Goal: Task Accomplishment & Management: Manage account settings

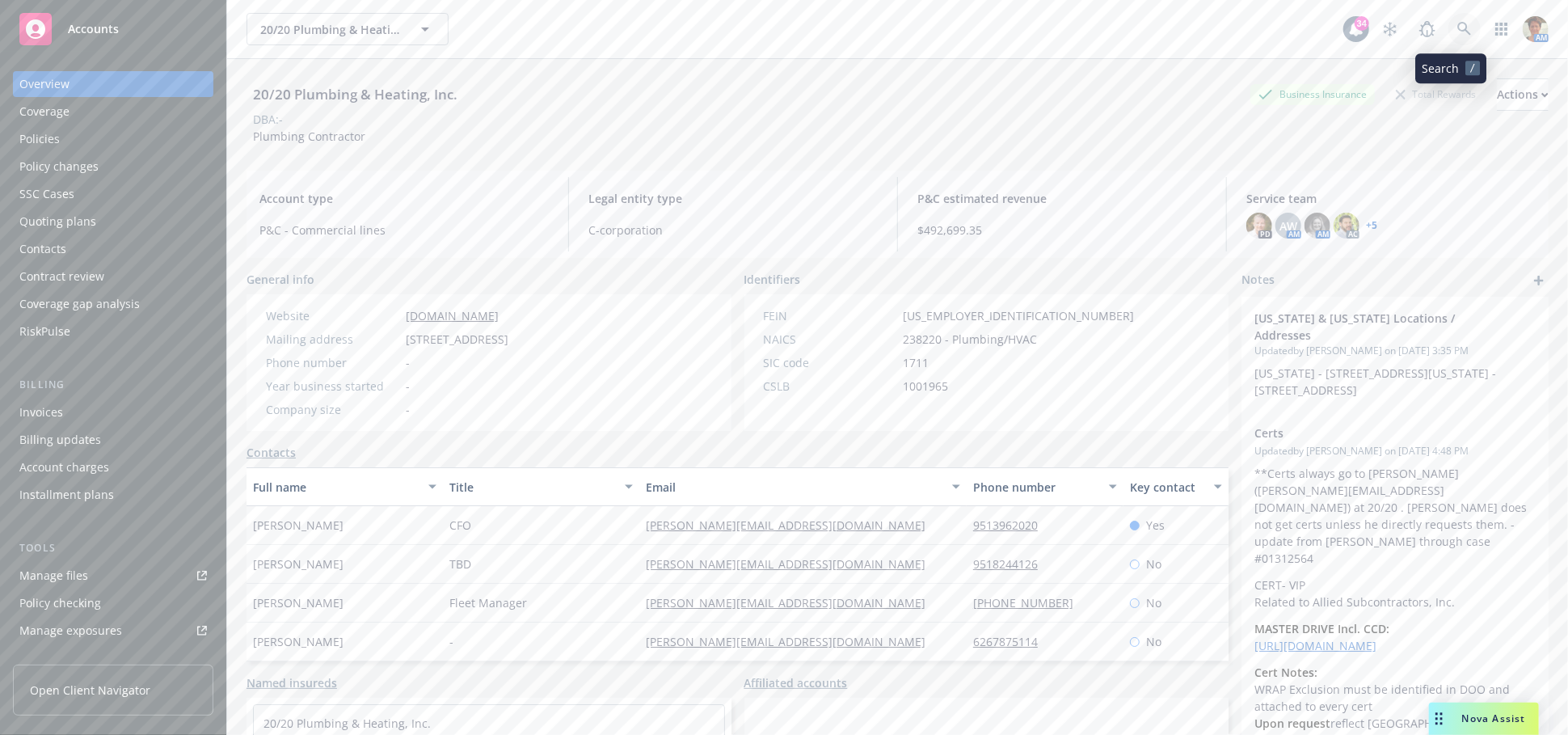
click at [1458, 30] on icon at bounding box center [1464, 29] width 14 height 14
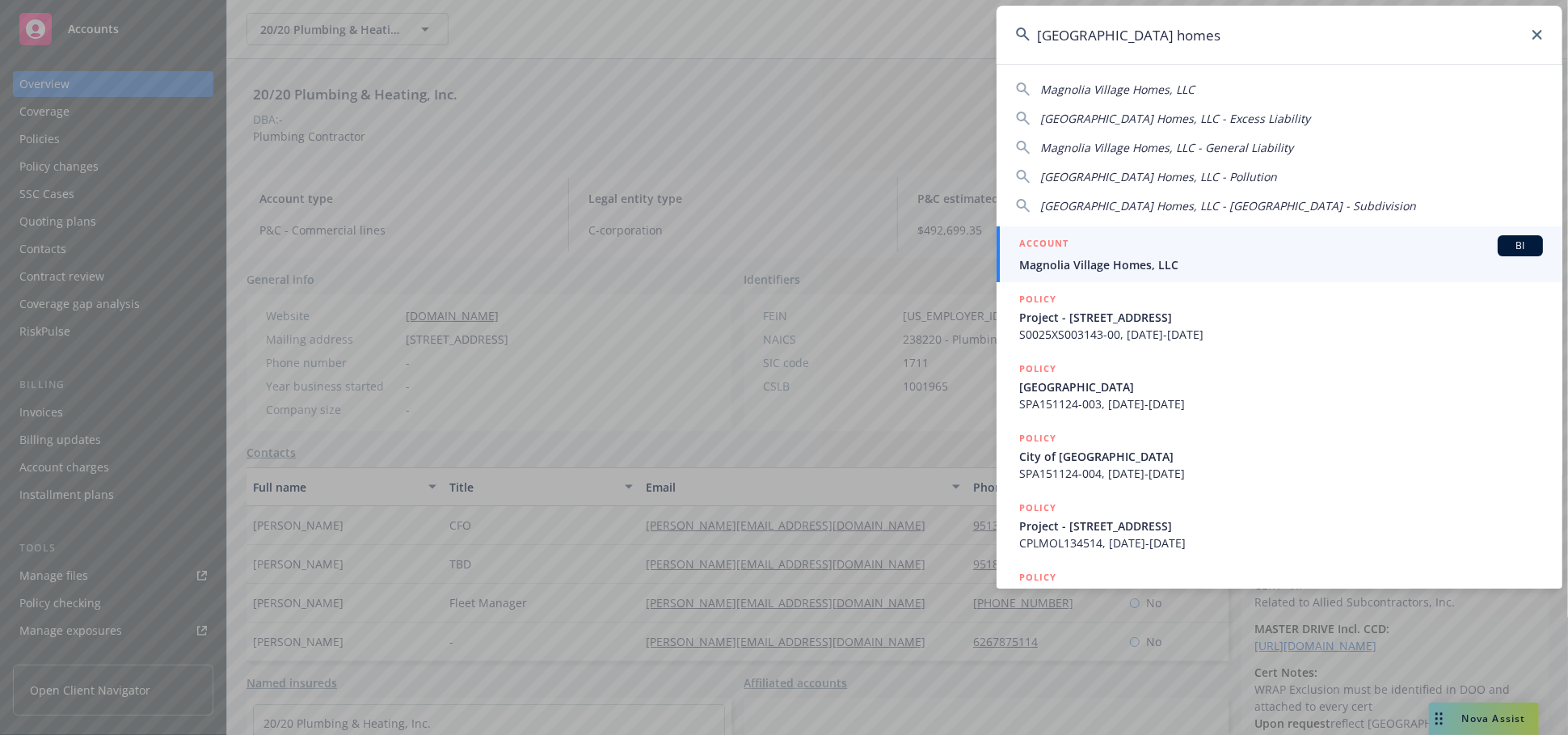
type input "[GEOGRAPHIC_DATA] homes"
click at [1096, 243] on div "ACCOUNT BI" at bounding box center [1281, 245] width 524 height 21
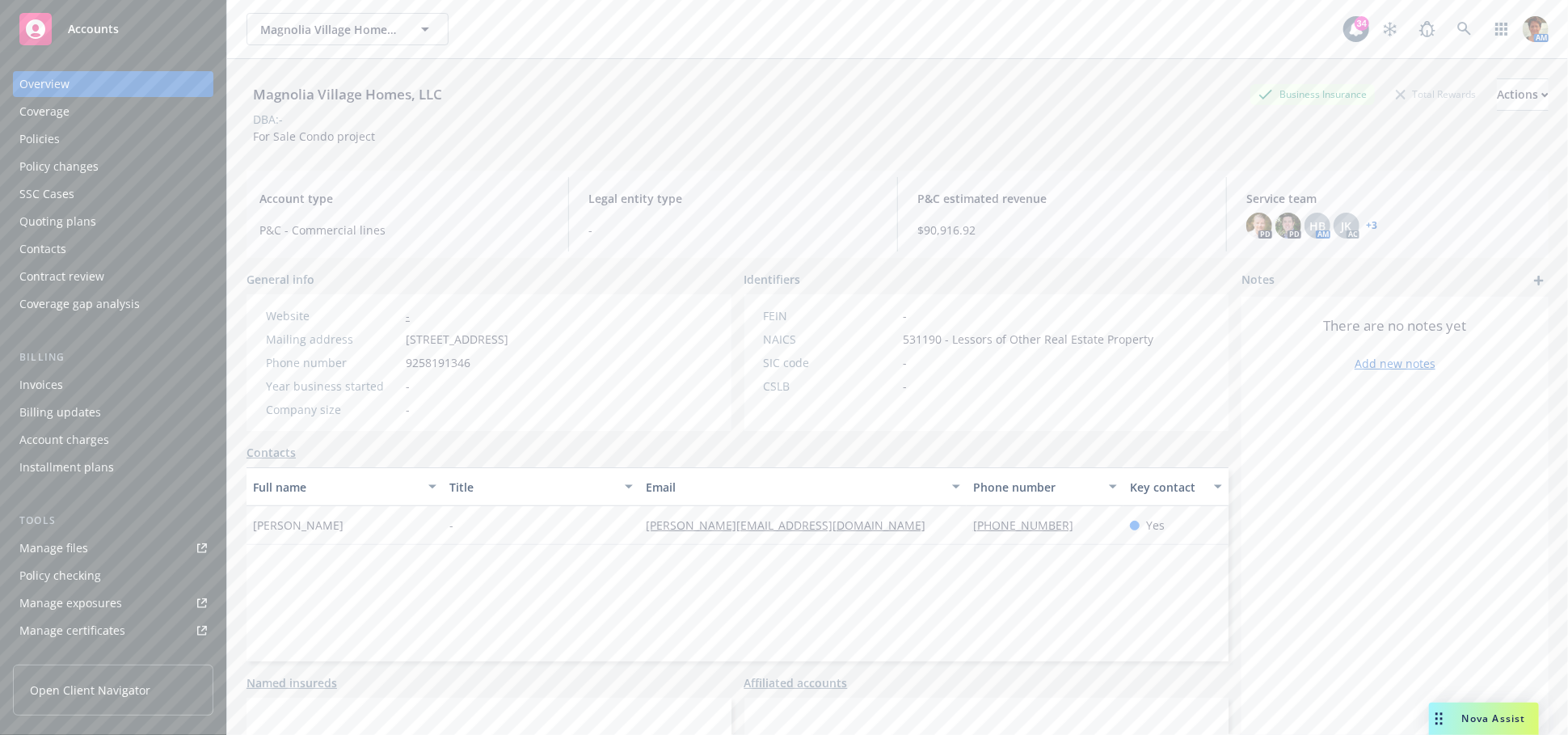
click at [74, 137] on div "Policies" at bounding box center [113, 139] width 188 height 26
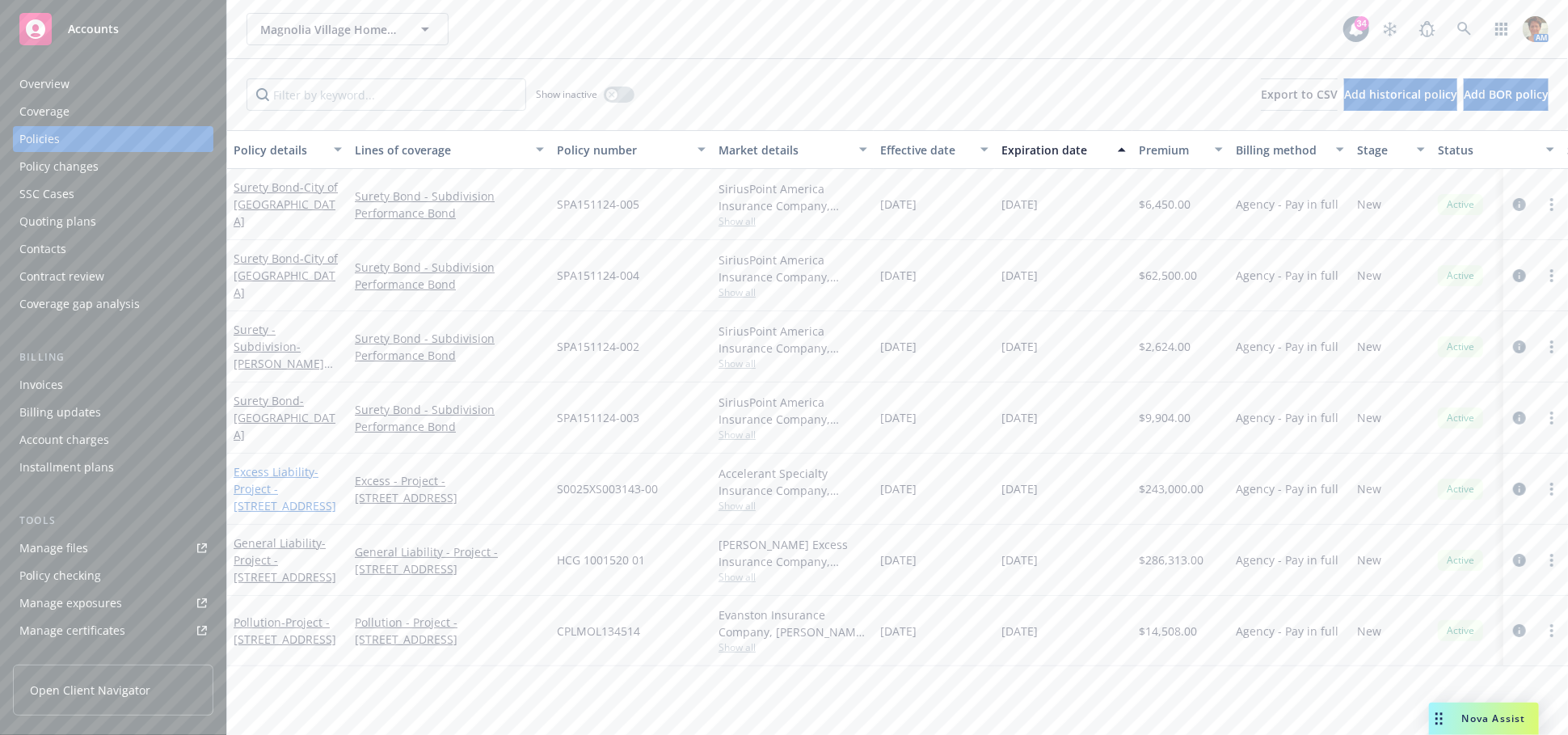
click at [276, 484] on span "- Project - 1141 Magnolia Drive, Larkspur, CA" at bounding box center [284, 488] width 103 height 49
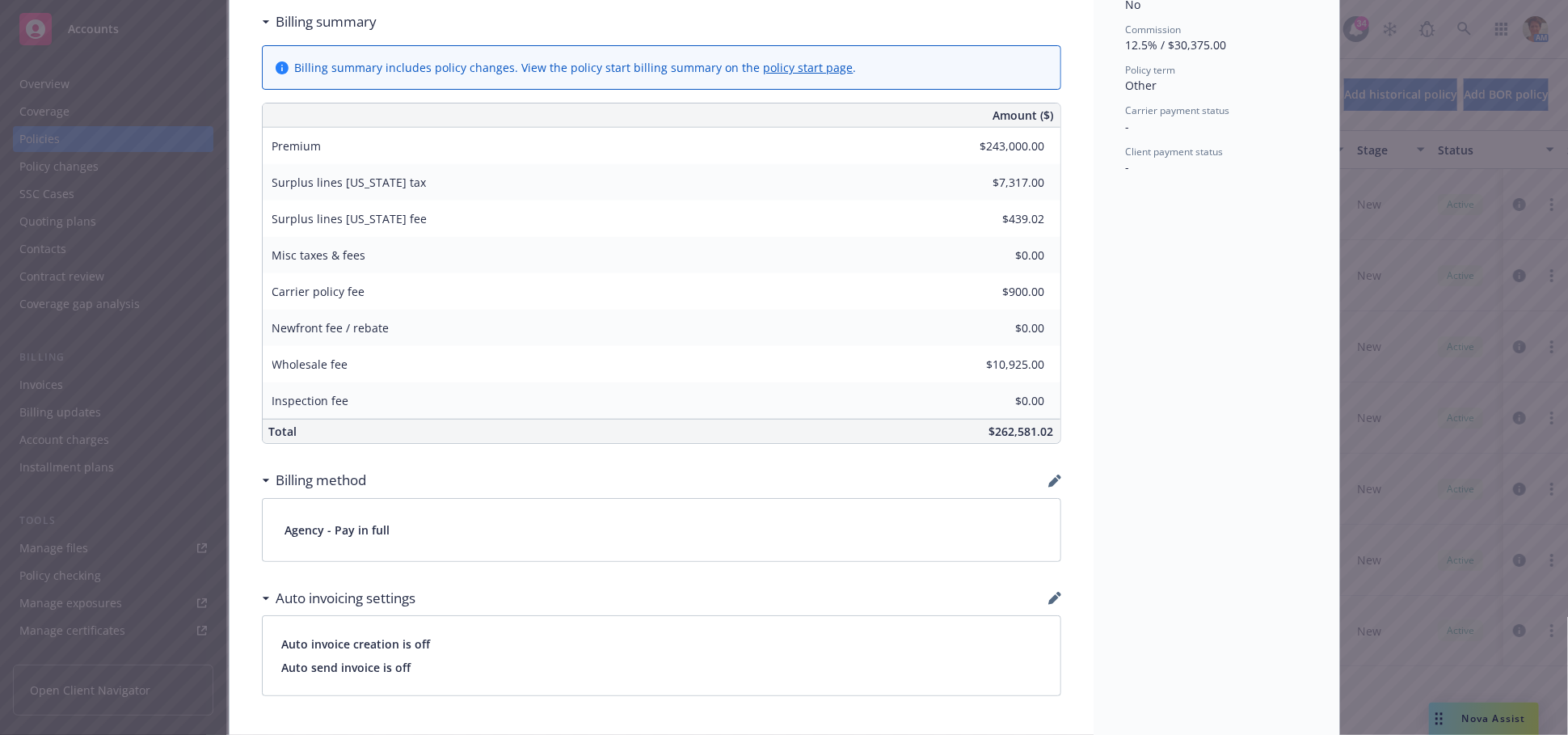
scroll to position [808, 0]
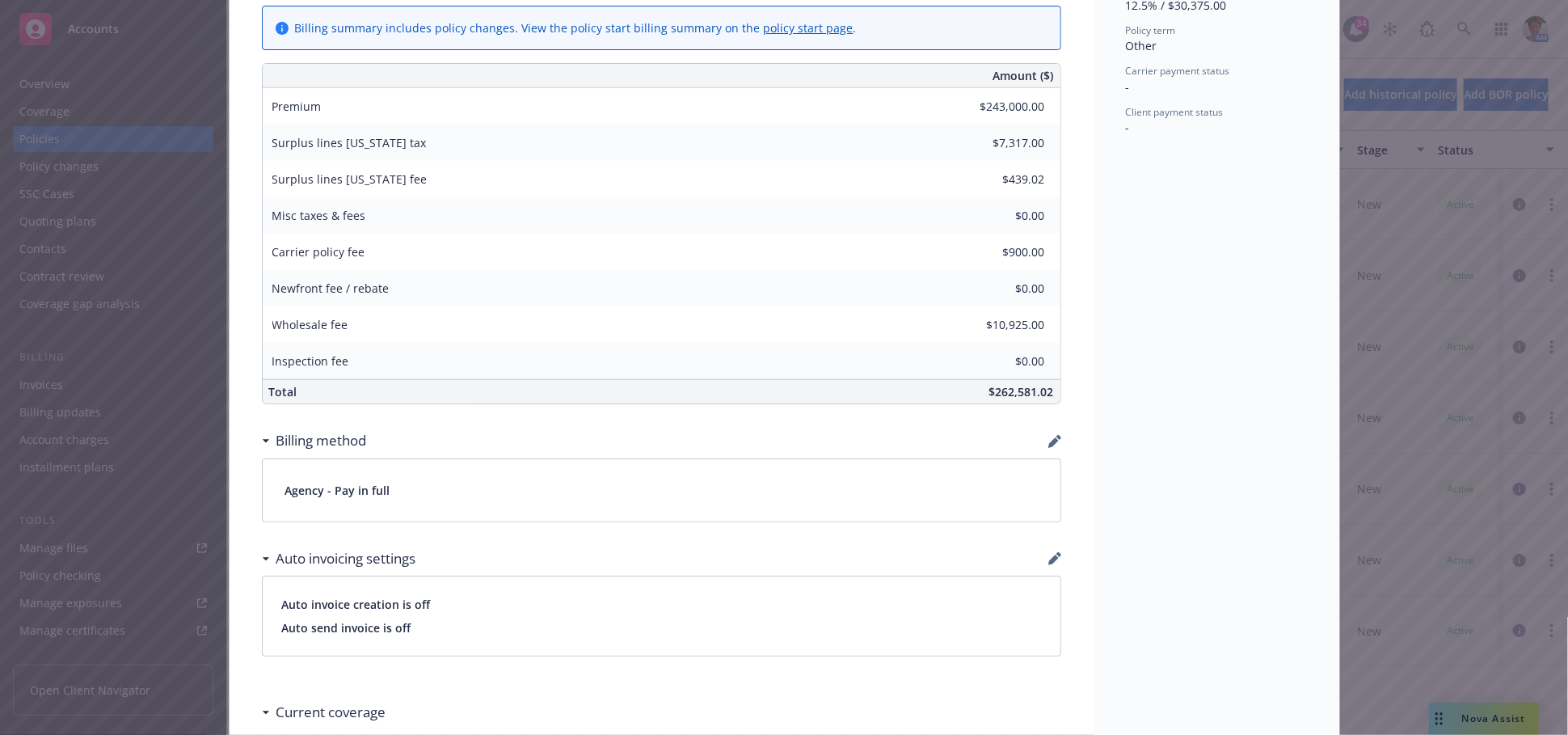
drag, startPoint x: 1293, startPoint y: 253, endPoint x: 1217, endPoint y: 257, distance: 76.1
click at [1293, 253] on div "Status Active Effective dates 09/18/2025 - 09/18/2027 Producer(s) Adam Gabler S…" at bounding box center [1217, 73] width 246 height 1576
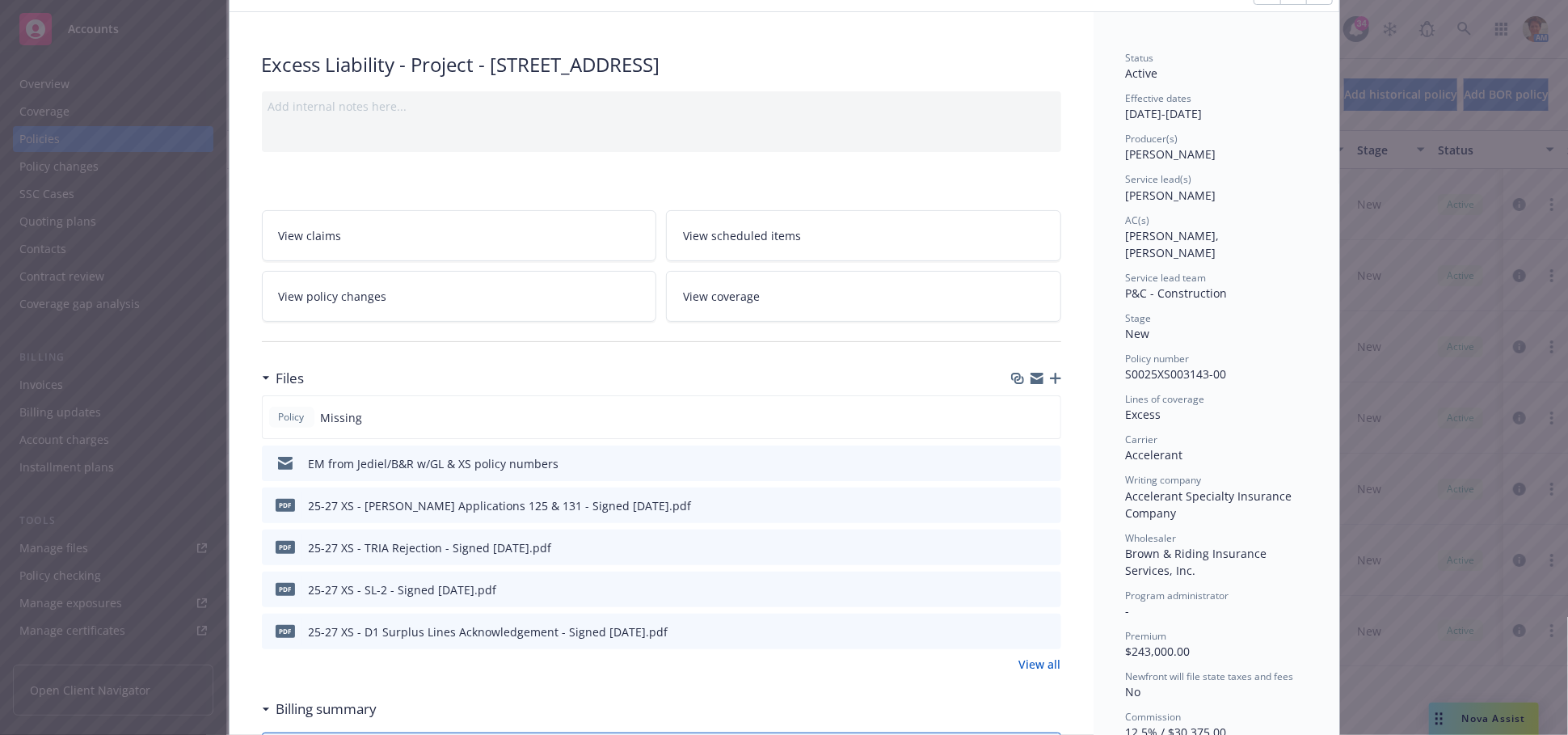
scroll to position [0, 0]
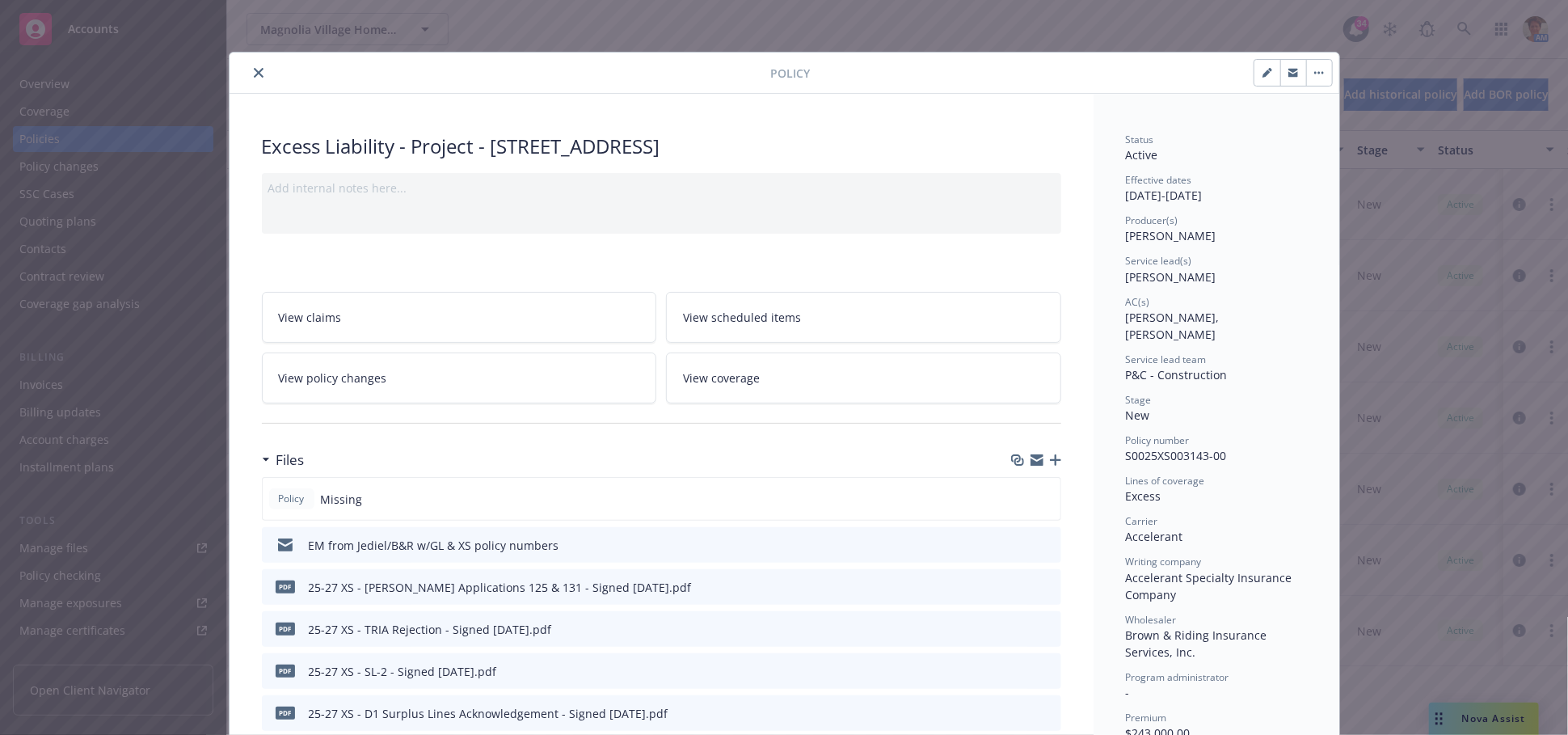
click at [1051, 464] on icon "button" at bounding box center [1056, 460] width 11 height 11
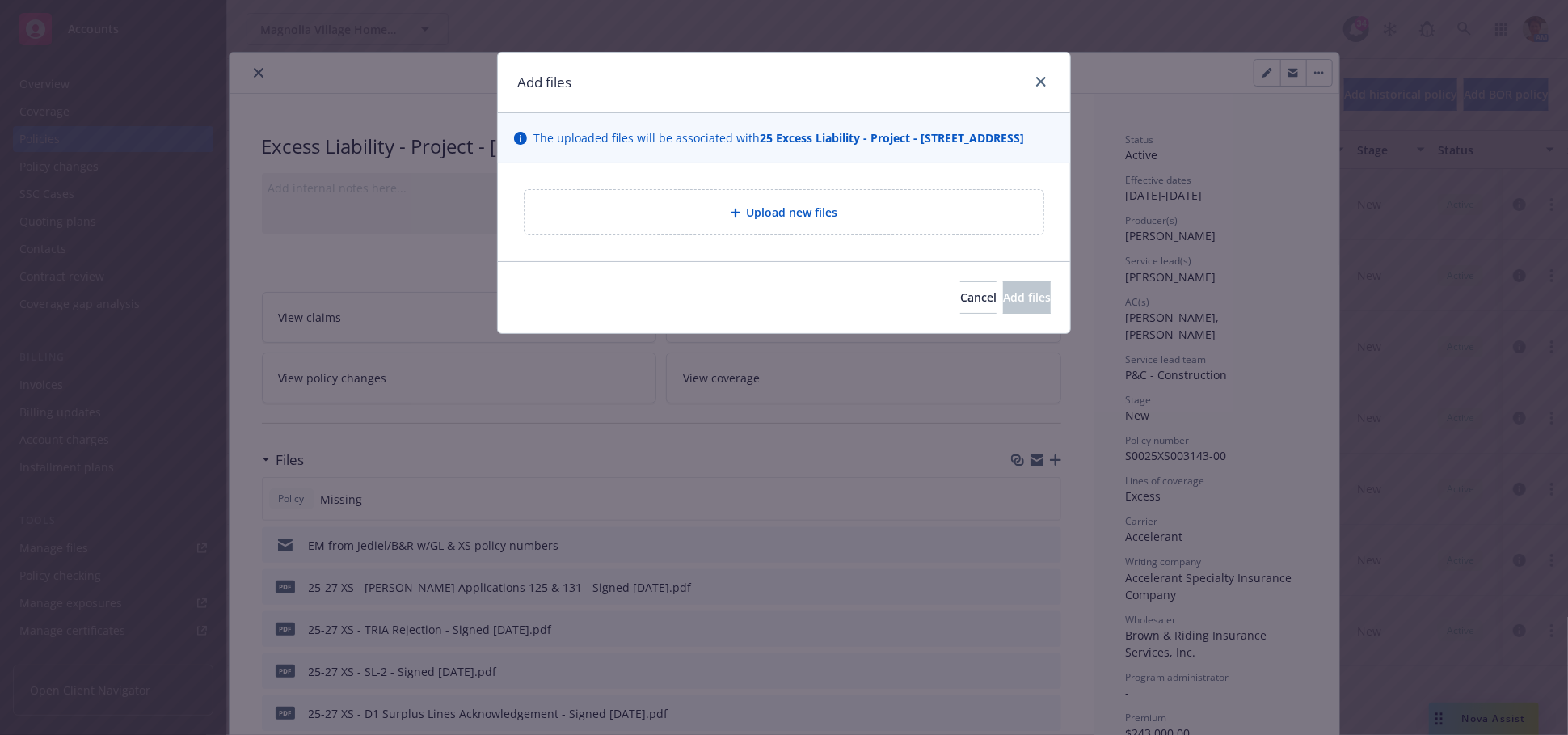
click at [830, 220] on span "Upload new files" at bounding box center [792, 212] width 92 height 17
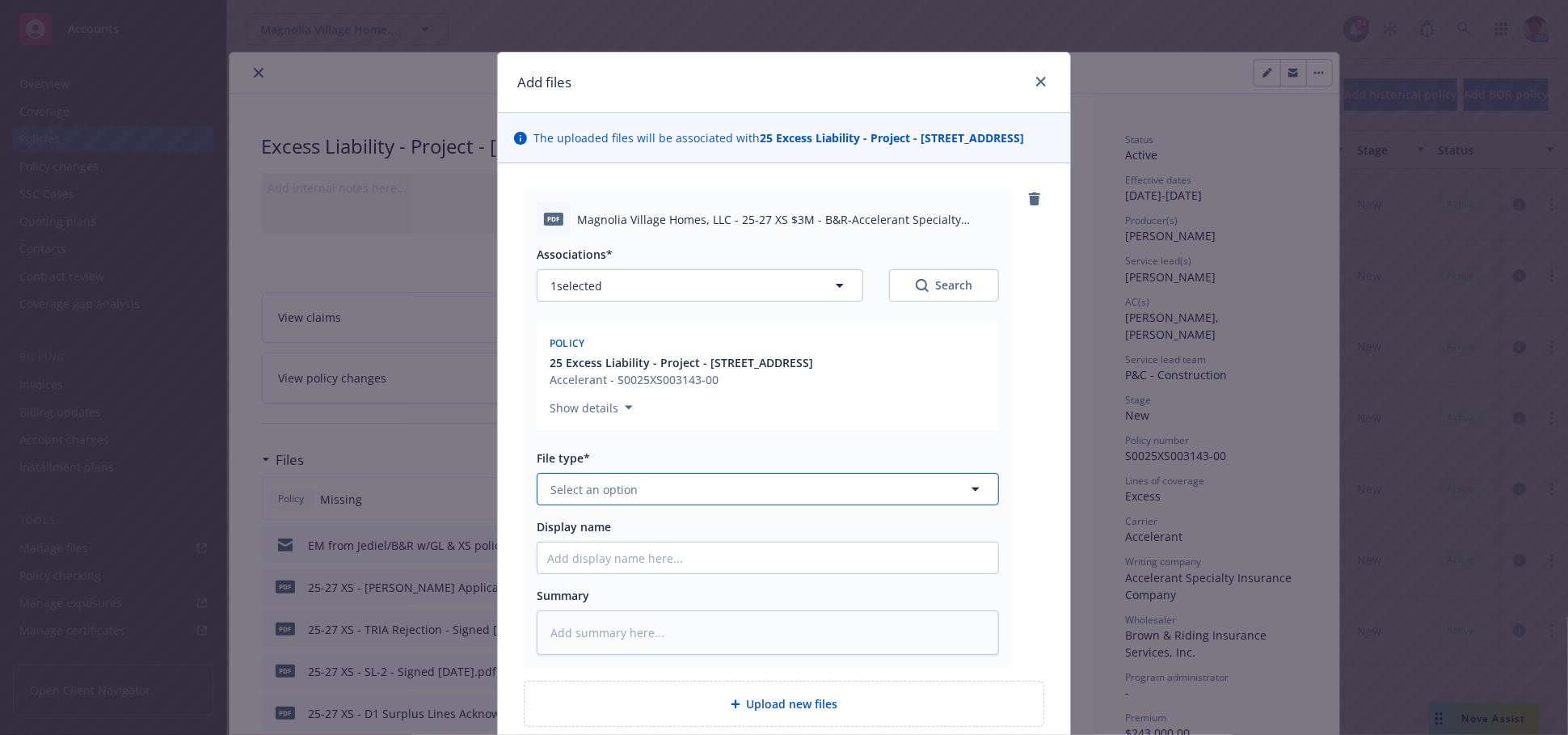
click at [667, 505] on button "Select an option" at bounding box center [768, 489] width 463 height 32
type input "Invoice"
click at [669, 590] on div "Invoice - Third Party" at bounding box center [767, 577] width 442 height 23
drag, startPoint x: 750, startPoint y: 233, endPoint x: 966, endPoint y: 259, distance: 217.6
click at [966, 259] on div "pdf Magnolia Village Homes, LLC - 25-27 XS $3M - B&R-Accelerant Specialty Invoi…" at bounding box center [768, 428] width 489 height 479
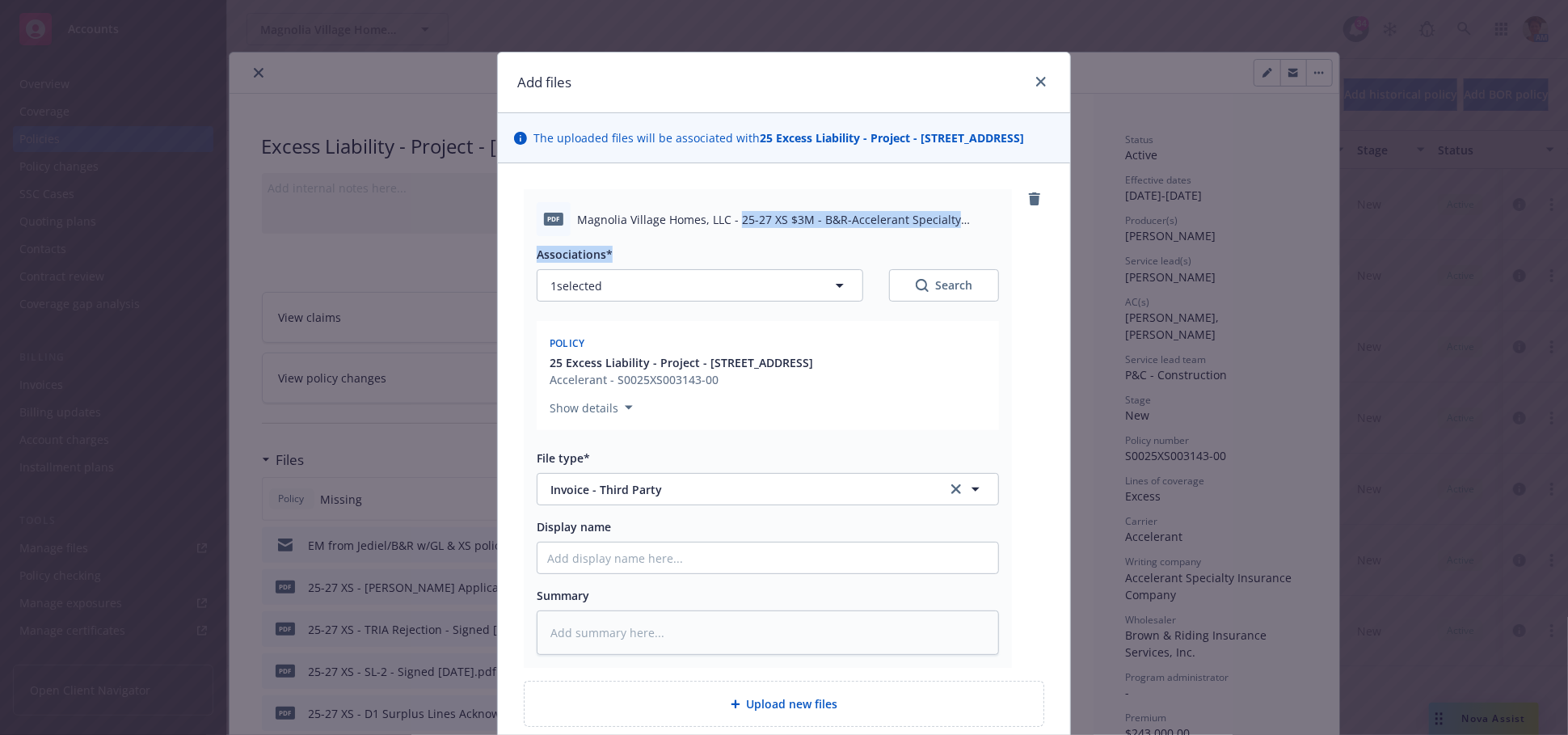
copy div "25-27 XS $3M - B&R-Accelerant Specialty Invoice Eff 09-18-2025.pdf Associations*"
click at [750, 567] on input "Display name" at bounding box center [768, 557] width 461 height 31
paste input "25-27 XS $3M - B&R-Accelerant Specialty Invoice Eff 09-18-2025.pdf Associations*"
type textarea "x"
type input "25-27 XS $3M - B&R-Accelerant Specialty Invoice Eff 09-18-2025.pdf Associations*"
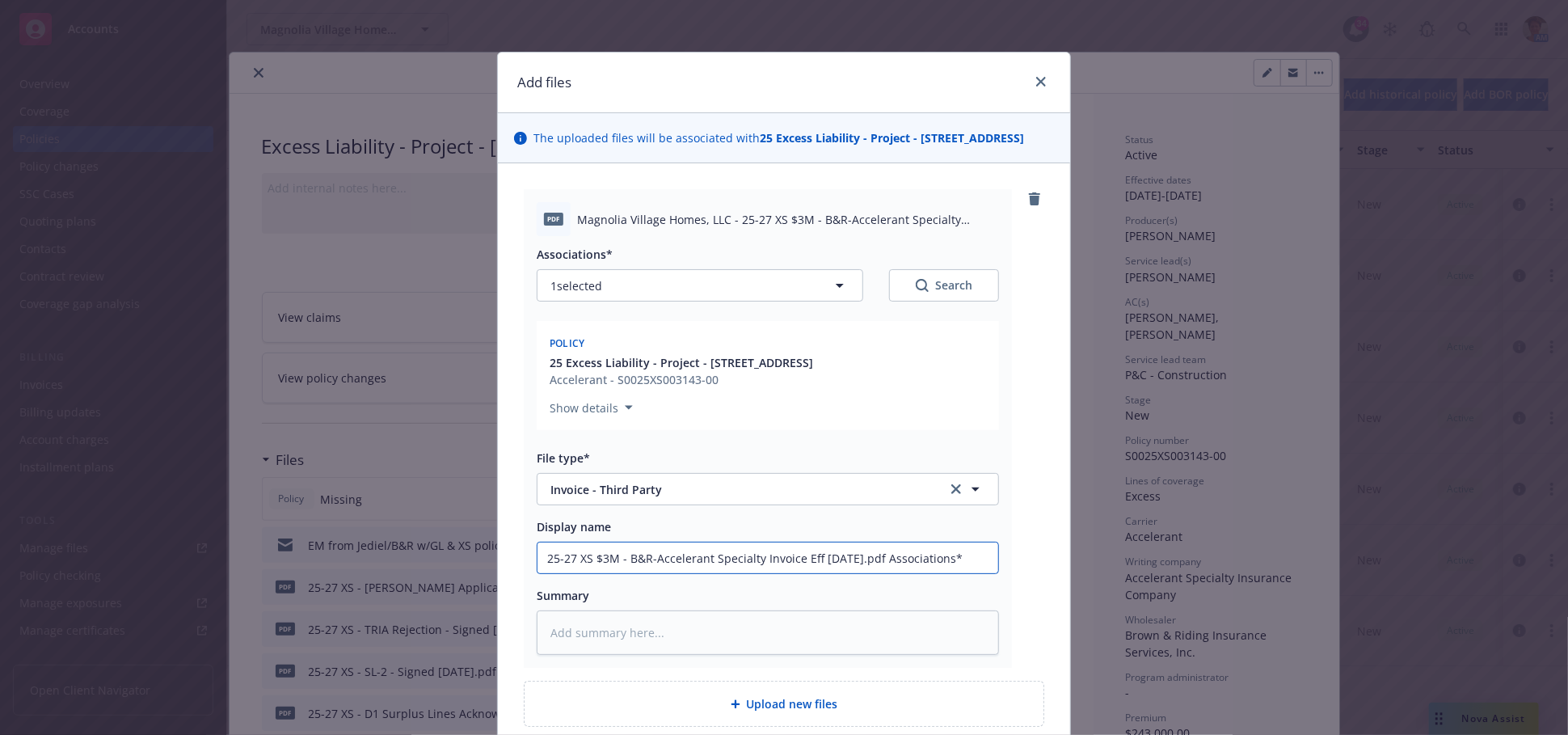
type textarea "x"
type input "25-27 XS $3M - B&R-Accelerant Specialty Invoice Eff 09-18-2025.pdf Associations"
type textarea "x"
type input "25-27 XS $3M - B&R-Accelerant Specialty Invoice Eff 09-18-2025.pdf Association"
type textarea "x"
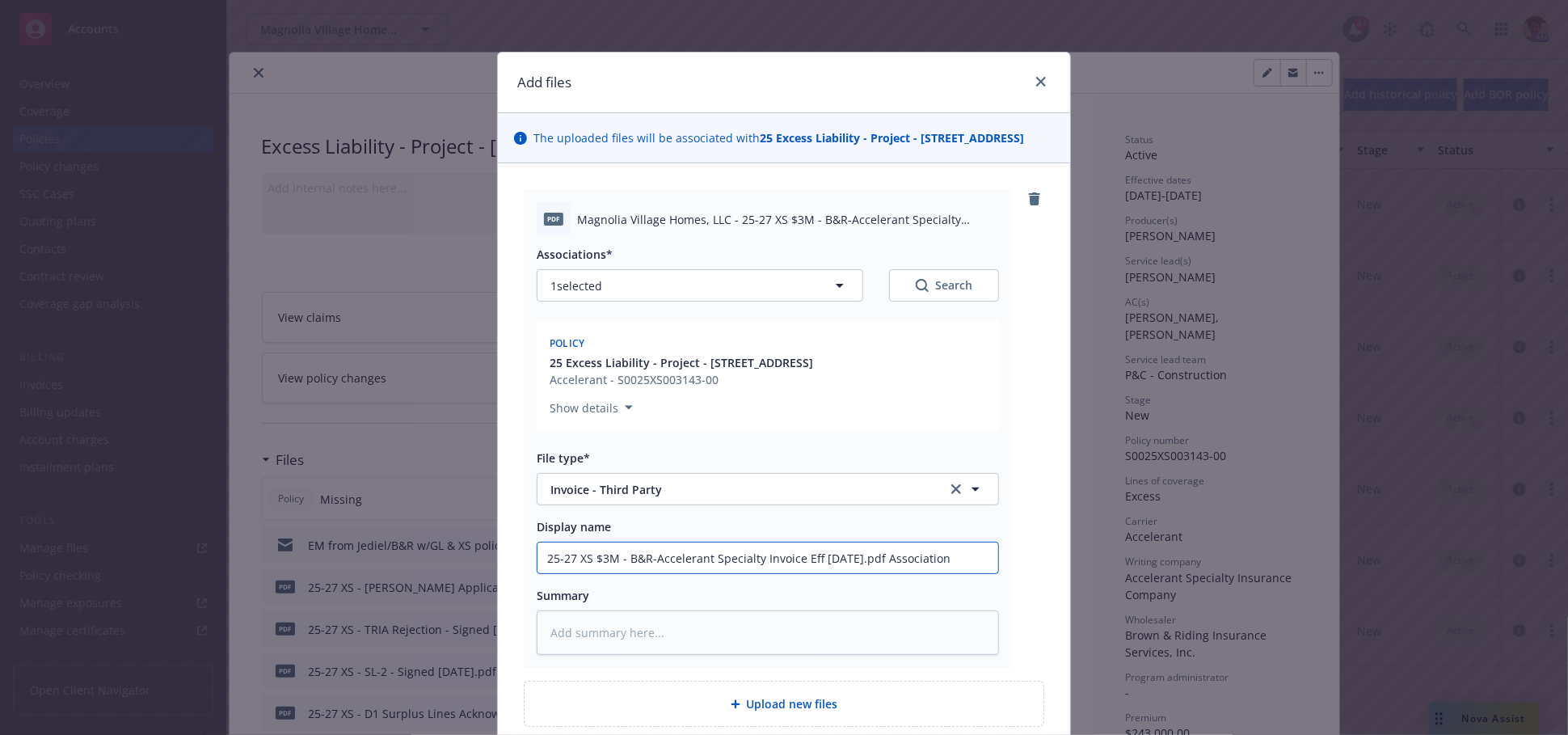
type input "25-27 XS $3M - B&R-Accelerant Specialty Invoice Eff 09-18-2025.pdf Associatio"
type textarea "x"
type input "25-27 XS $3M - B&R-Accelerant Specialty Invoice Eff 09-18-2025.pdf Associati"
type textarea "x"
type input "25-27 XS $3M - B&R-Accelerant Specialty Invoice Eff 09-18-2025.pdf Associa"
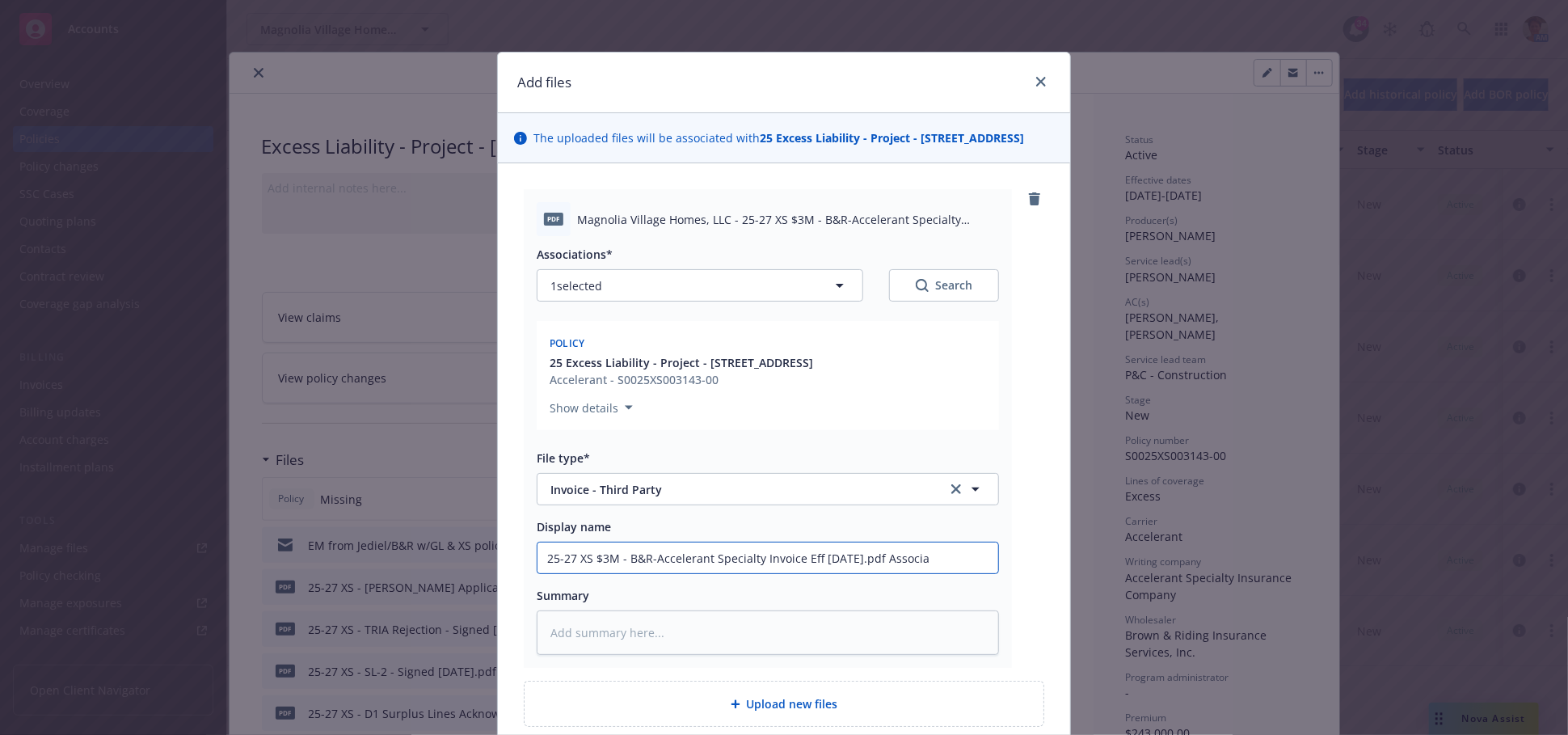
type textarea "x"
type input "25-27 XS $3M - B&R-Accelerant Specialty Invoice Eff 09-18-2025.pdf Associ"
type textarea "x"
type input "25-27 XS $3M - B&R-Accelerant Specialty Invoice Eff 09-18-2025.pdf Assoc"
type textarea "x"
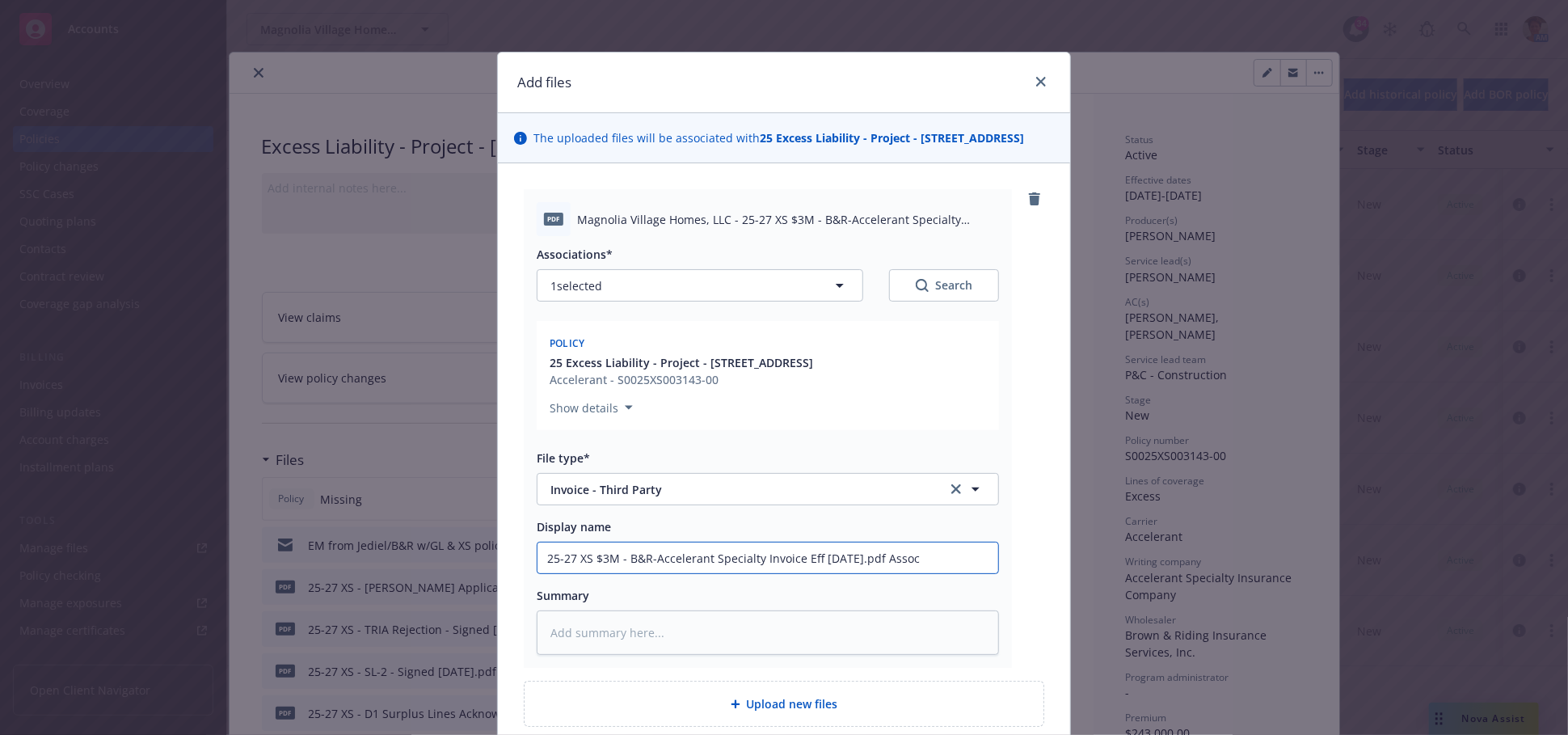
type input "25-27 XS $3M - B&R-Accelerant Specialty Invoice Eff 09-18-2025.pdf Asso"
type textarea "x"
type input "25-27 XS $3M - B&R-Accelerant Specialty Invoice Eff 09-18-2025.pdf Ass"
type textarea "x"
type input "25-27 XS $3M - B&R-Accelerant Specialty Invoice Eff 09-18-2025.pdf As"
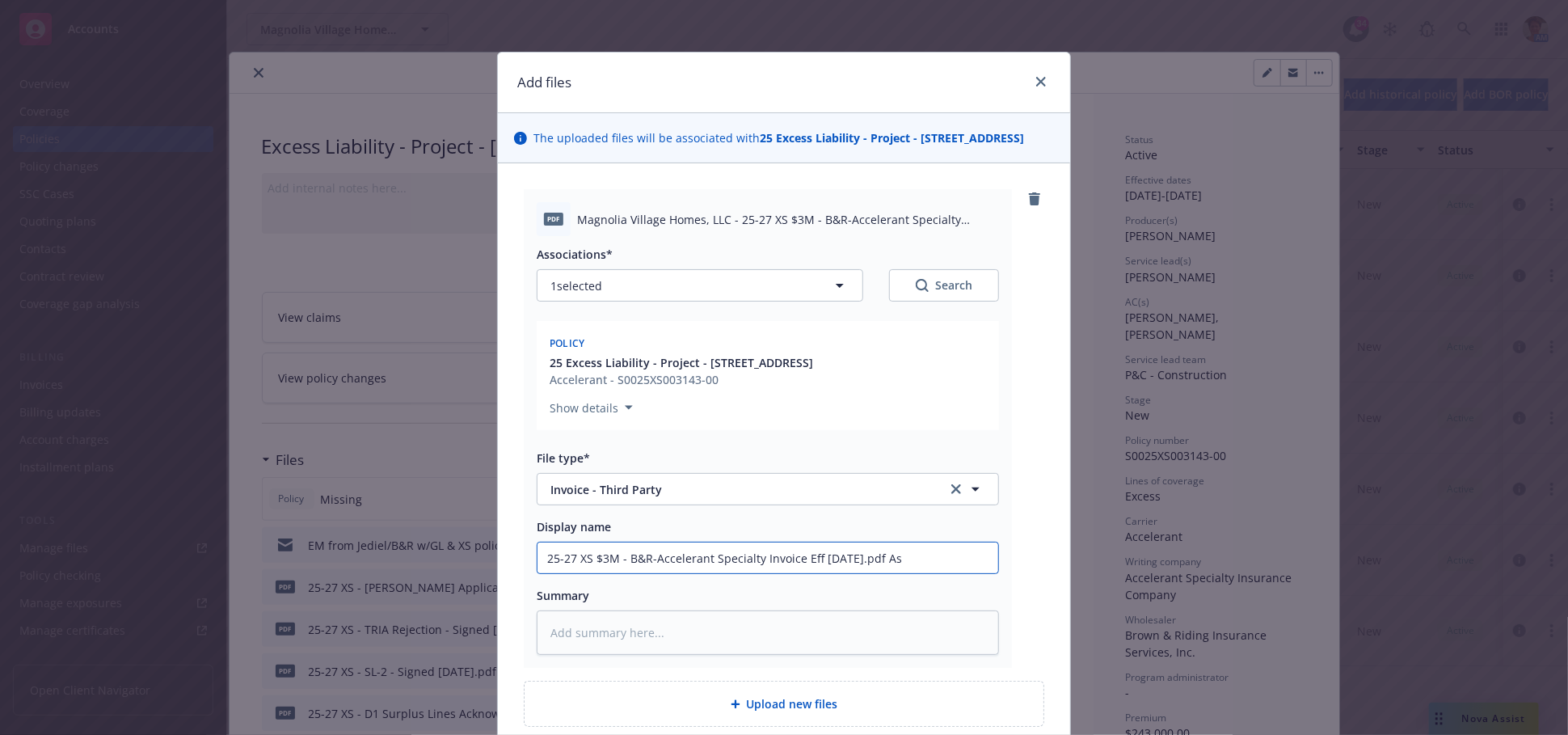
type textarea "x"
type input "25-27 XS $3M - B&R-Accelerant Specialty Invoice Eff 09-18-2025.pdf A"
type textarea "x"
type input "25-27 XS $3M - B&R-Accelerant Specialty Invoice Eff 09-18-2025.pdf"
type textarea "x"
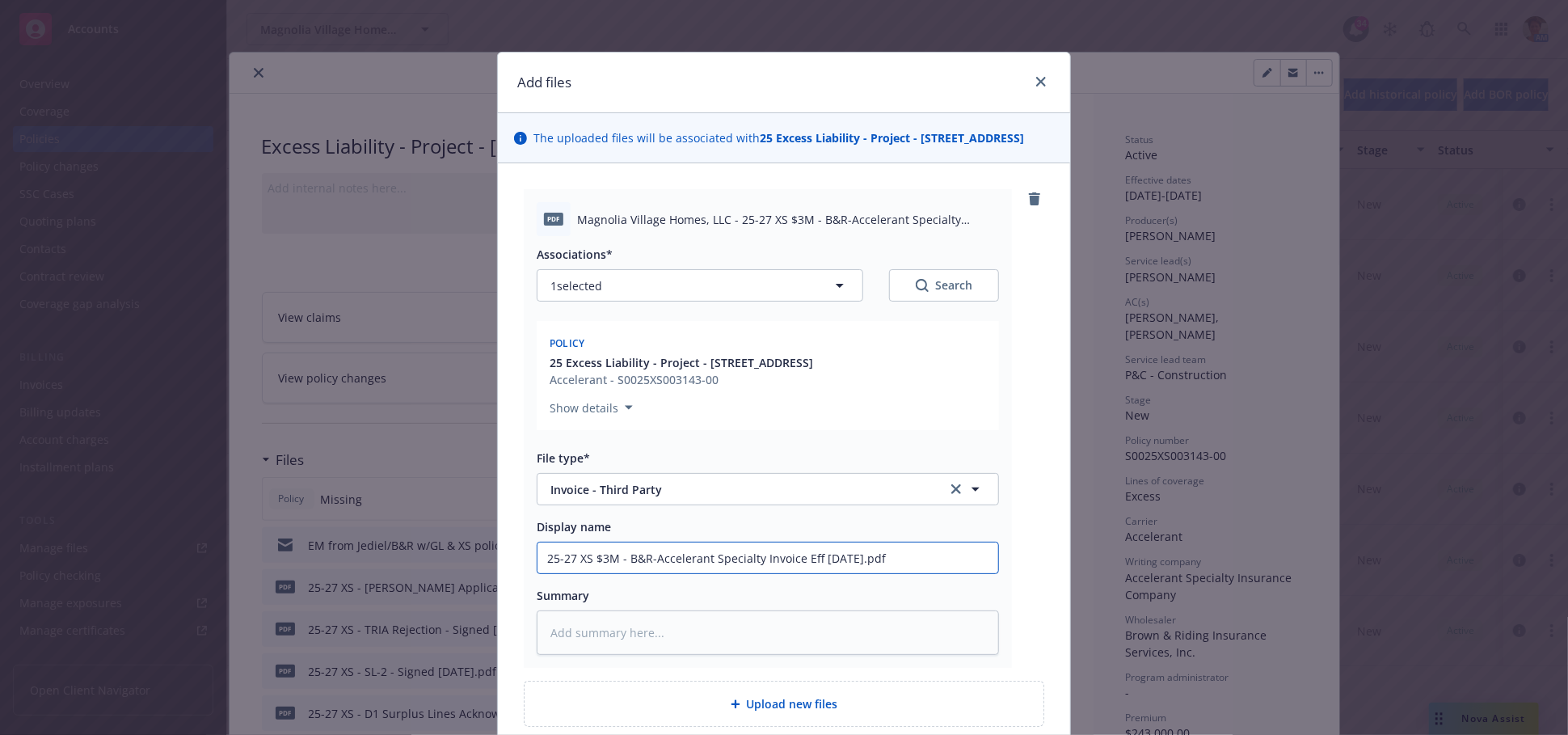
type input "25-27 XS $3M - B&R-Accelerant Specialty Invoice Eff 09-18-2025.pdf"
type textarea "x"
type input "25-27 XS $3M - B&R-Accelerant Specialty Invoice Eff 09-18-2025.pd"
type textarea "x"
type input "25-27 XS $3M - B&R-Accelerant Specialty Invoice Eff 09-18-2025.p"
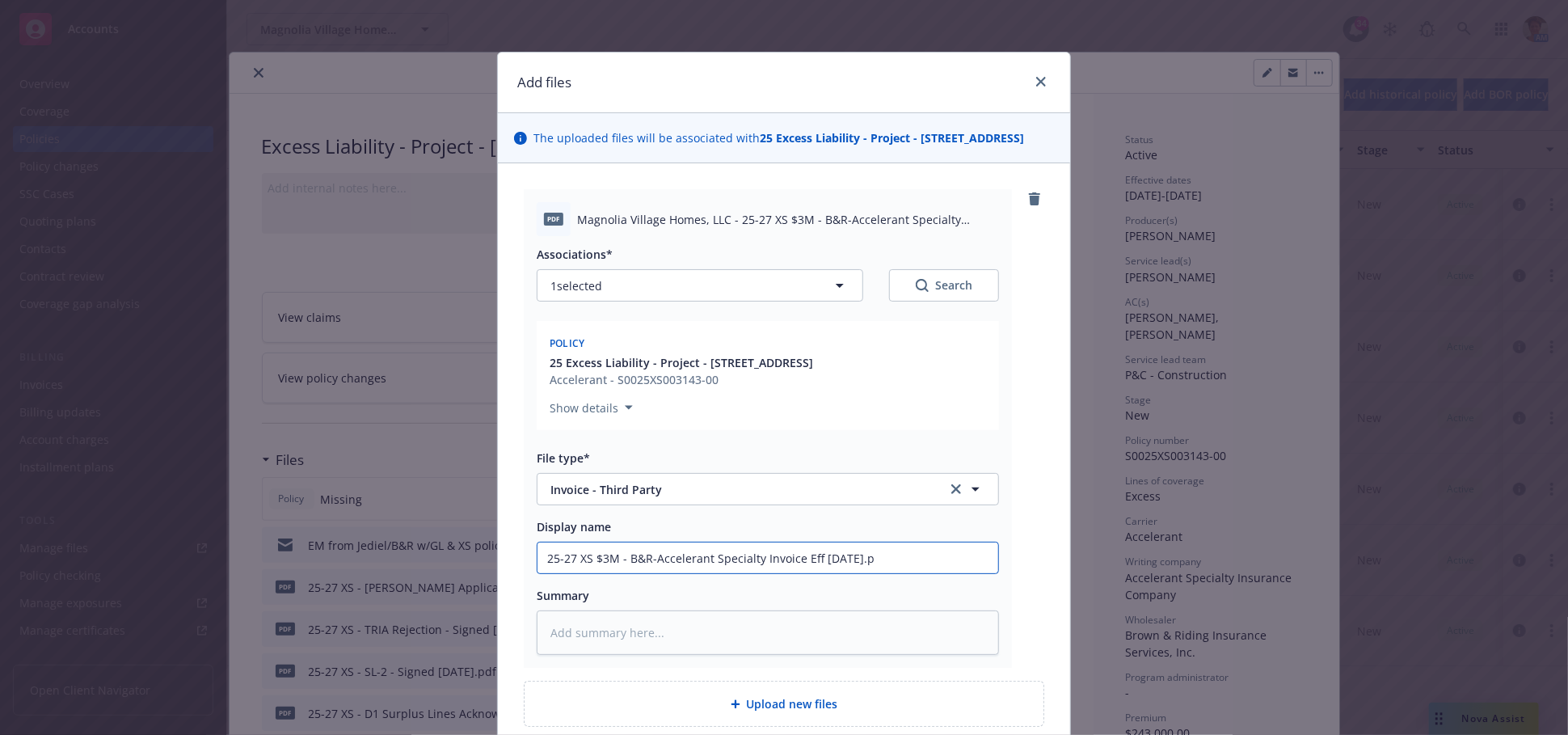
type textarea "x"
type input "25-27 XS $3M - B&R-Accelerant Specialty Invoice Eff 09-18-2025."
type textarea "x"
type input "25-27 XS $3M - B&R-Accelerant Specialty Invoice Eff 09-18-2025"
click at [795, 639] on textarea at bounding box center [768, 632] width 463 height 44
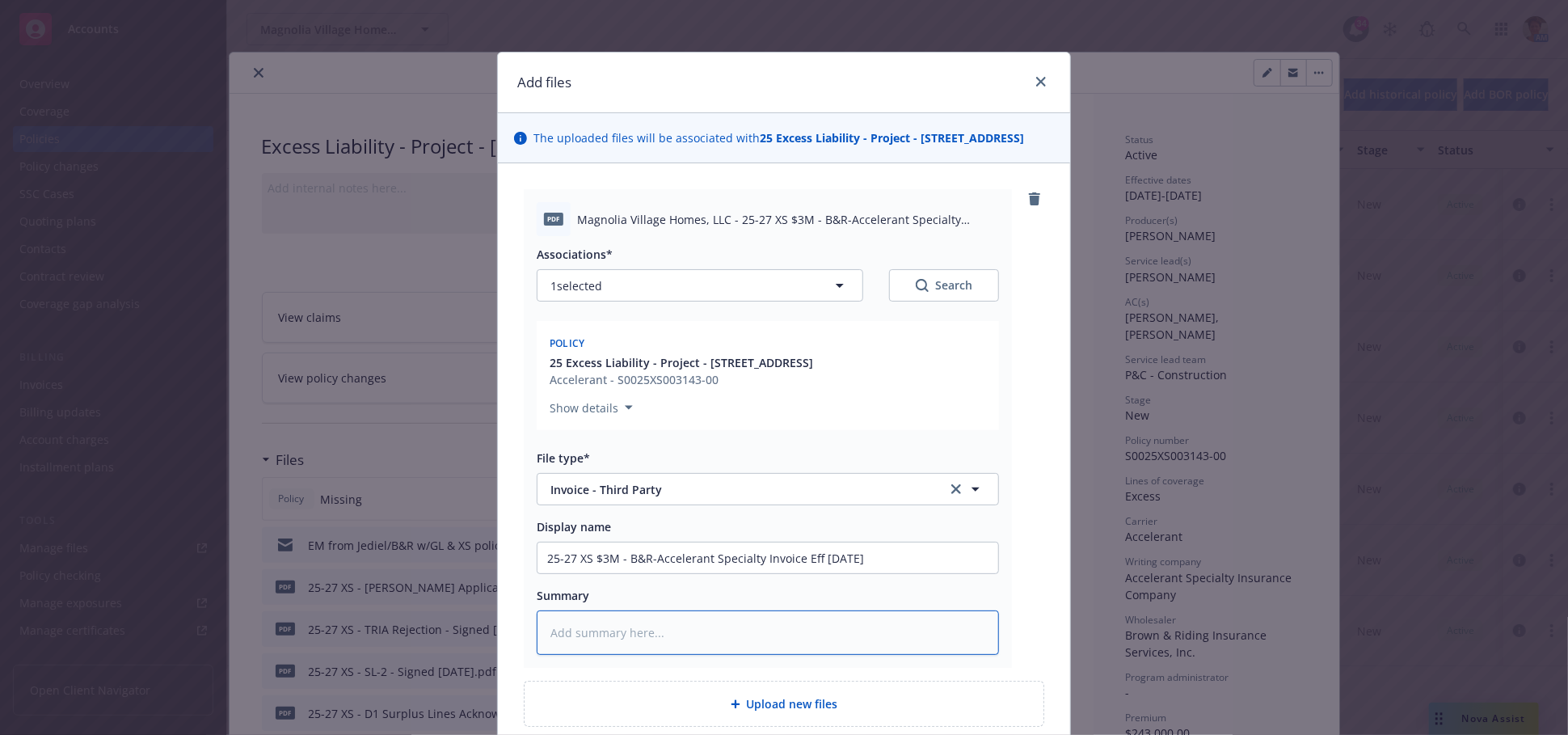
paste textarea "25-27 XS $3M - B&R-Accelerant Specialty Invoice Eff 09-18-2025.pdf Associations*"
type textarea "x"
type textarea "25-27 XS $3M - B&R-Accelerant Specialty Invoice Eff 09-18-2025.pdf Associations*"
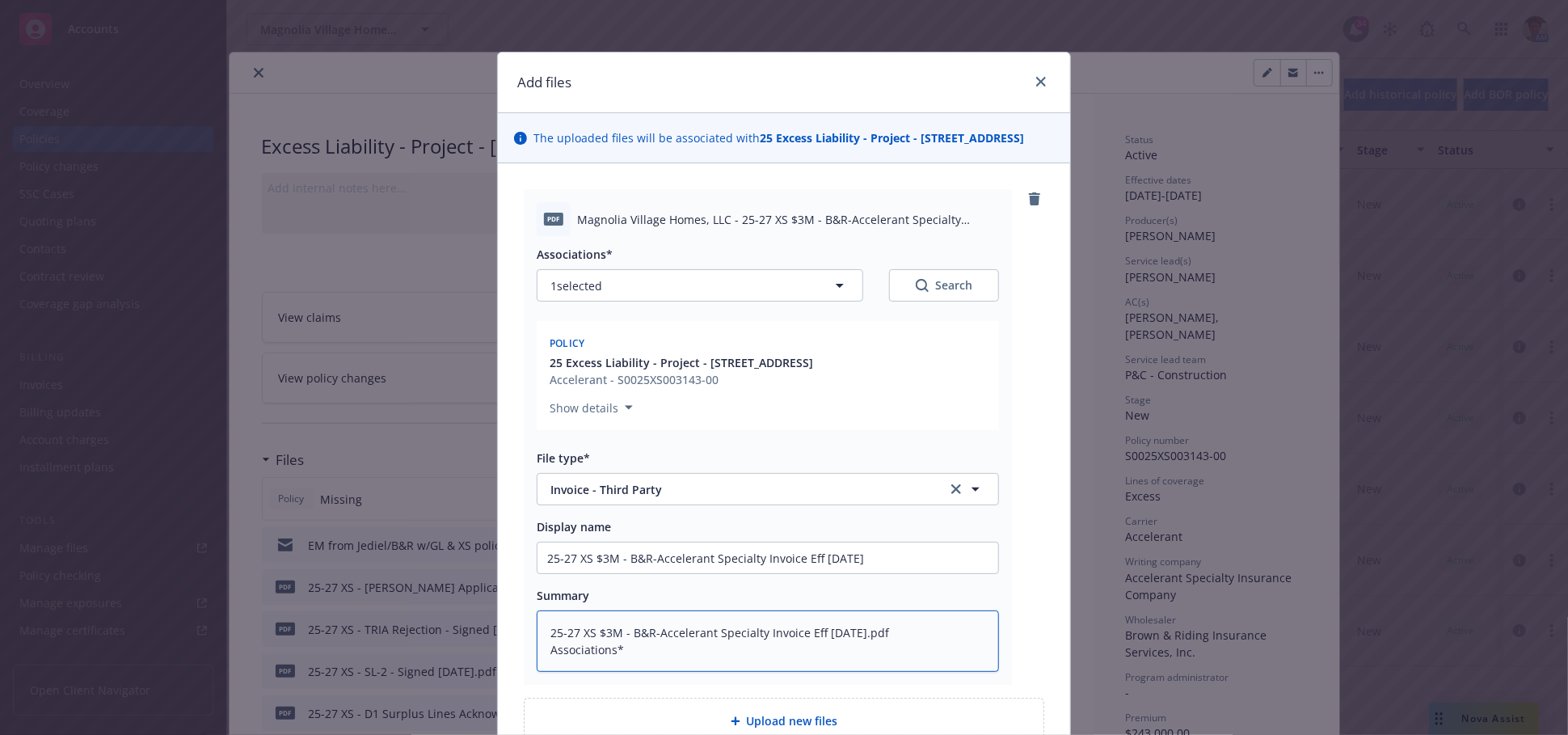
type textarea "x"
type textarea "25-27 XS $3M - B&R-Accelerant Specialty Invoice Eff 09-18-2025.pdf Associations"
type textarea "x"
type textarea "25-27 XS $3M - B&R-Accelerant Specialty Invoice Eff 09-18-2025.pdf Association"
type textarea "x"
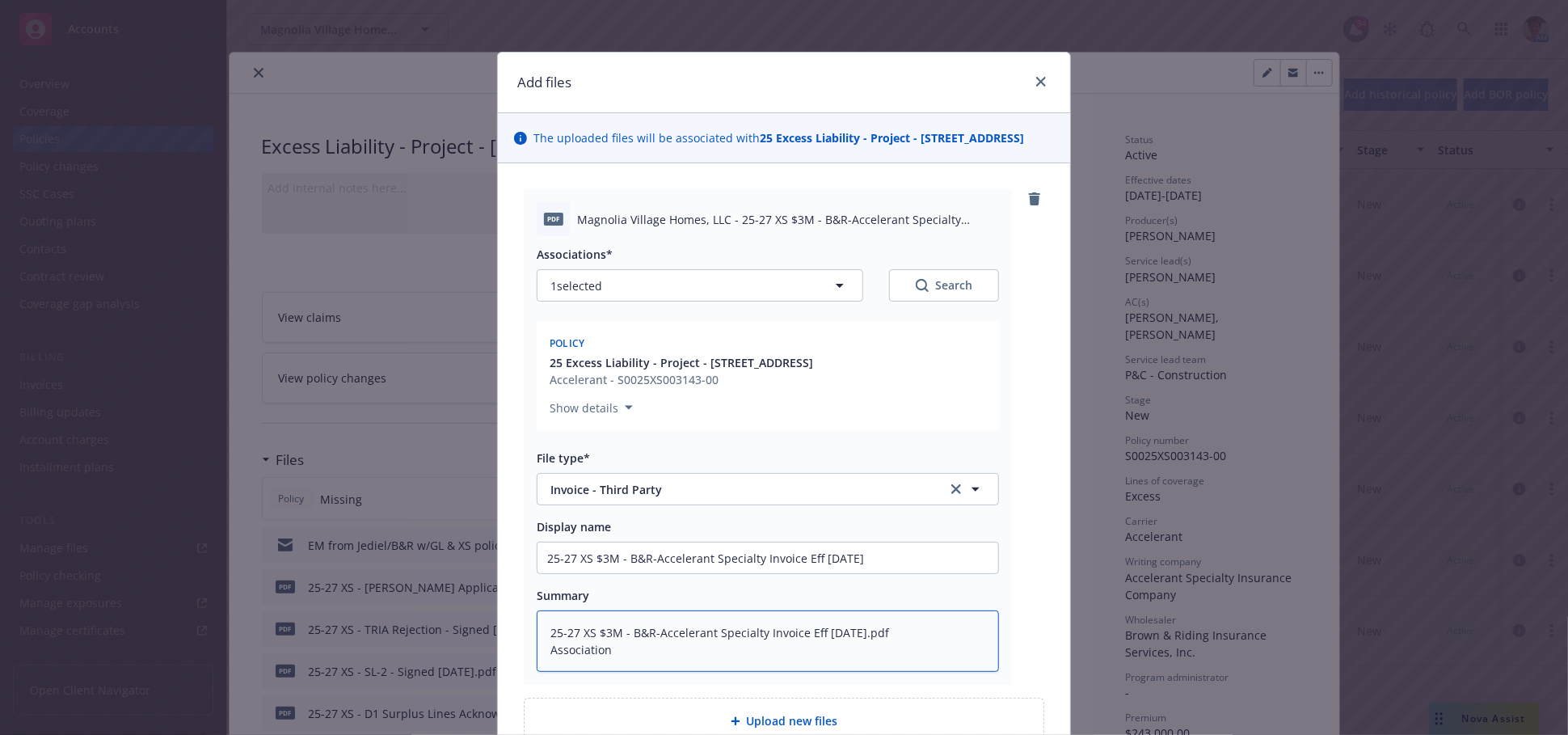
type textarea "25-27 XS $3M - B&R-Accelerant Specialty Invoice Eff 09-18-2025.pdf Associatio"
type textarea "x"
type textarea "25-27 XS $3M - B&R-Accelerant Specialty Invoice Eff 09-18-2025.pdf Associati"
type textarea "x"
type textarea "25-27 XS $3M - B&R-Accelerant Specialty Invoice Eff 09-18-2025.pdf Associat"
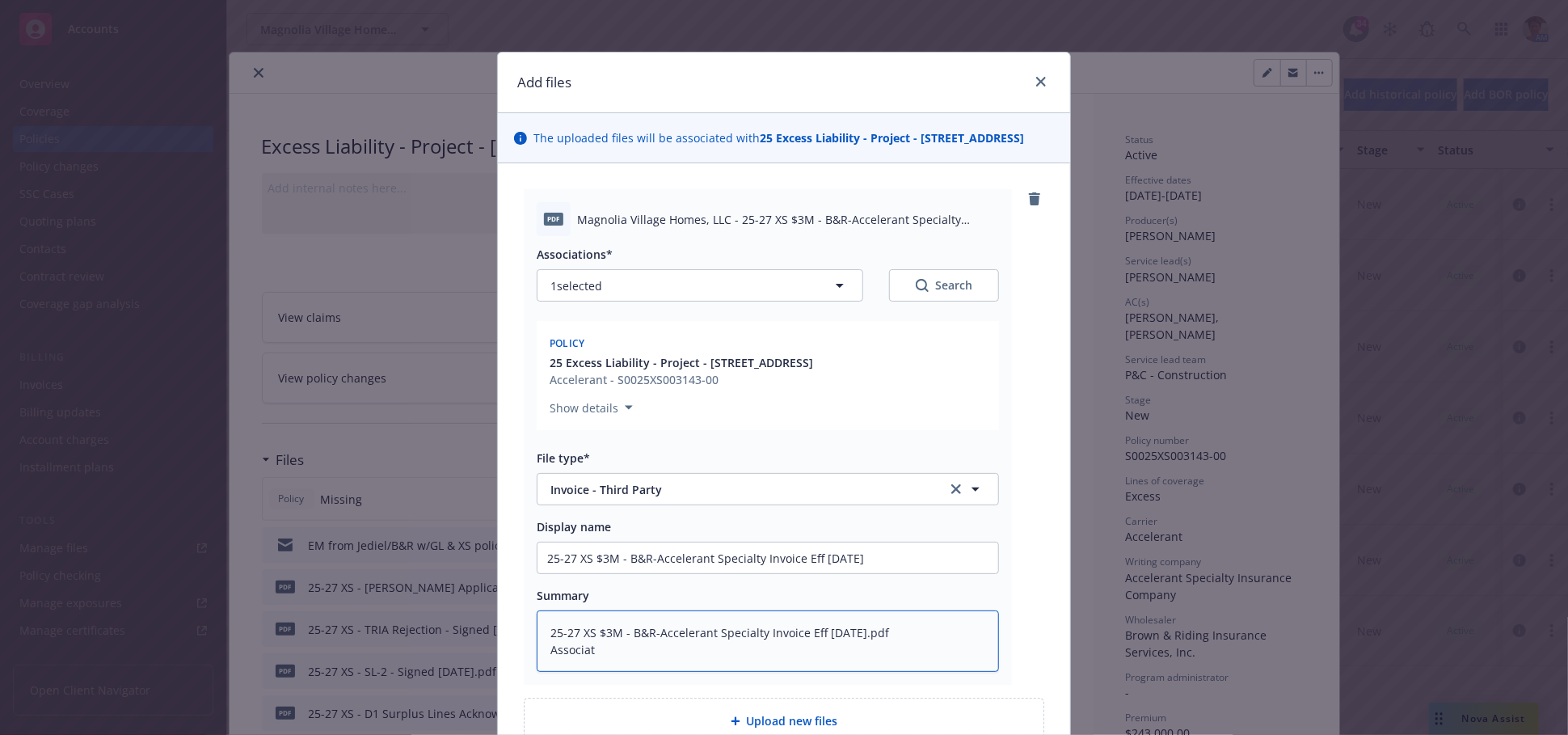
type textarea "x"
type textarea "25-27 XS $3M - B&R-Accelerant Specialty Invoice Eff 09-18-2025.pdf Associ"
type textarea "x"
type textarea "25-27 XS $3M - B&R-Accelerant Specialty Invoice Eff 09-18-2025.pdf Asso"
type textarea "x"
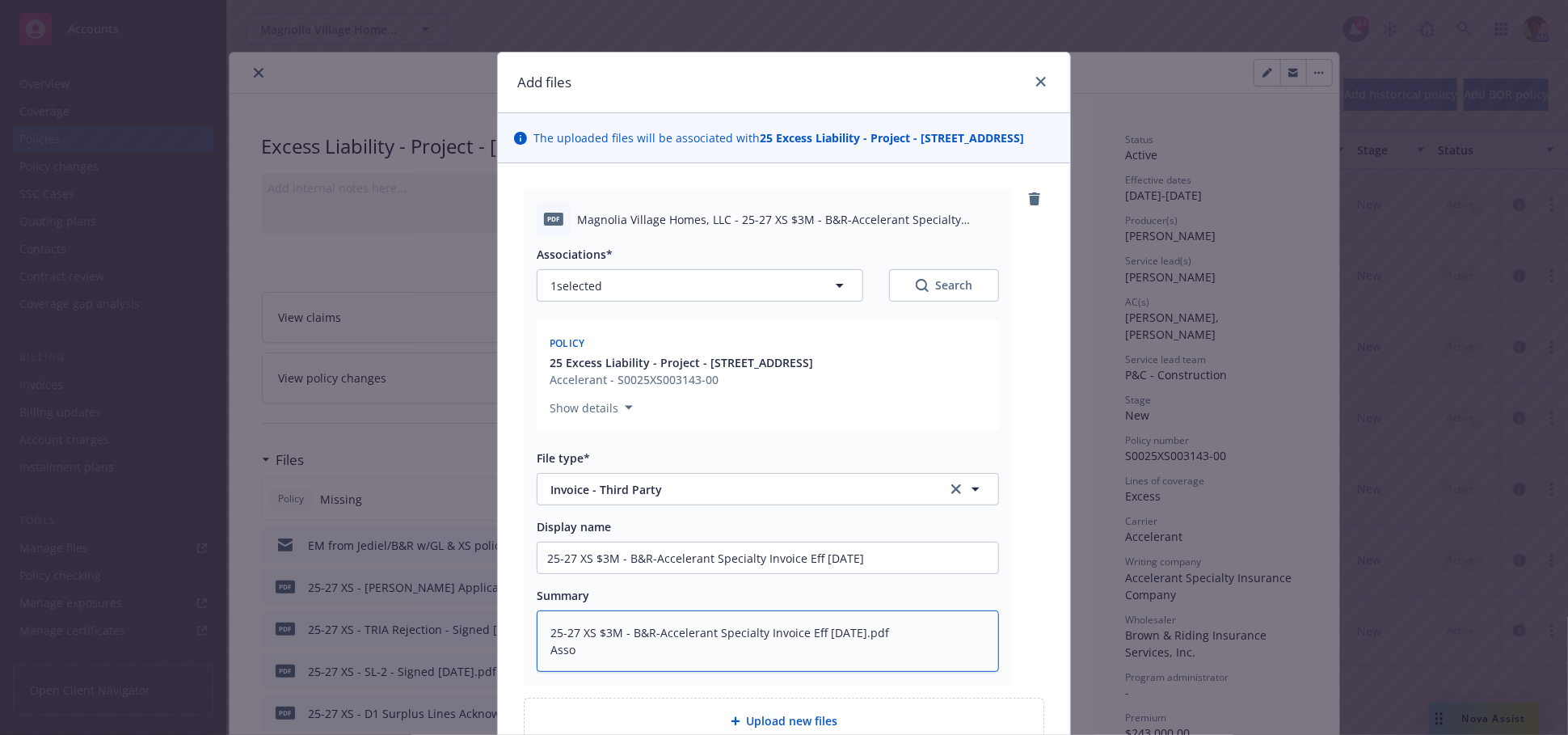
type textarea "25-27 XS $3M - B&R-Accelerant Specialty Invoice Eff 09-18-2025.pdf Ass"
type textarea "x"
type textarea "25-27 XS $3M - B&R-Accelerant Specialty Invoice Eff 09-18-2025.pdf As"
type textarea "x"
type textarea "25-27 XS $3M - B&R-Accelerant Specialty Invoice Eff 09-18-2025.pdf A"
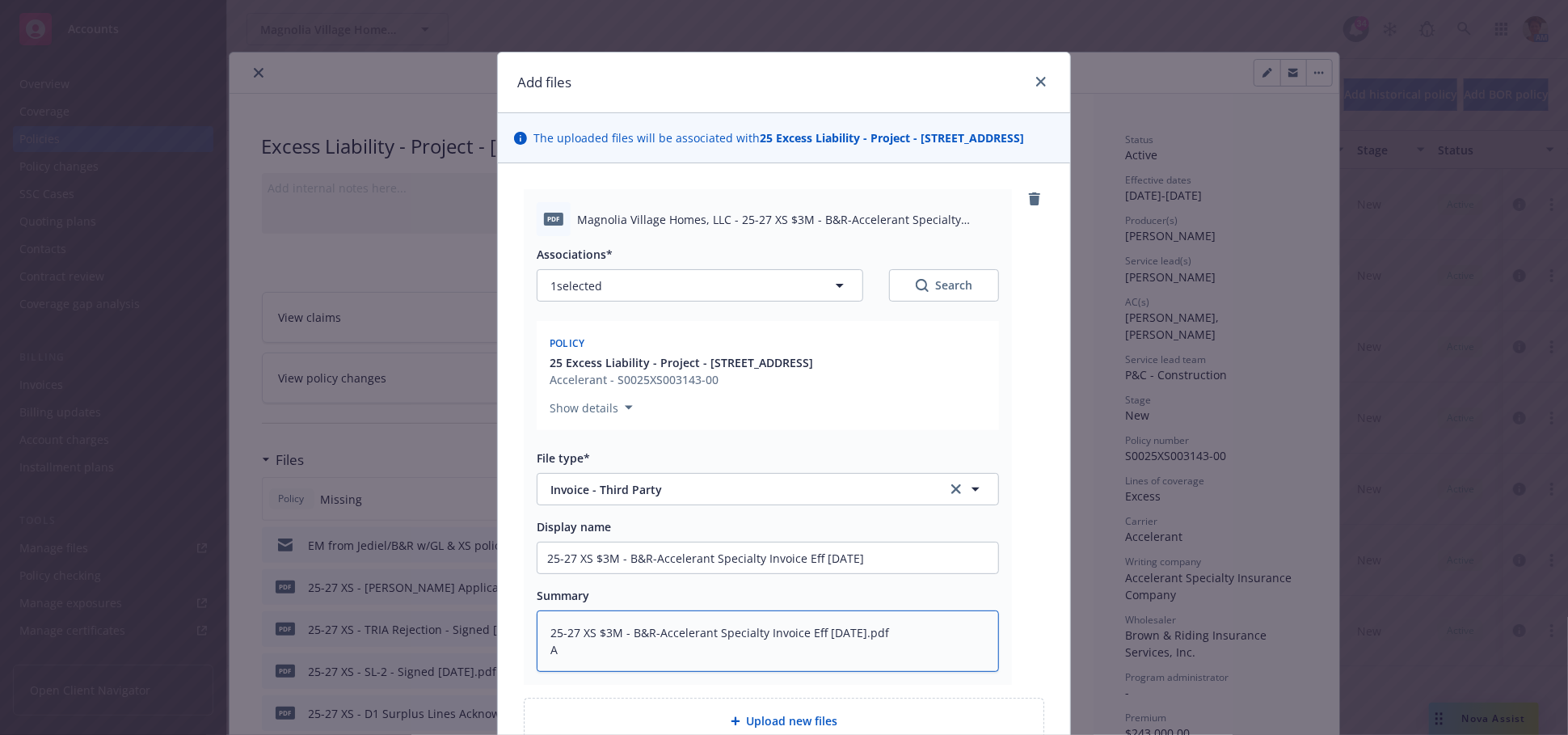
type textarea "x"
type textarea "25-27 XS $3M - B&R-Accelerant Specialty Invoice Eff 09-18-2025.pdf"
type textarea "x"
type textarea "25-27 XS $3M - B&R-Accelerant Specialty Invoice Eff 09-18-2025.pdf"
type textarea "x"
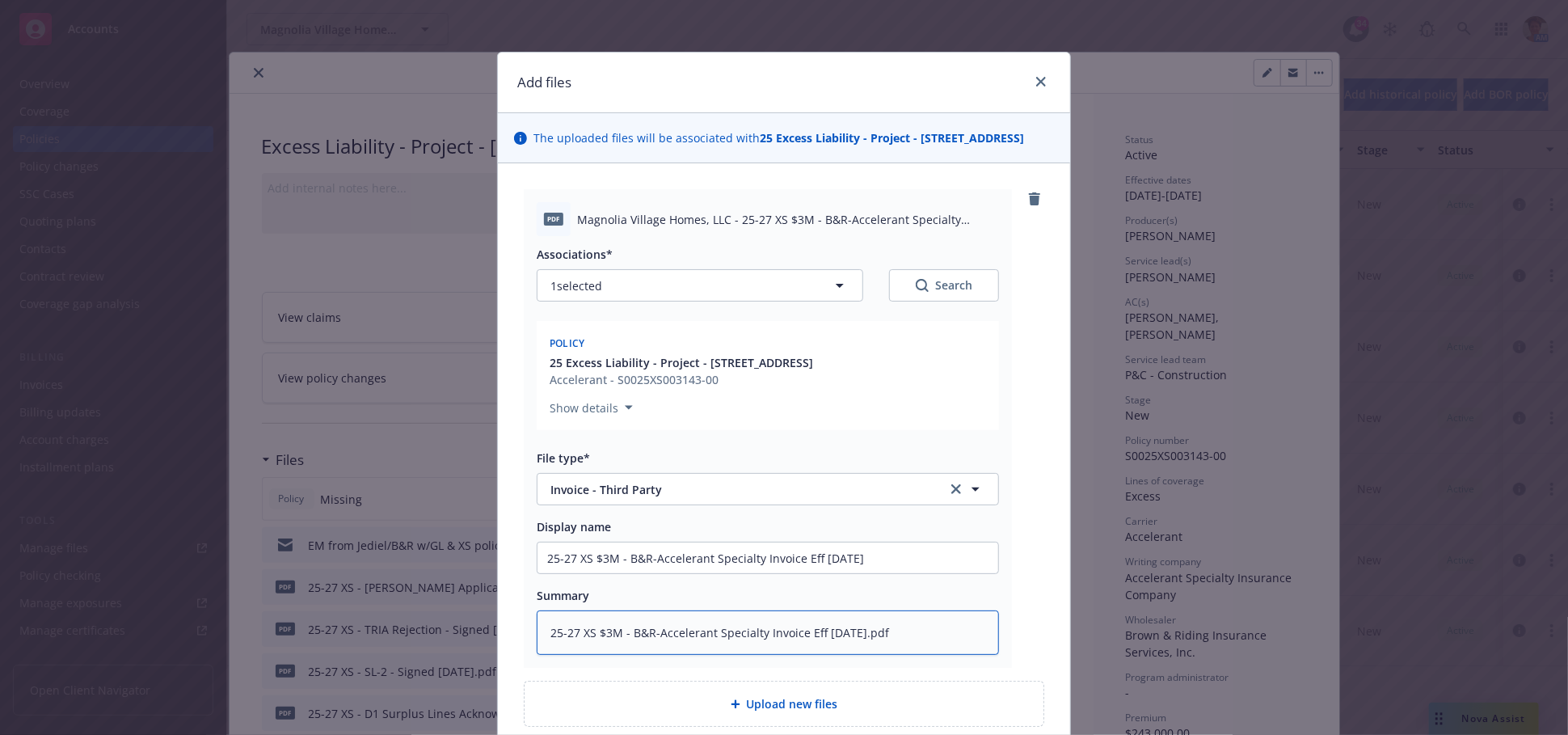
type textarea "25-27 XS $3M - B&R-Accelerant Specialty Invoice Eff 09-18-2025.pd"
type textarea "x"
type textarea "25-27 XS $3M - B&R-Accelerant Specialty Invoice Eff 09-18-2025.p"
type textarea "x"
type textarea "25-27 XS $3M - B&R-Accelerant Specialty Invoice Eff 09-18-2025."
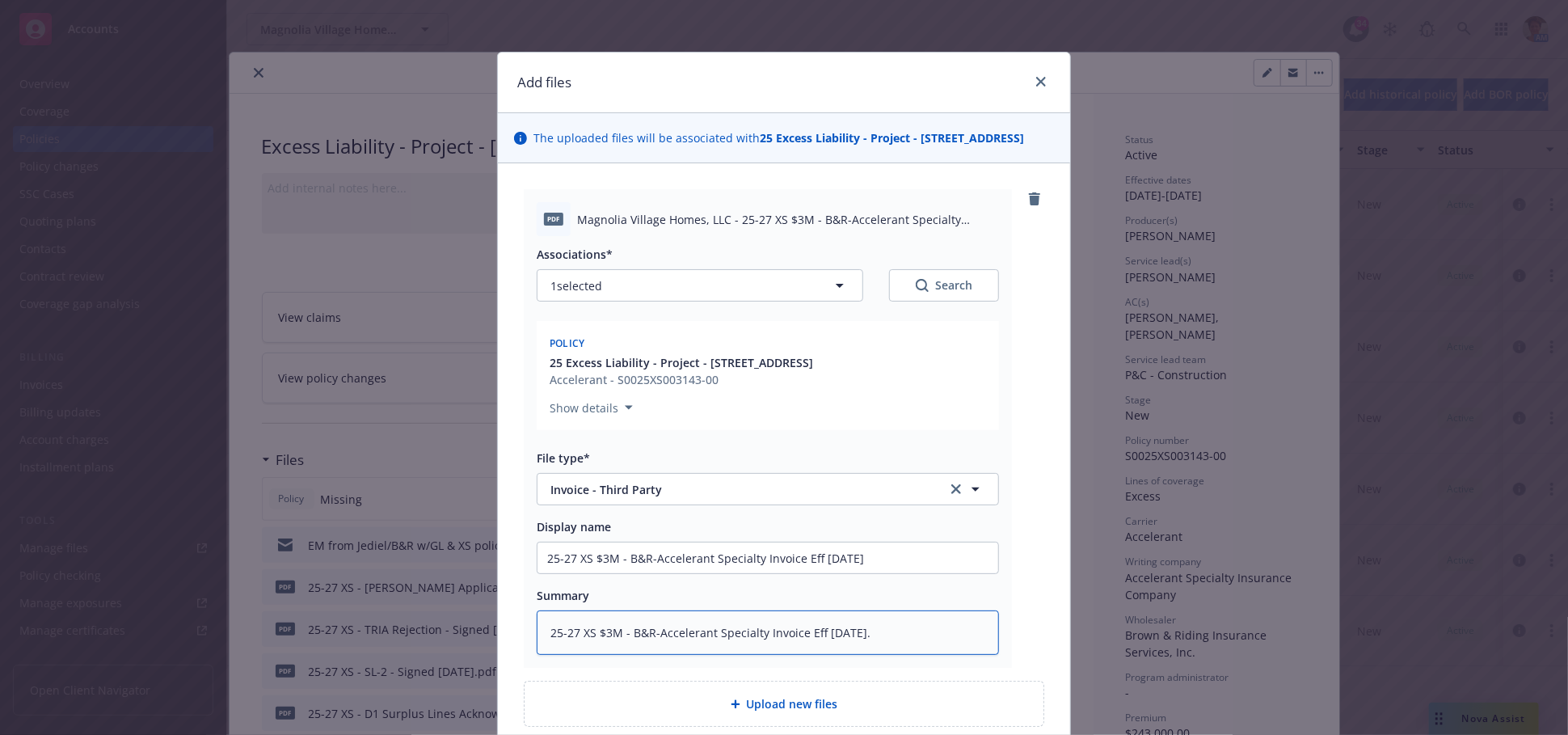
type textarea "x"
type textarea "25-27 XS $3M - B&R-Accelerant Specialty Invoice Eff 09-18-2025"
click at [1038, 527] on div "pdf Magnolia Village Homes, LLC - 25-27 XS $3M - B&R-Accelerant Specialty Invoi…" at bounding box center [784, 457] width 572 height 590
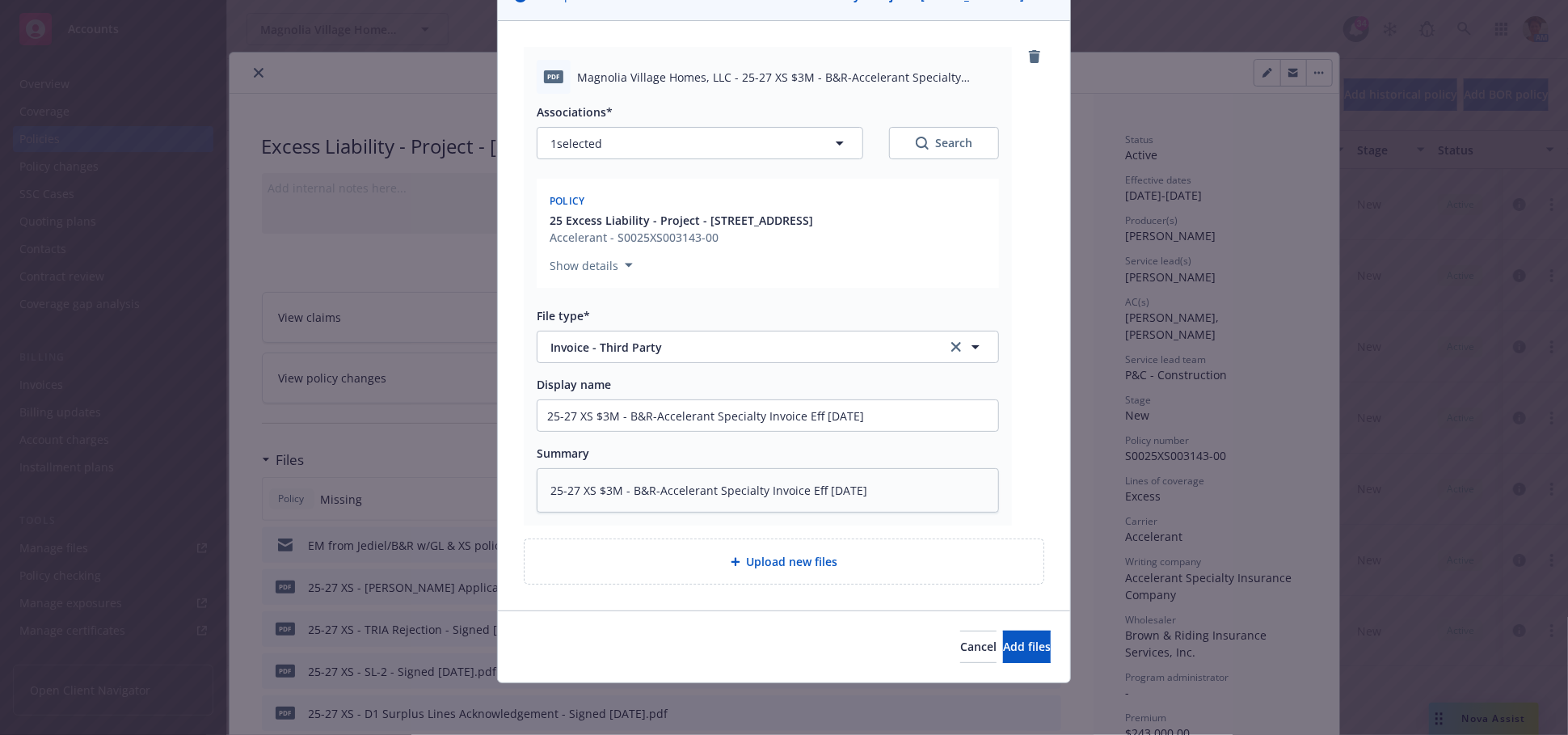
scroll to position [158, 0]
click at [1003, 653] on span "Add files" at bounding box center [1027, 646] width 48 height 16
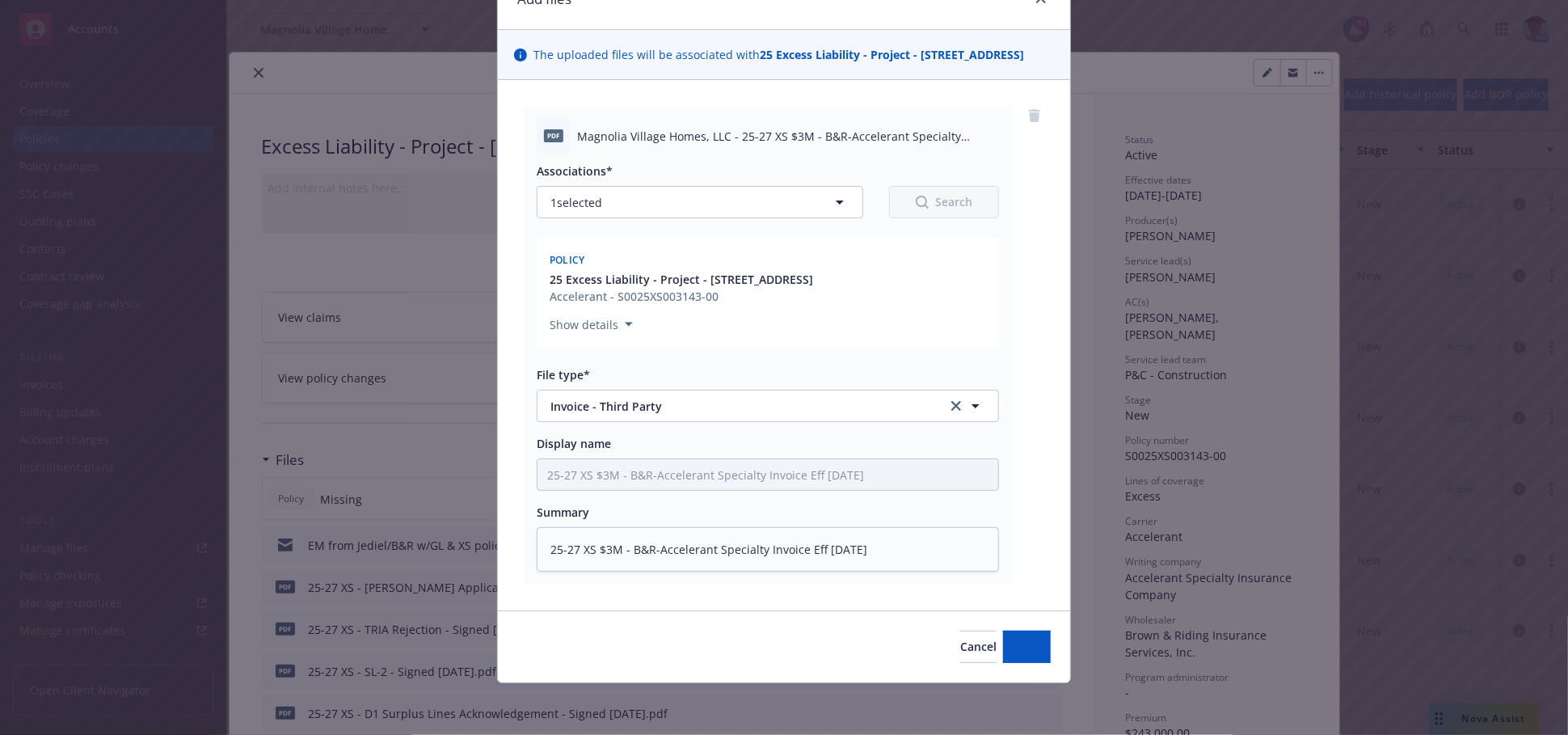
scroll to position [100, 0]
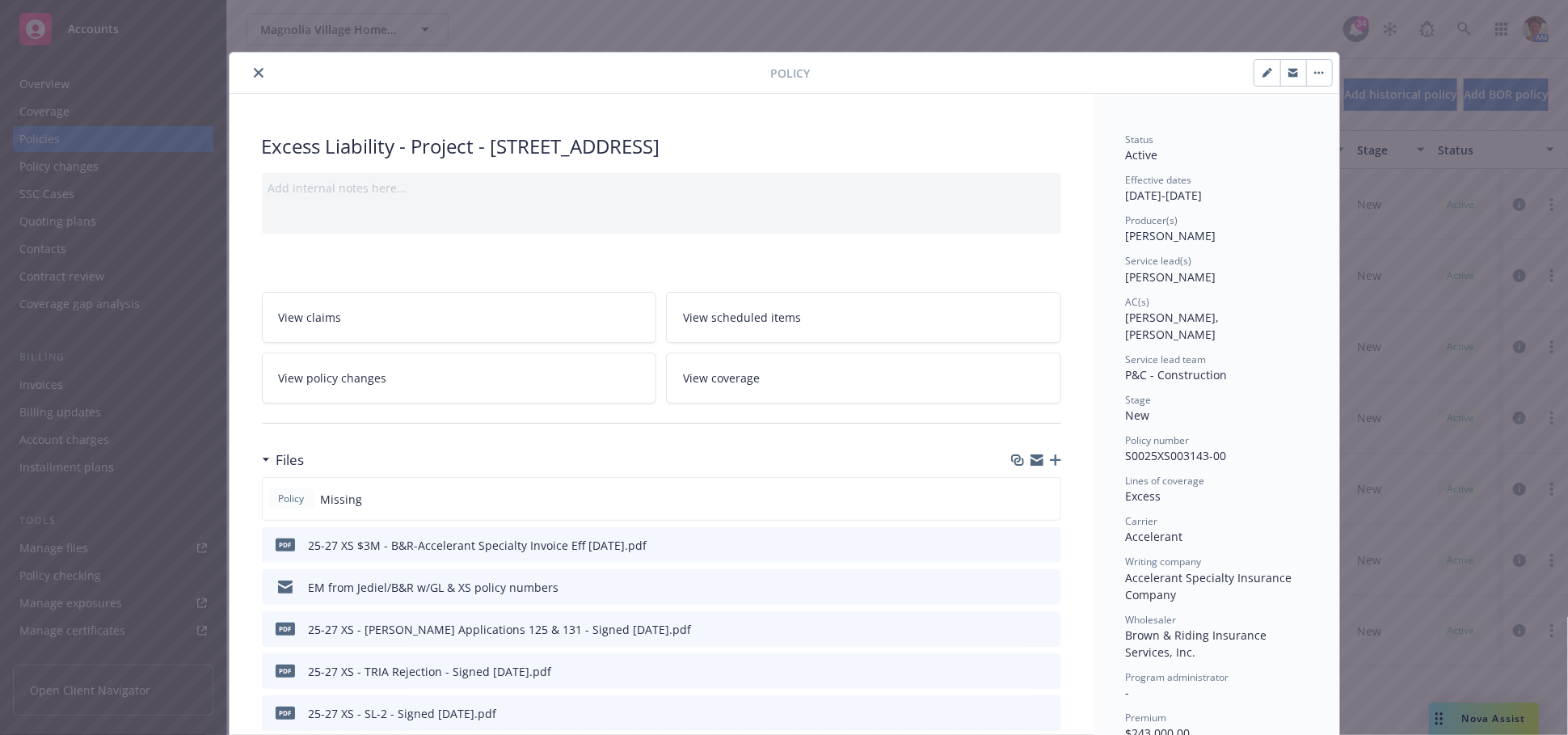
click at [1051, 462] on icon "button" at bounding box center [1056, 460] width 11 height 11
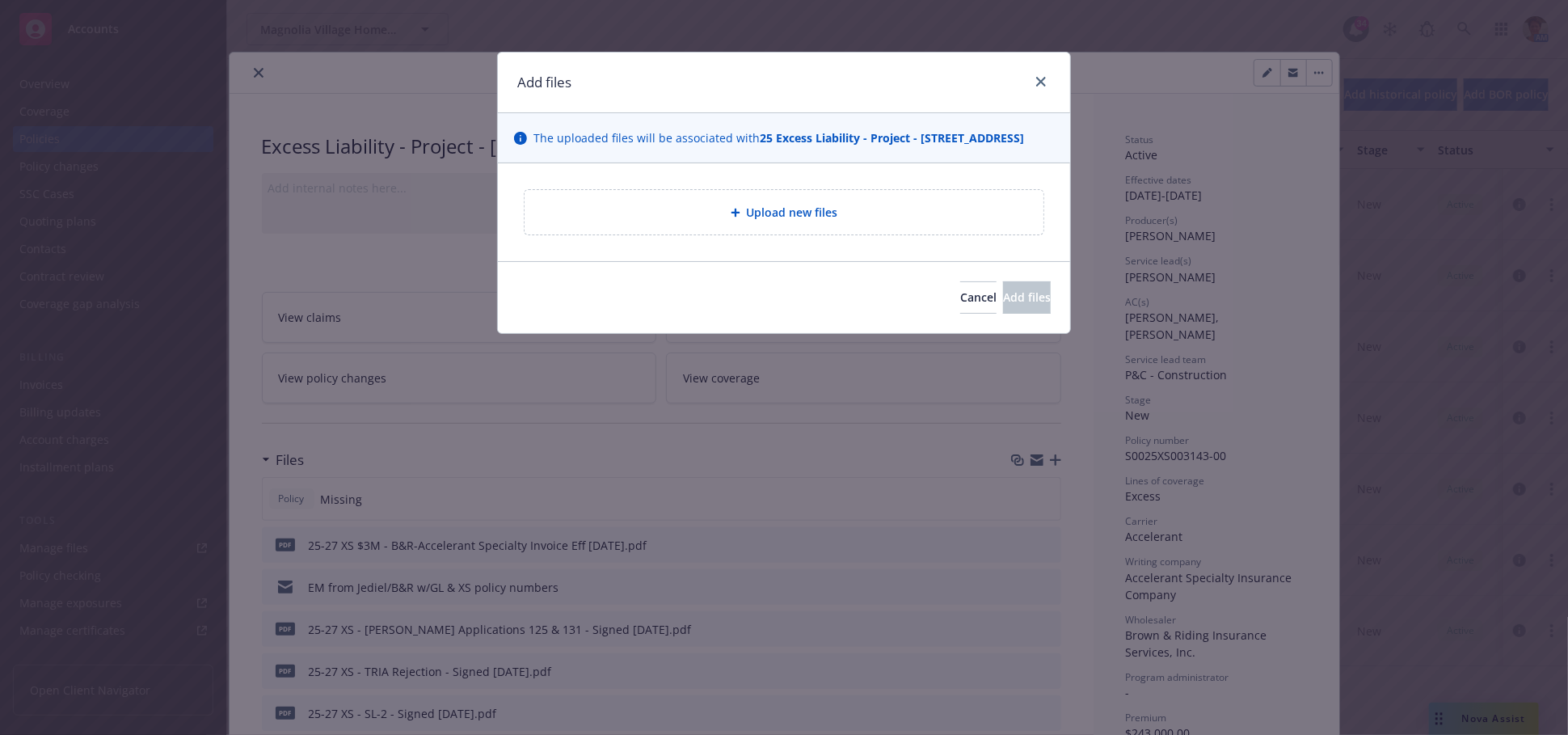
click at [784, 220] on span "Upload new files" at bounding box center [792, 212] width 92 height 17
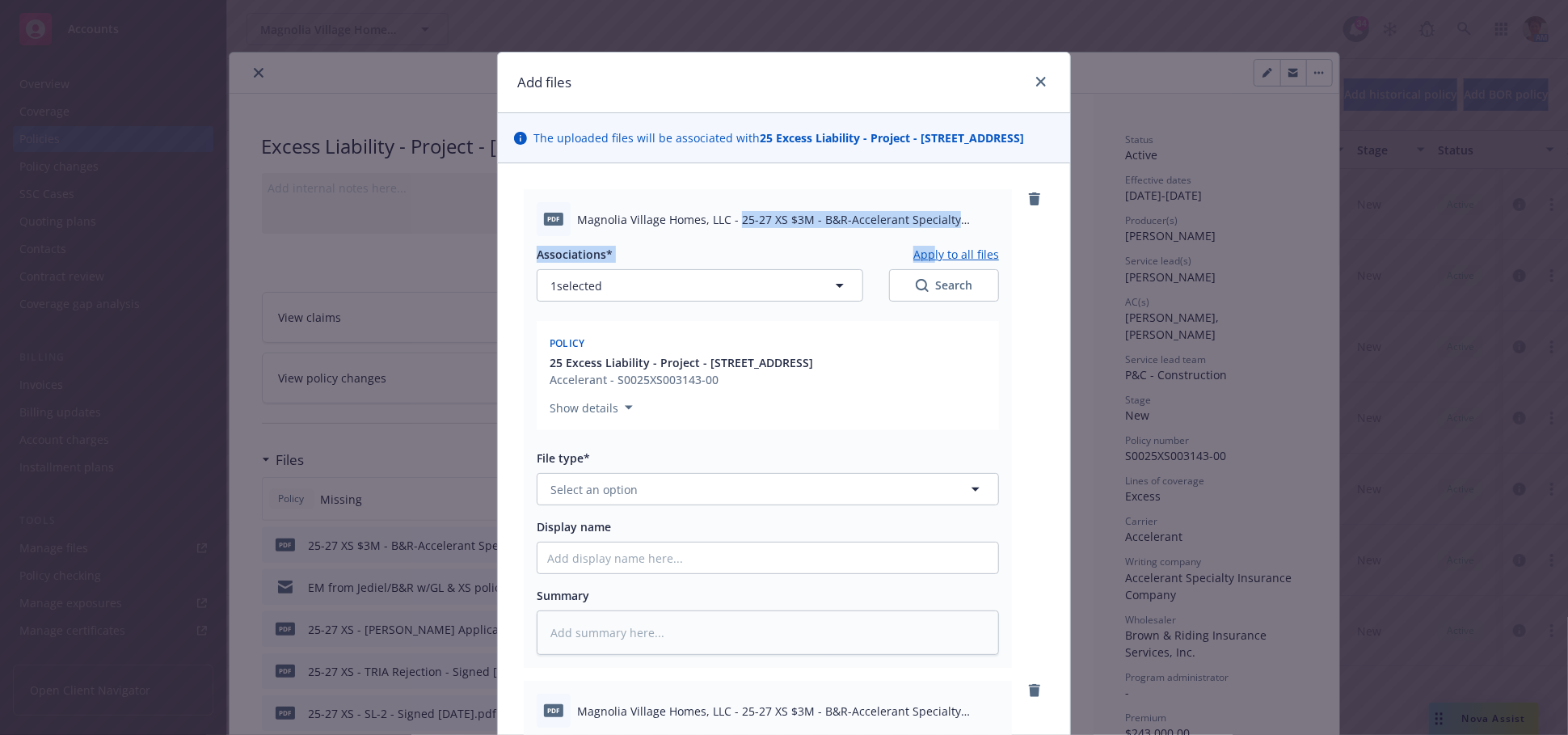
drag, startPoint x: 732, startPoint y: 235, endPoint x: 929, endPoint y: 266, distance: 199.4
click at [929, 266] on div "pdf Magnolia Village Homes, LLC - 25-27 XS $3M - B&R-Accelerant Specialty Binde…" at bounding box center [768, 428] width 489 height 479
copy div "25-27 XS $3M - B&R-Accelerant Specialty Binder Eff 09-18-2025.pdf Associations*…"
click at [642, 573] on input "Display name" at bounding box center [768, 557] width 461 height 31
paste input "25-27 XS $3M - B&R-Accelerant Specialty Binder Eff 09-18-2025.pdf Associations*…"
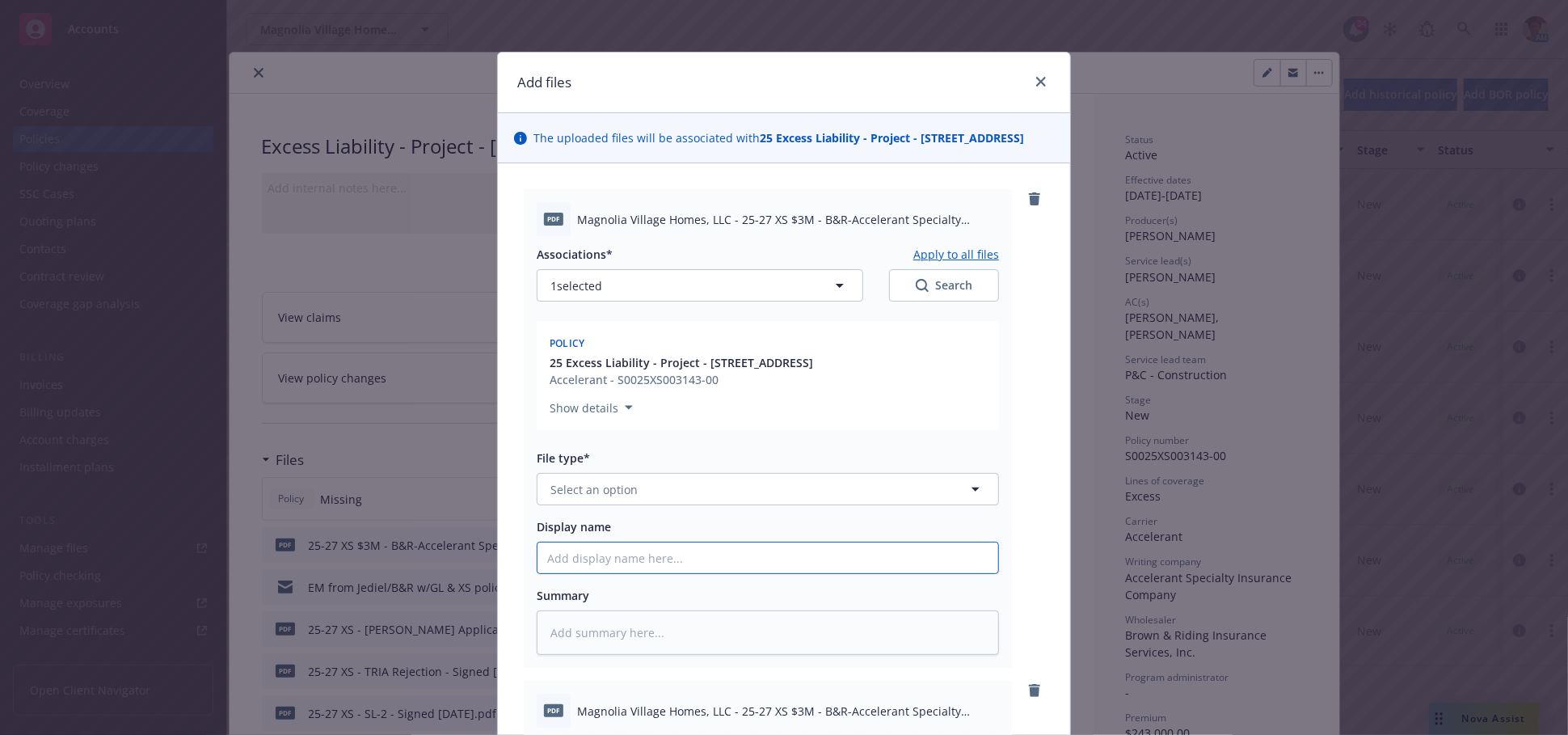
type textarea "x"
type input "25-27 XS $3M - B&R-Accelerant Specialty Binder Eff 09-18-2025.pdf Associations*…"
type textarea "x"
type input "25-27 XS $3M - B&R-Accelerant Specialty Binder Eff 09-18-2025.pdf Associations*…"
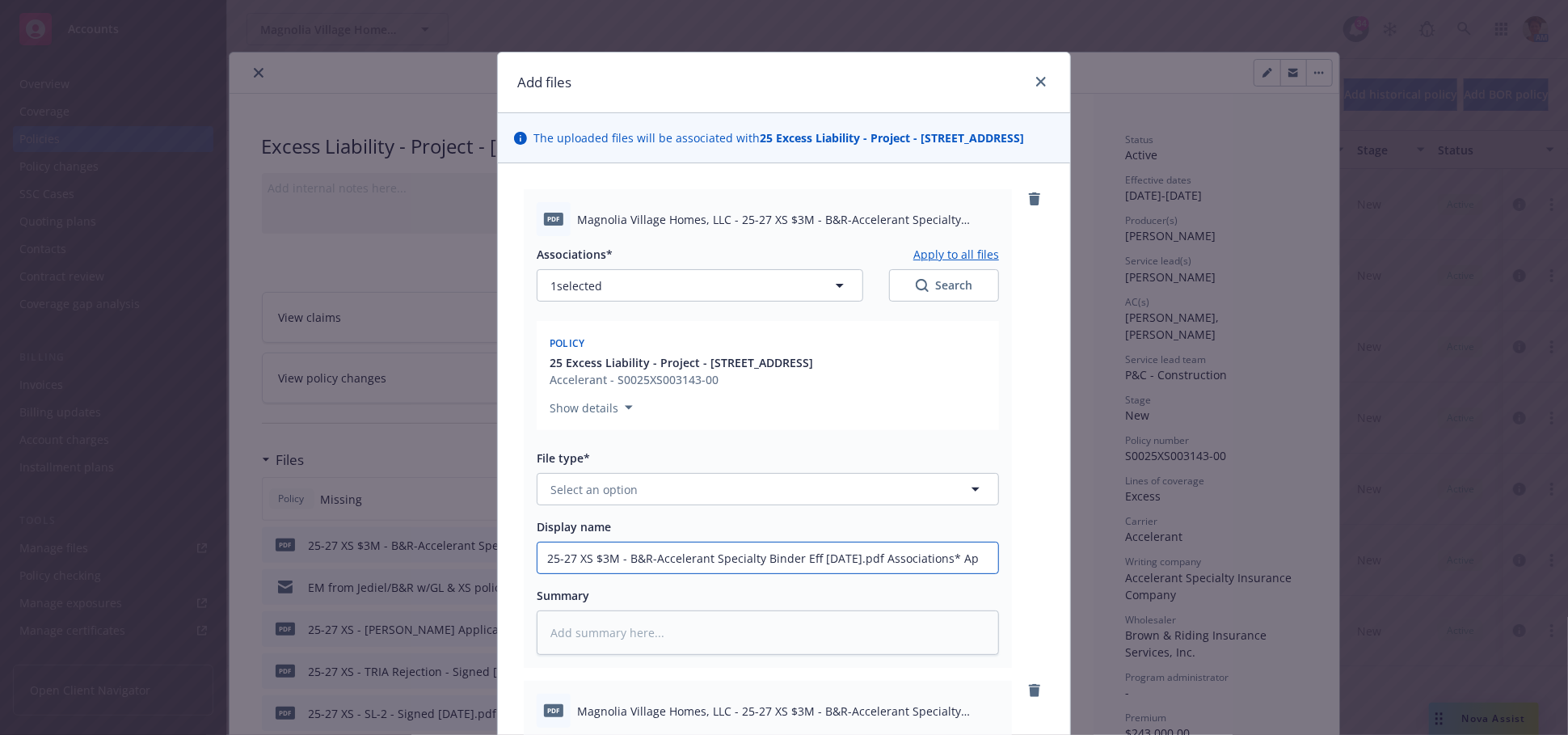
scroll to position [0, 0]
type textarea "x"
type input "25-27 XS $3M - B&R-Accelerant Specialty Binder Eff 09-18-2025.pdf Associations*…"
type textarea "x"
type input "25-27 XS $3M - B&R-Accelerant Specialty Binder Eff 09-18-2025.pdf Associations*"
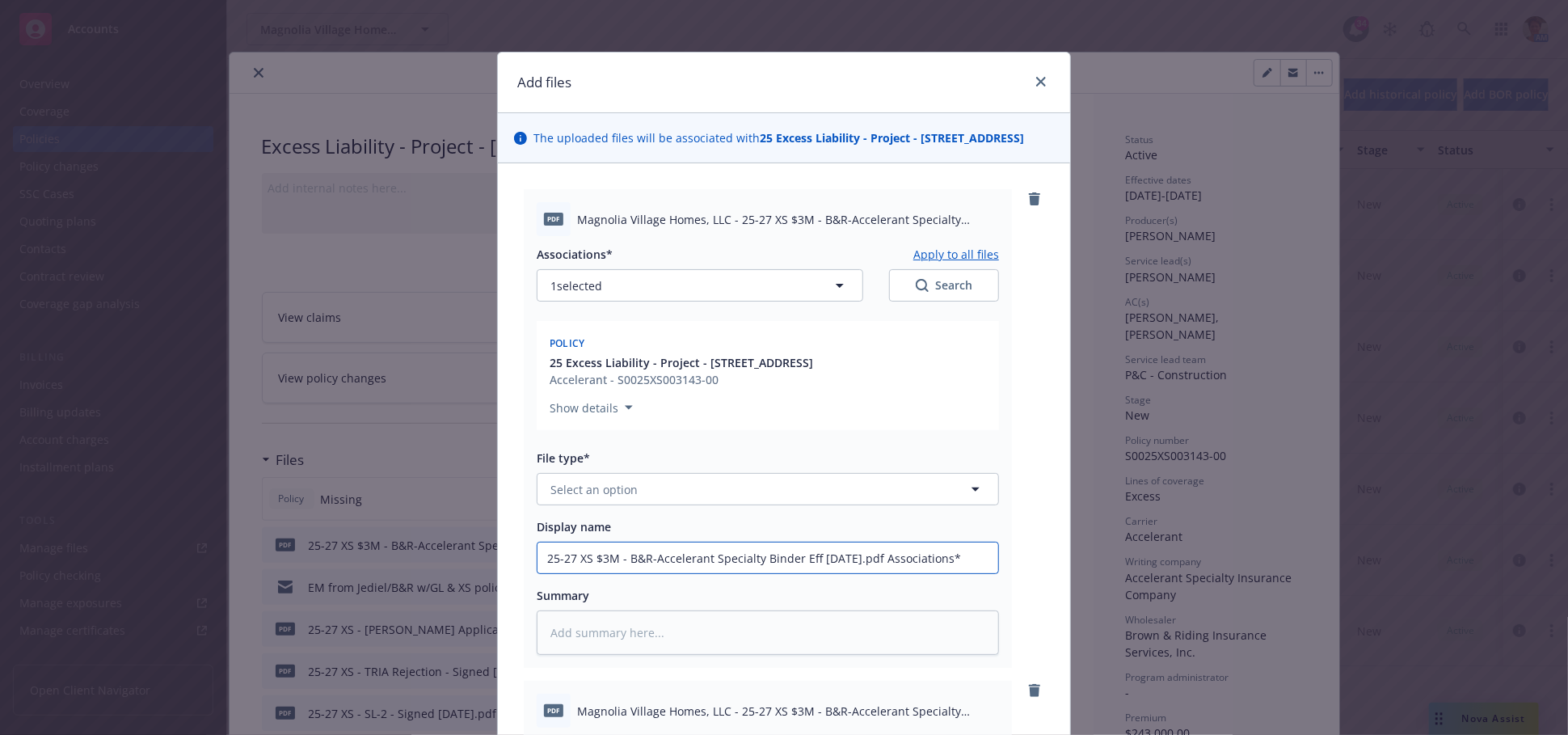
type textarea "x"
type input "25-27 XS $3M - B&R-Accelerant Specialty Binder Eff 09-18-2025.pdf Associations*"
type textarea "x"
type input "25-27 XS $3M - B&R-Accelerant Specialty Binder Eff 09-18-2025.pdf Associations"
type textarea "x"
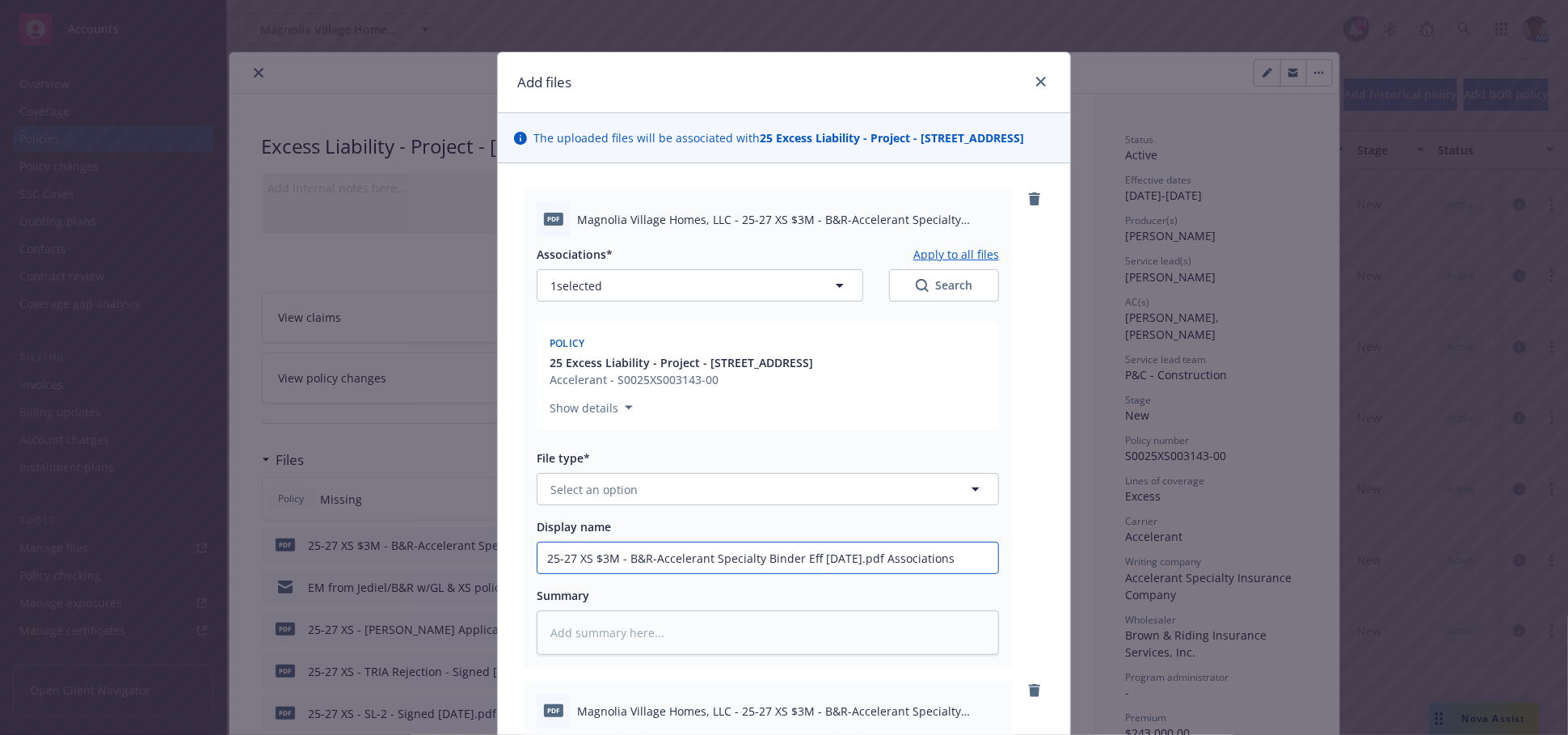
type input "25-27 XS $3M - B&R-Accelerant Specialty Binder Eff 09-18-2025.pdf Association"
type textarea "x"
type input "25-27 XS $3M - B&R-Accelerant Specialty Binder Eff 09-18-2025.pdf Associatio"
type textarea "x"
type input "25-27 XS $3M - B&R-Accelerant Specialty Binder Eff 09-18-2025.pdf Associati"
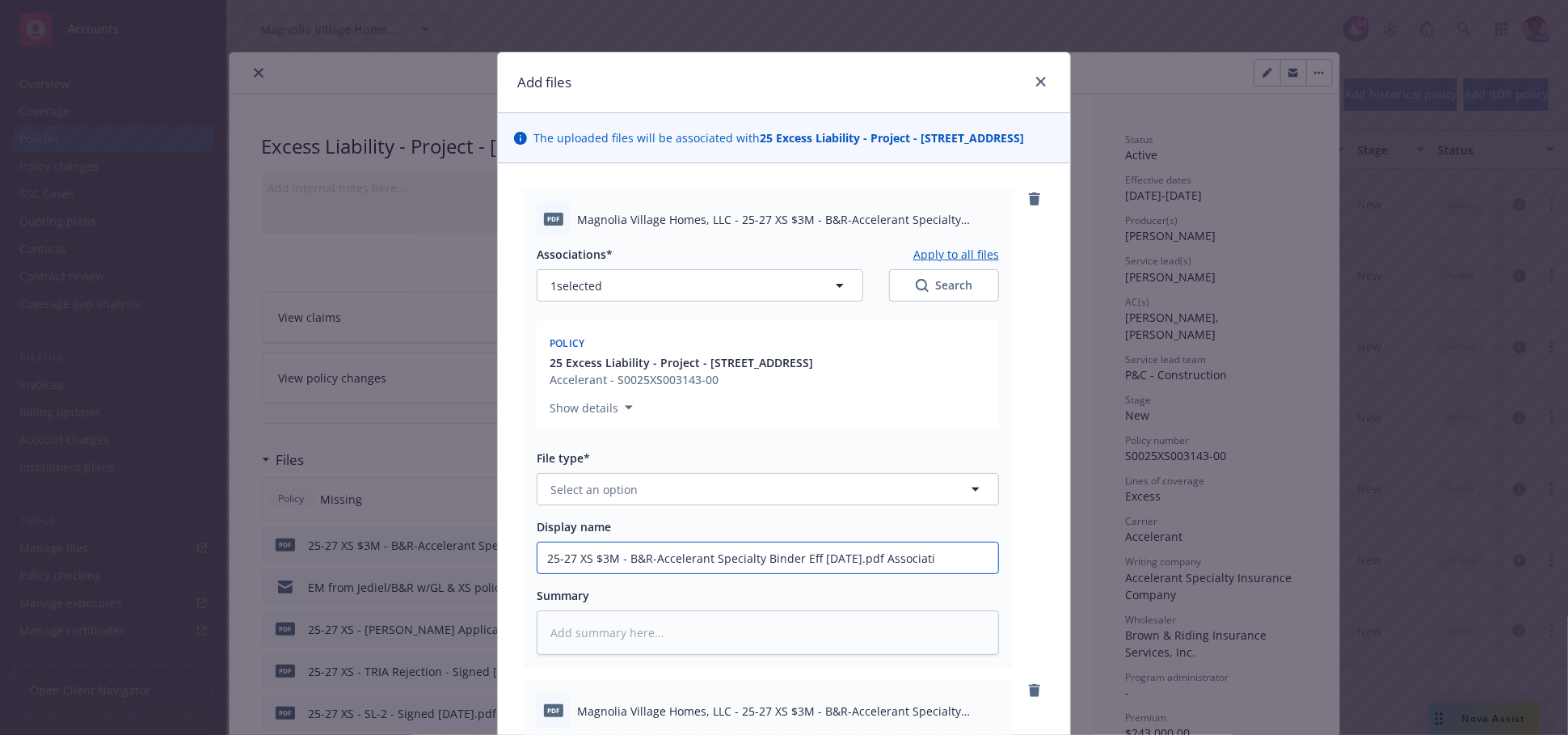
type textarea "x"
type input "25-27 XS $3M - B&R-Accelerant Specialty Binder Eff 09-18-2025.pdf Associat"
type textarea "x"
type input "25-27 XS $3M - B&R-Accelerant Specialty Binder Eff 09-18-2025.pdf Associa"
type textarea "x"
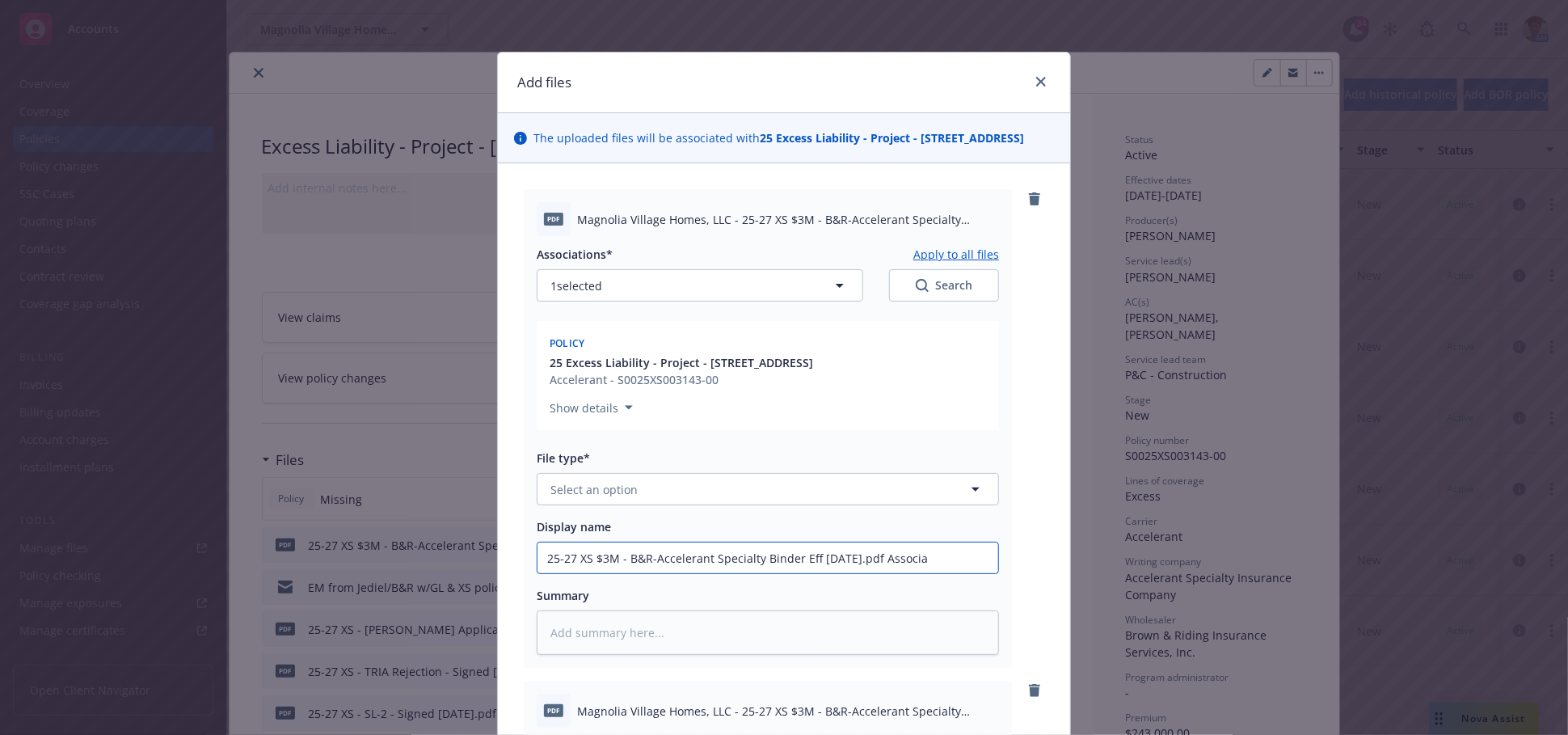
type input "25-27 XS $3M - B&R-Accelerant Specialty Binder Eff 09-18-2025.pdf Associ"
type textarea "x"
type input "25-27 XS $3M - B&R-Accelerant Specialty Binder Eff 09-18-2025.pdf Assoc"
type textarea "x"
type input "25-27 XS $3M - B&R-Accelerant Specialty Binder Eff 09-18-2025.pdf Asso"
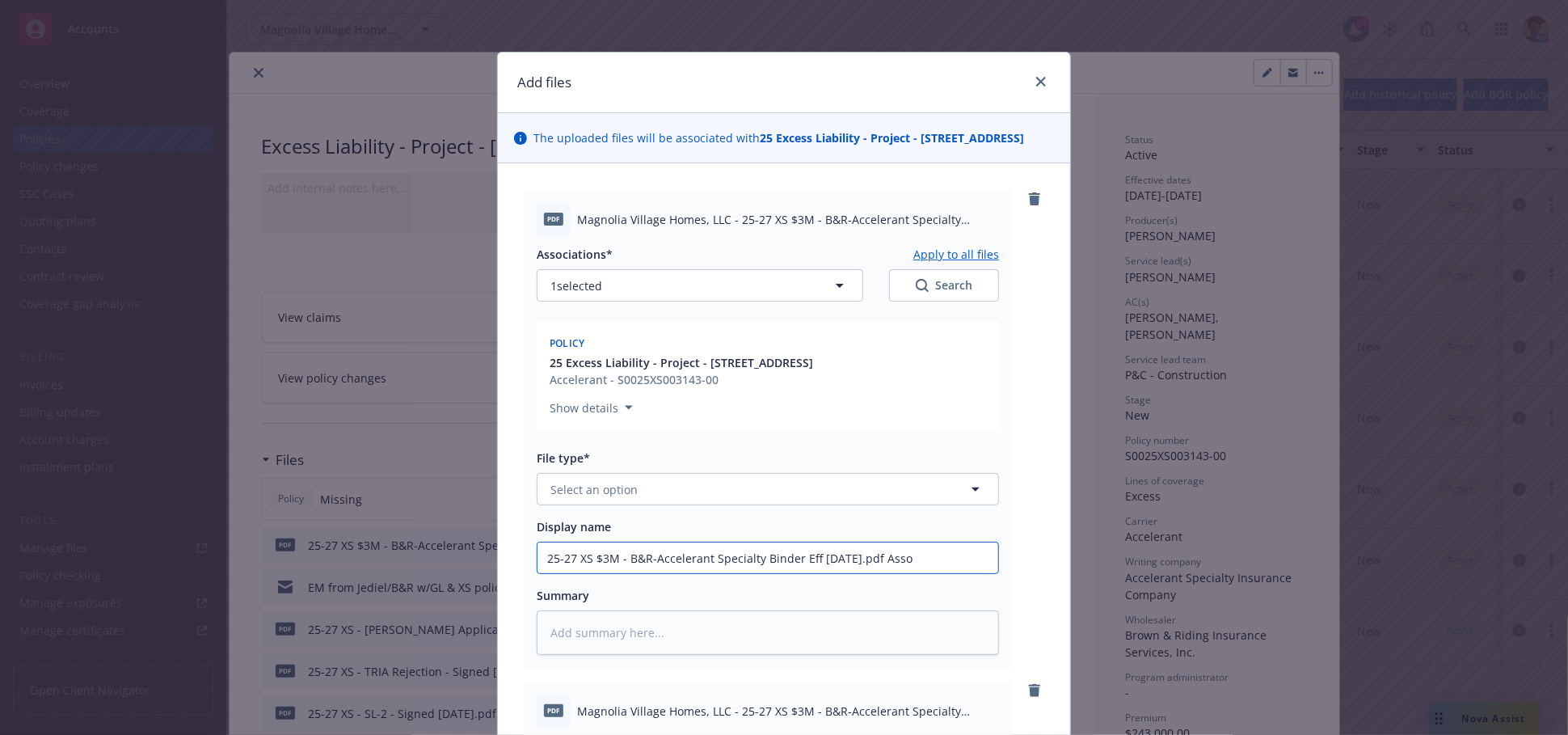
type textarea "x"
type input "25-27 XS $3M - B&R-Accelerant Specialty Binder Eff 09-18-2025.pdf Ass"
type textarea "x"
type input "25-27 XS $3M - B&R-Accelerant Specialty Binder Eff 09-18-2025.pdf As"
type textarea "x"
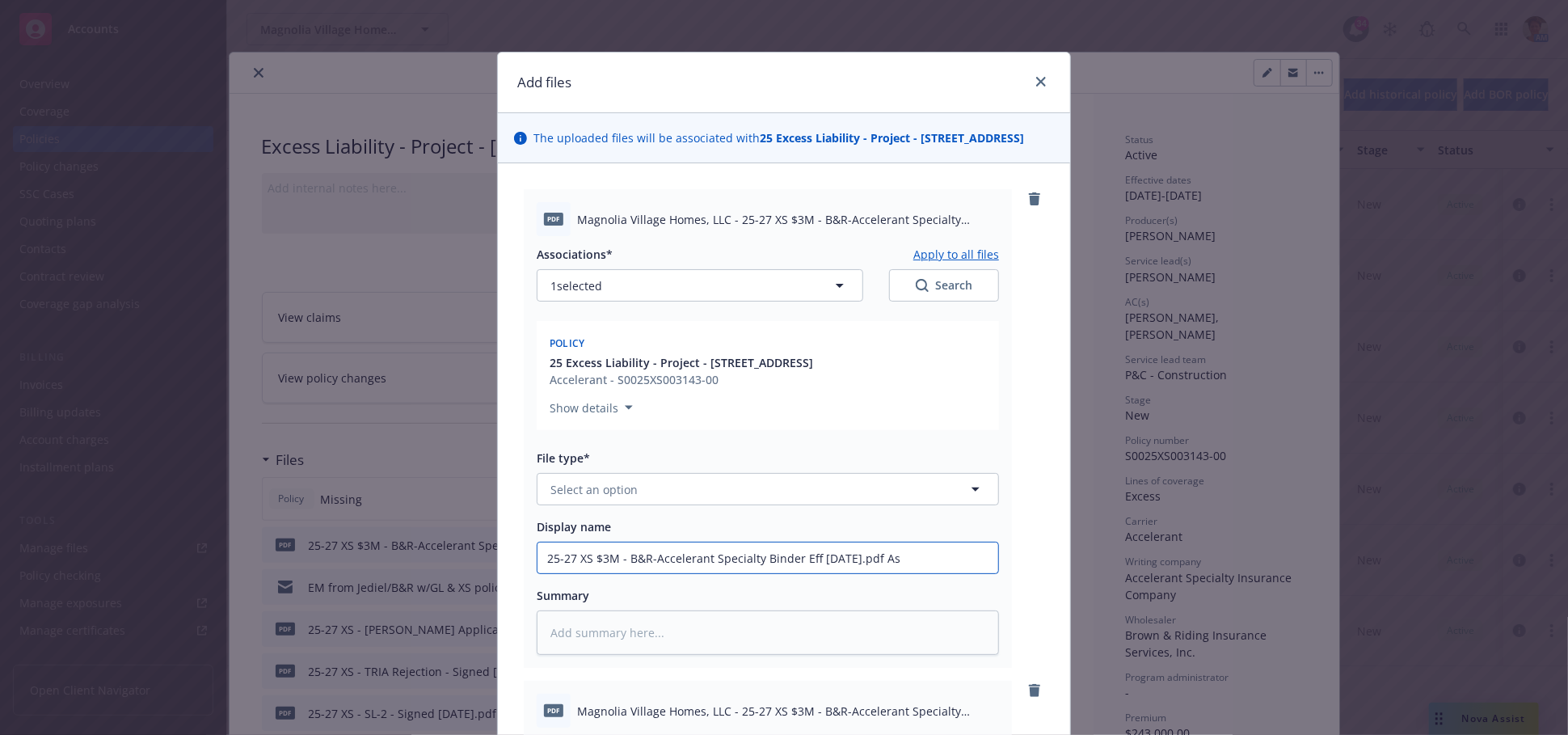
type input "25-27 XS $3M - B&R-Accelerant Specialty Binder Eff 09-18-2025.pdf A"
type textarea "x"
type input "25-27 XS $3M - B&R-Accelerant Specialty Binder Eff 09-18-2025.pdf"
type textarea "x"
type input "25-27 XS $3M - B&R-Accelerant Specialty Binder Eff 09-18-2025.pdf"
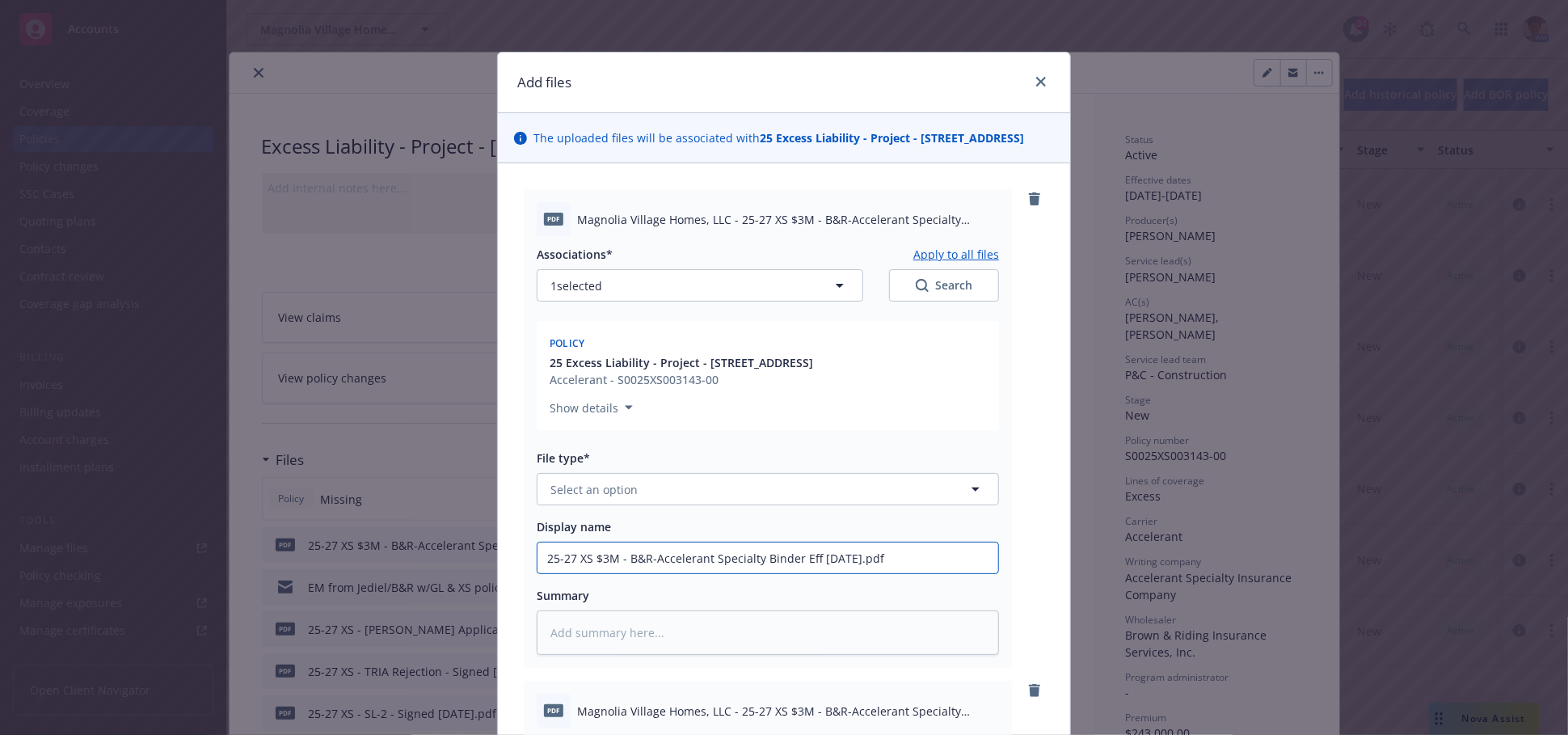
type textarea "x"
type input "25-27 XS $3M - B&R-Accelerant Specialty Binder Eff 09-18-2025.pd"
type textarea "x"
type input "25-27 XS $3M - B&R-Accelerant Specialty Binder Eff 09-18-2025.p"
type textarea "x"
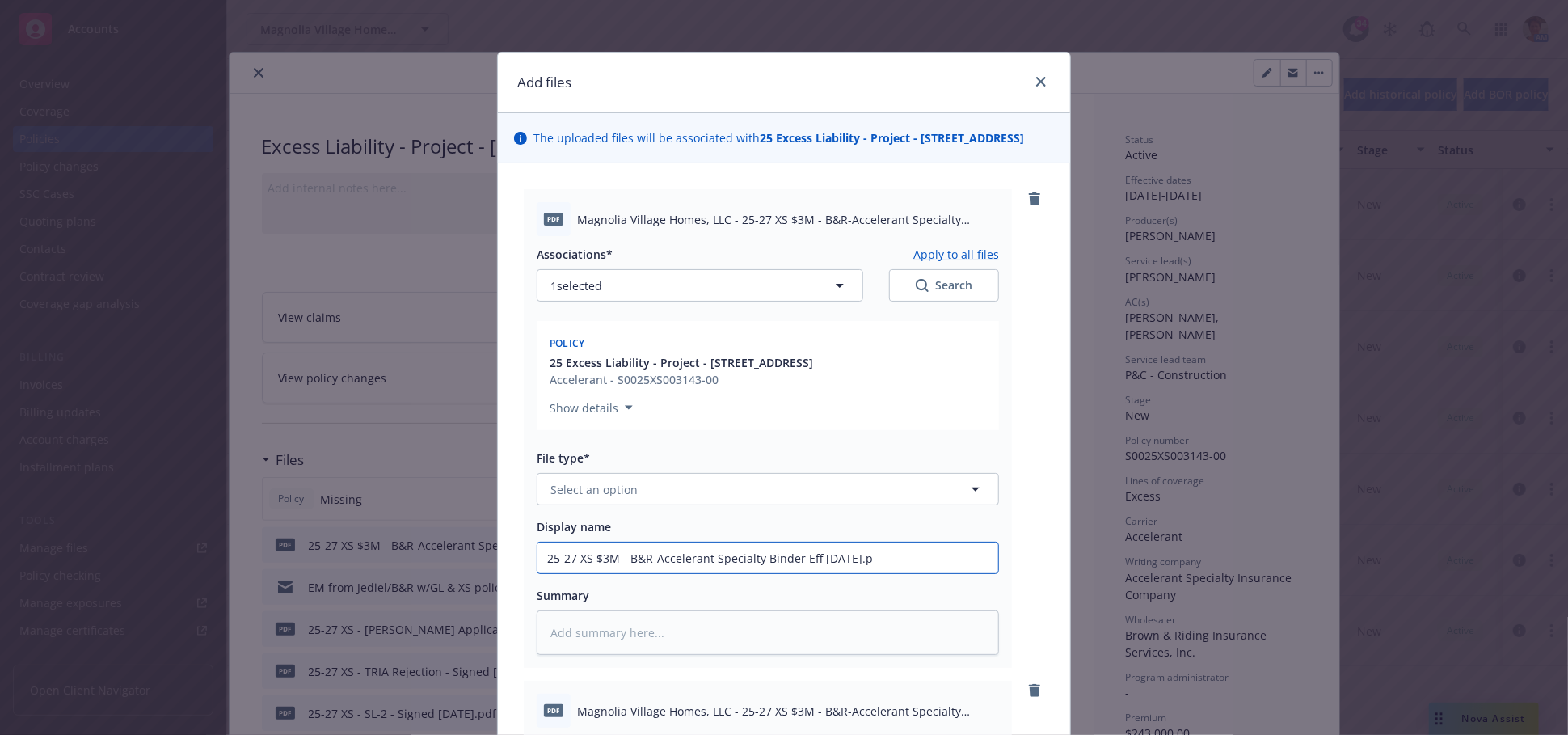
type input "25-27 XS $3M - B&R-Accelerant Specialty Binder Eff 09-18-2025."
type textarea "x"
type input "25-27 XS $3M - B&R-Accelerant Specialty Binder Eff 09-18-2025"
click at [641, 643] on textarea at bounding box center [768, 632] width 463 height 44
paste textarea "25-27 XS $3M - B&R-Accelerant Specialty Binder Eff 09-18-2025.pdf Associations*…"
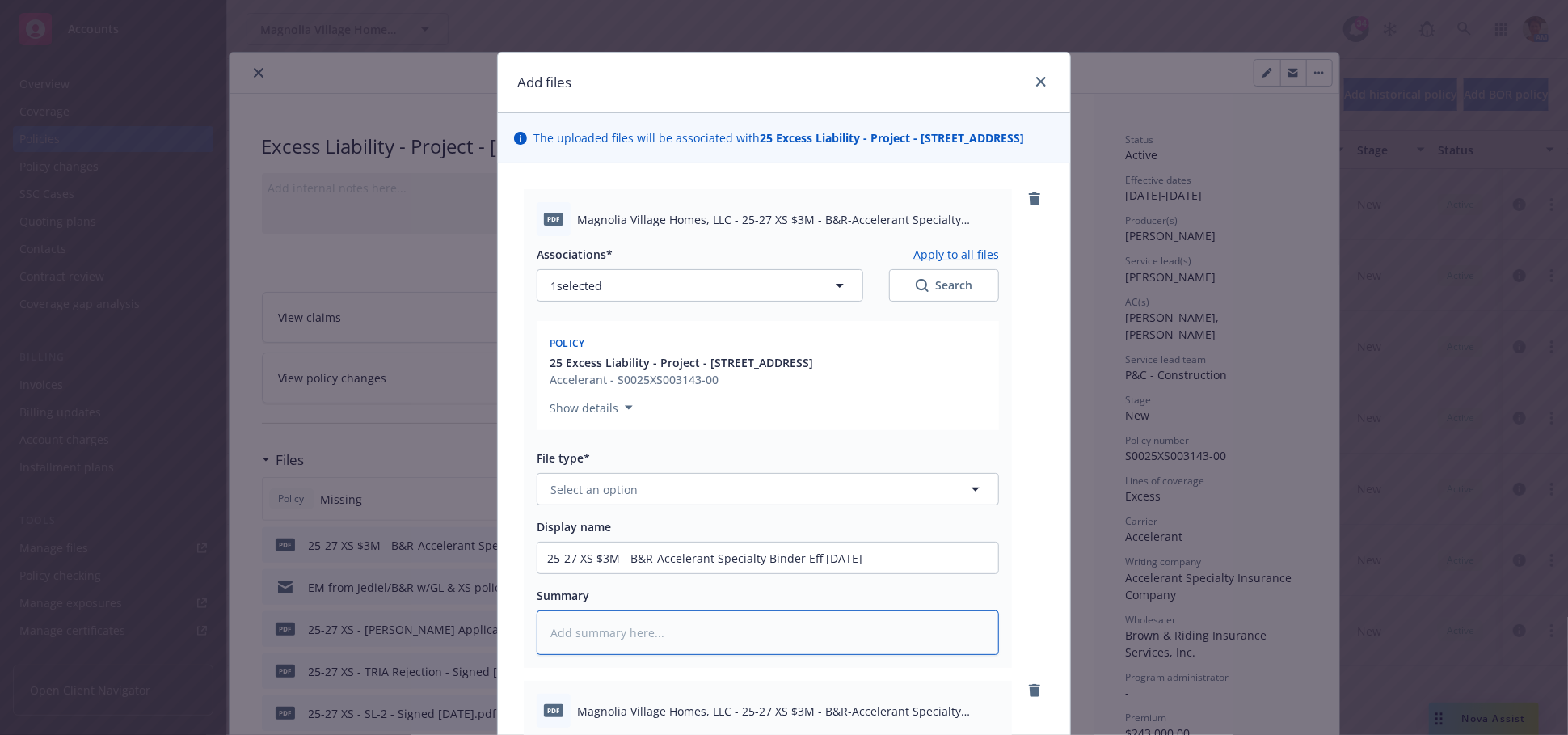
type textarea "x"
type textarea "25-27 XS $3M - B&R-Accelerant Specialty Binder Eff 09-18-2025.pdf Associations*…"
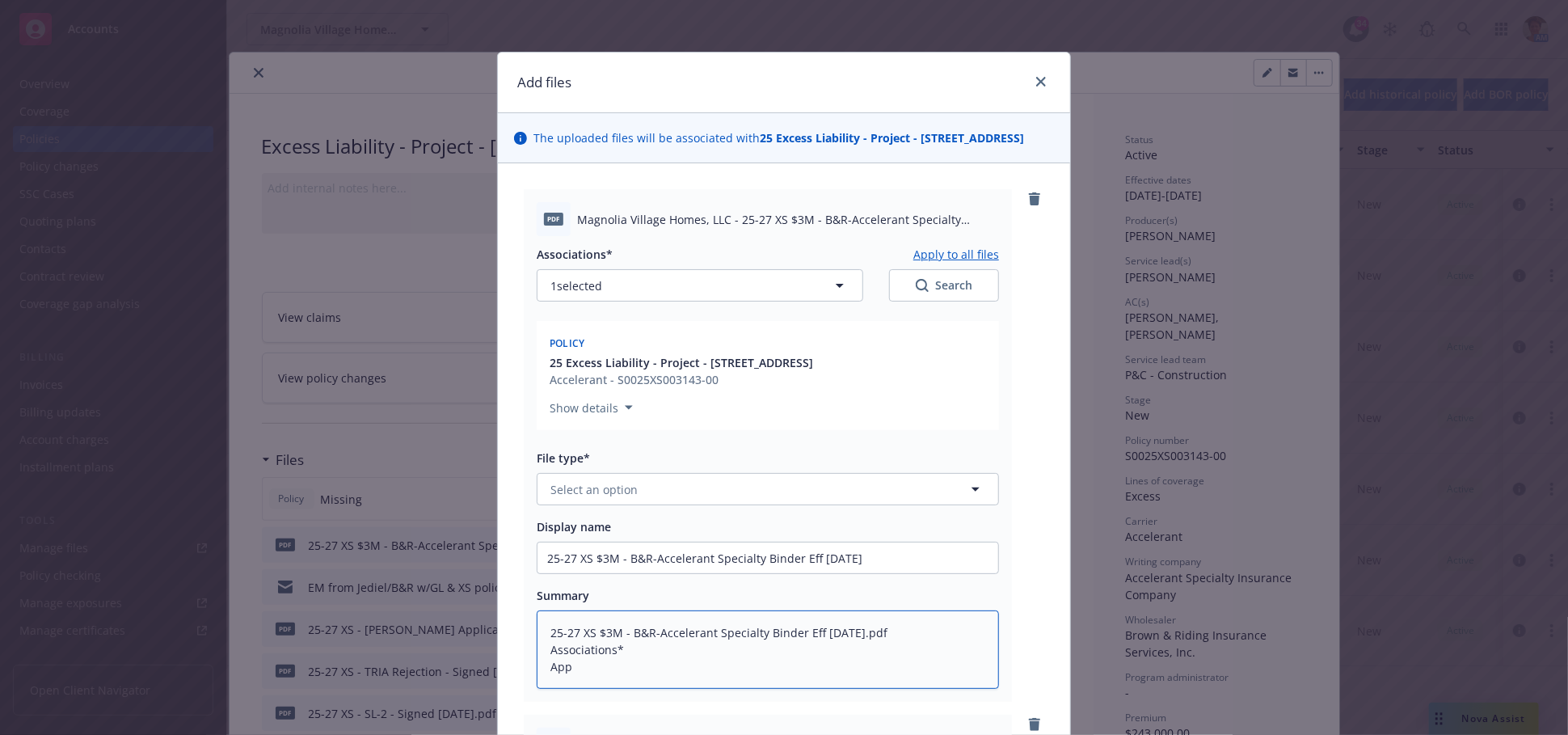
type textarea "x"
type textarea "25-27 XS $3M - B&R-Accelerant Specialty Binder Eff 09-18-2025.pdf Associations*…"
type textarea "x"
type textarea "25-27 XS $3M - B&R-Accelerant Specialty Binder Eff 09-18-2025.pdf Associations*…"
type textarea "x"
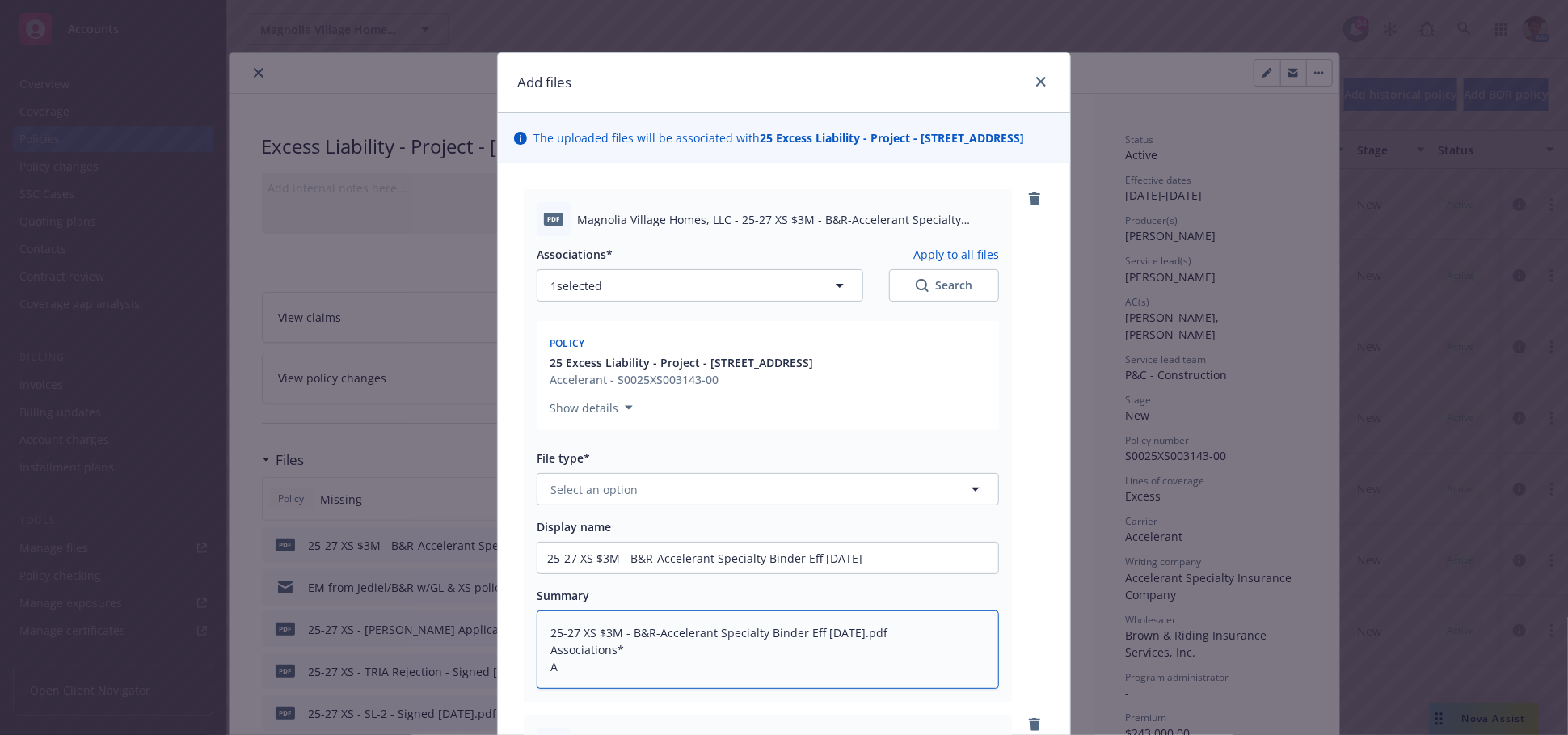
type textarea "25-27 XS $3M - B&R-Accelerant Specialty Binder Eff 09-18-2025.pdf Associations*"
type textarea "x"
type textarea "25-27 XS $3M - B&R-Accelerant Specialty Binder Eff 09-18-2025.pdf Associations*"
type textarea "x"
type textarea "25-27 XS $3M - B&R-Accelerant Specialty Binder Eff 09-18-2025.pdf Associations"
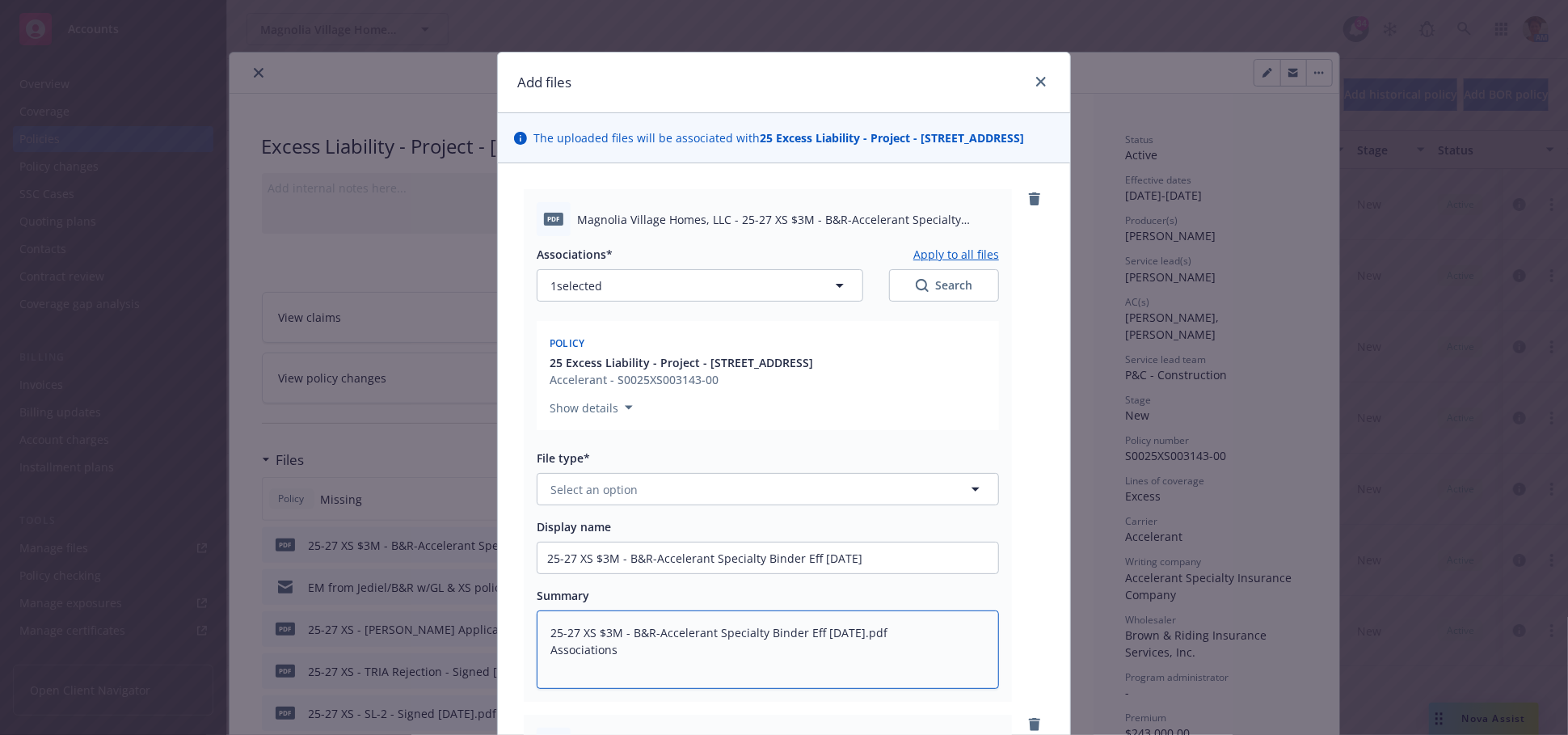
type textarea "x"
type textarea "25-27 XS $3M - B&R-Accelerant Specialty Binder Eff 09-18-2025.pdf Association"
type textarea "x"
type textarea "25-27 XS $3M - B&R-Accelerant Specialty Binder Eff 09-18-2025.pdf Associatio"
type textarea "x"
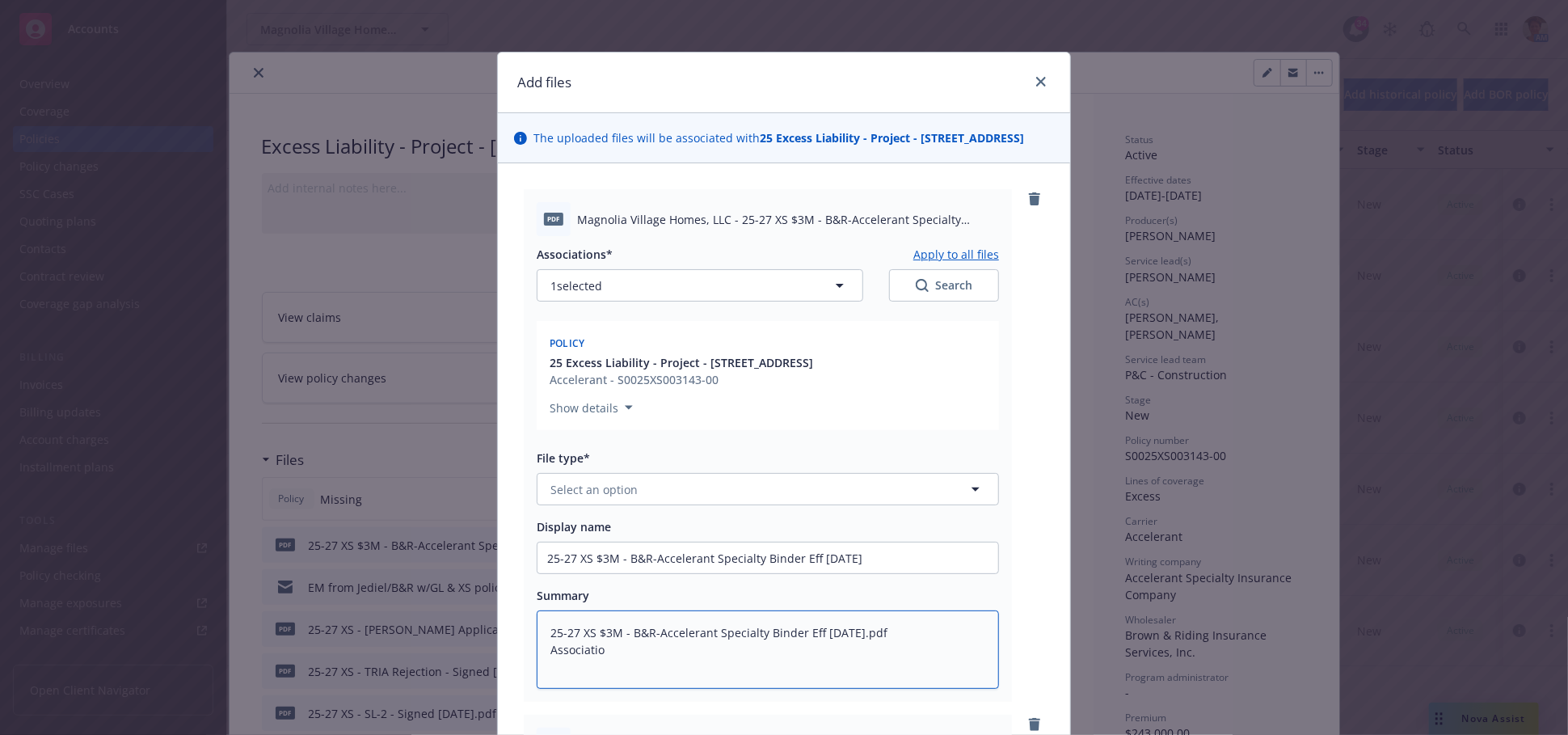
type textarea "25-27 XS $3M - B&R-Accelerant Specialty Binder Eff 09-18-2025.pdf Associati"
type textarea "x"
type textarea "25-27 XS $3M - B&R-Accelerant Specialty Binder Eff 09-18-2025.pdf Associat"
type textarea "x"
type textarea "25-27 XS $3M - B&R-Accelerant Specialty Binder Eff 09-18-2025.pdf Associa"
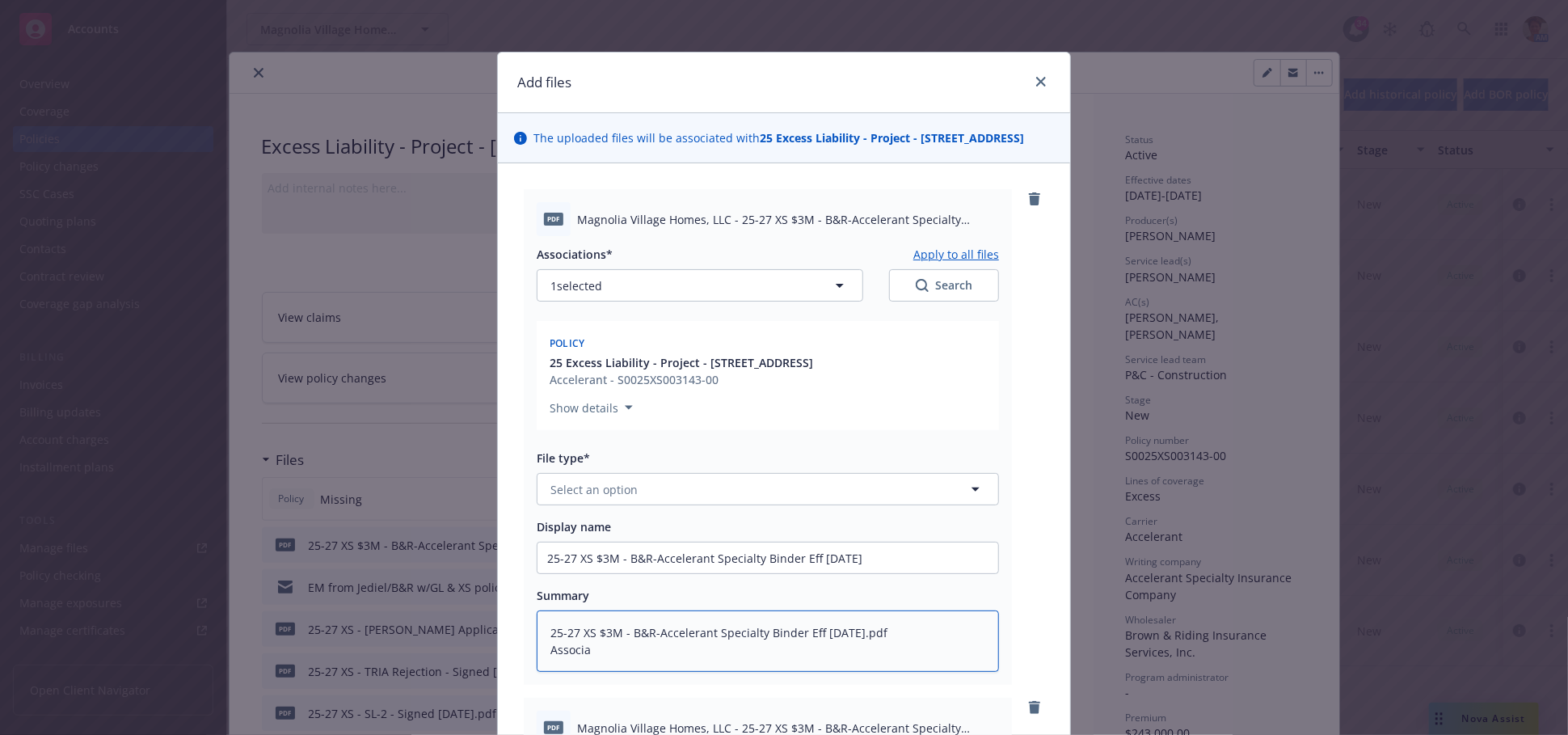
type textarea "x"
type textarea "25-27 XS $3M - B&R-Accelerant Specialty Binder Eff 09-18-2025.pdf Associ"
type textarea "x"
type textarea "25-27 XS $3M - B&R-Accelerant Specialty Binder Eff 09-18-2025.pdf Assoc"
type textarea "x"
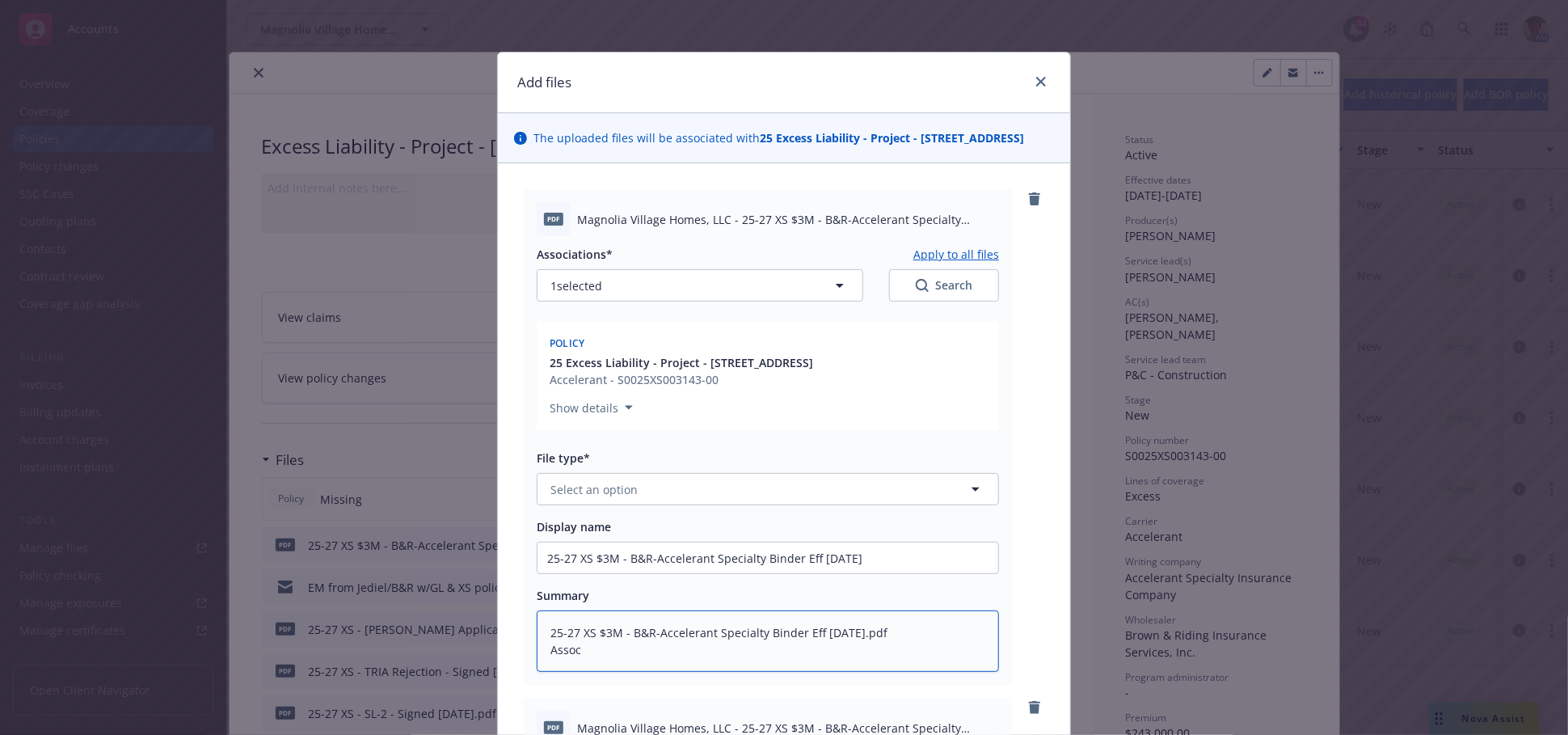
type textarea "25-27 XS $3M - B&R-Accelerant Specialty Binder Eff 09-18-2025.pdf Asso"
type textarea "x"
type textarea "25-27 XS $3M - B&R-Accelerant Specialty Binder Eff 09-18-2025.pdf Ass"
type textarea "x"
type textarea "25-27 XS $3M - B&R-Accelerant Specialty Binder Eff 09-18-2025.pdf As"
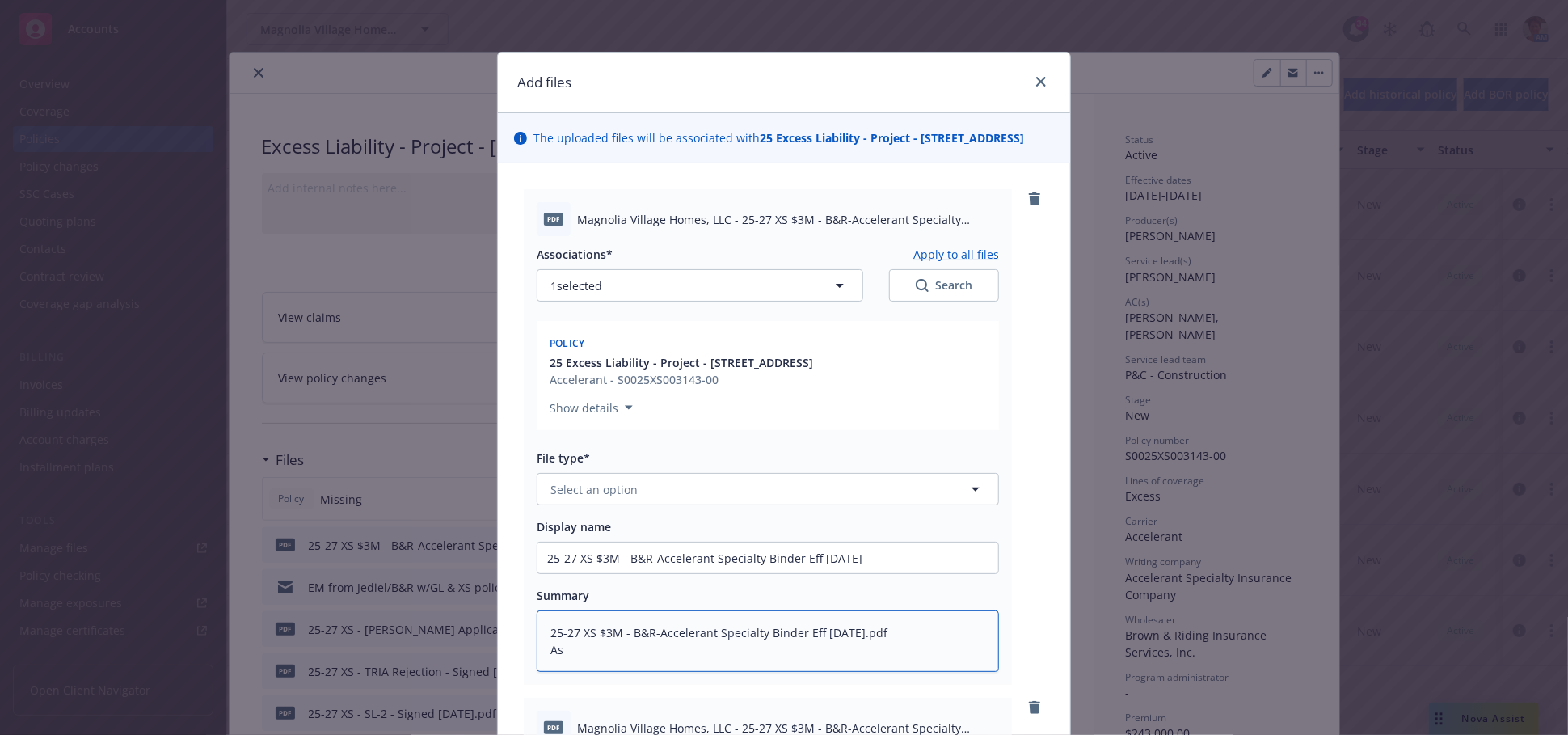
type textarea "x"
type textarea "25-27 XS $3M - B&R-Accelerant Specialty Binder Eff 09-18-2025.pdf A"
type textarea "x"
type textarea "25-27 XS $3M - B&R-Accelerant Specialty Binder Eff 09-18-2025.pdf"
type textarea "x"
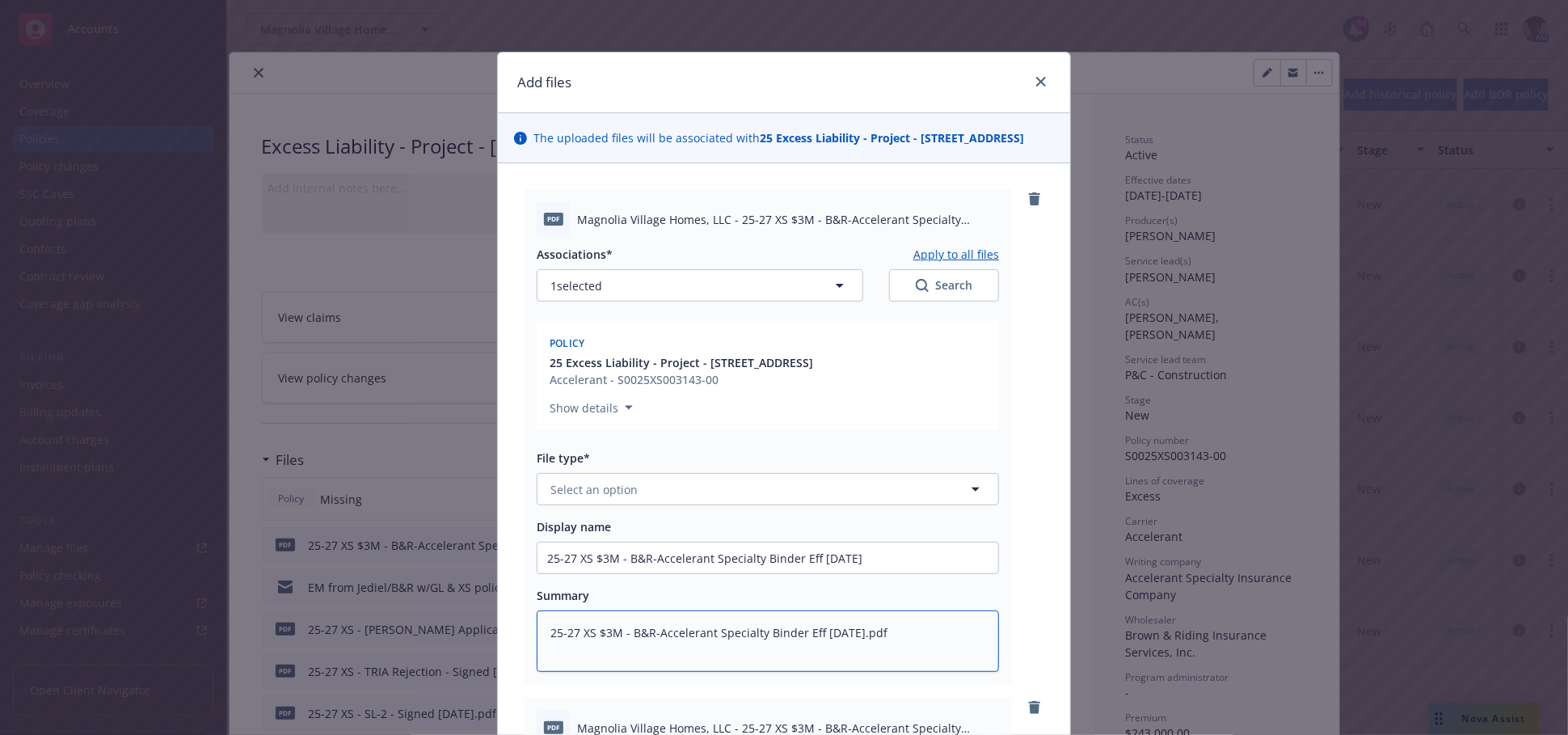
type textarea "25-27 XS $3M - B&R-Accelerant Specialty Binder Eff 09-18-2025.pdf"
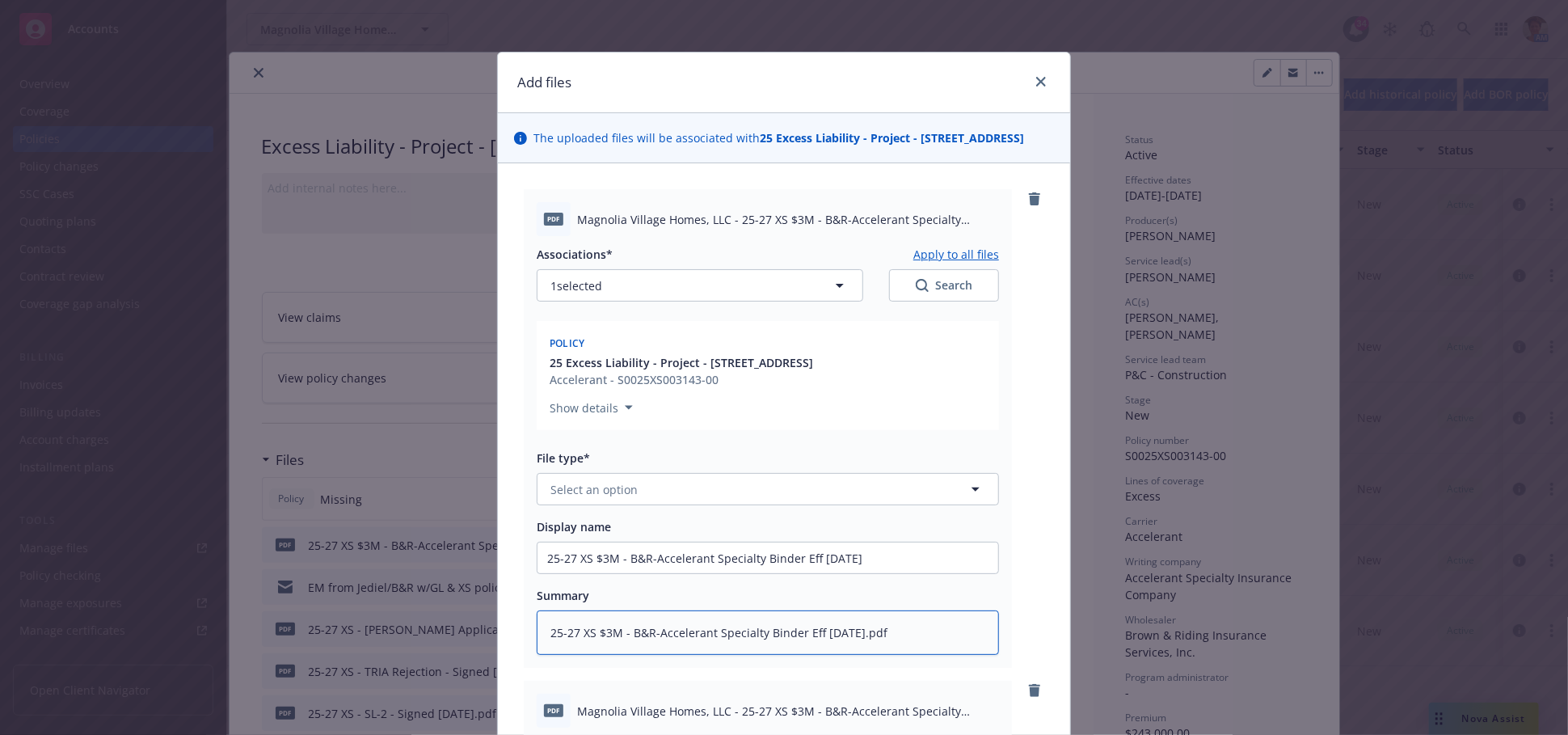
type textarea "x"
type textarea "25-27 XS $3M - B&R-Accelerant Specialty Binder Eff 09-18-2025.pd"
type textarea "x"
type textarea "25-27 XS $3M - B&R-Accelerant Specialty Binder Eff 09-18-2025.p"
type textarea "x"
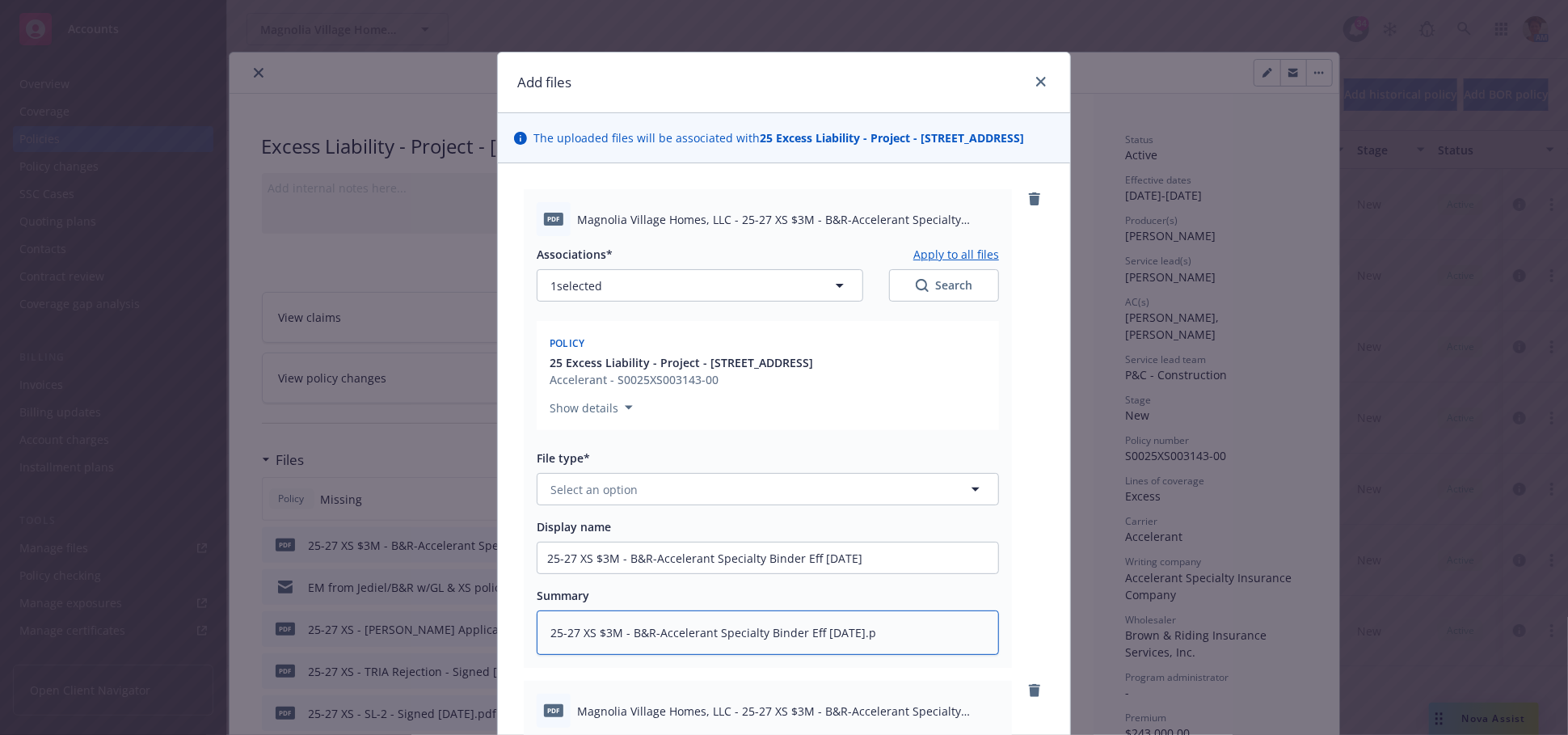
type textarea "25-27 XS $3M - B&R-Accelerant Specialty Binder Eff 09-18-2025."
type textarea "x"
type textarea "25-27 XS $3M - B&R-Accelerant Specialty Binder Eff 09-18-2025"
click at [703, 254] on div "Associations* Apply to all files 1 selected Search Policy 25 Excess Liability -…" at bounding box center [768, 445] width 463 height 418
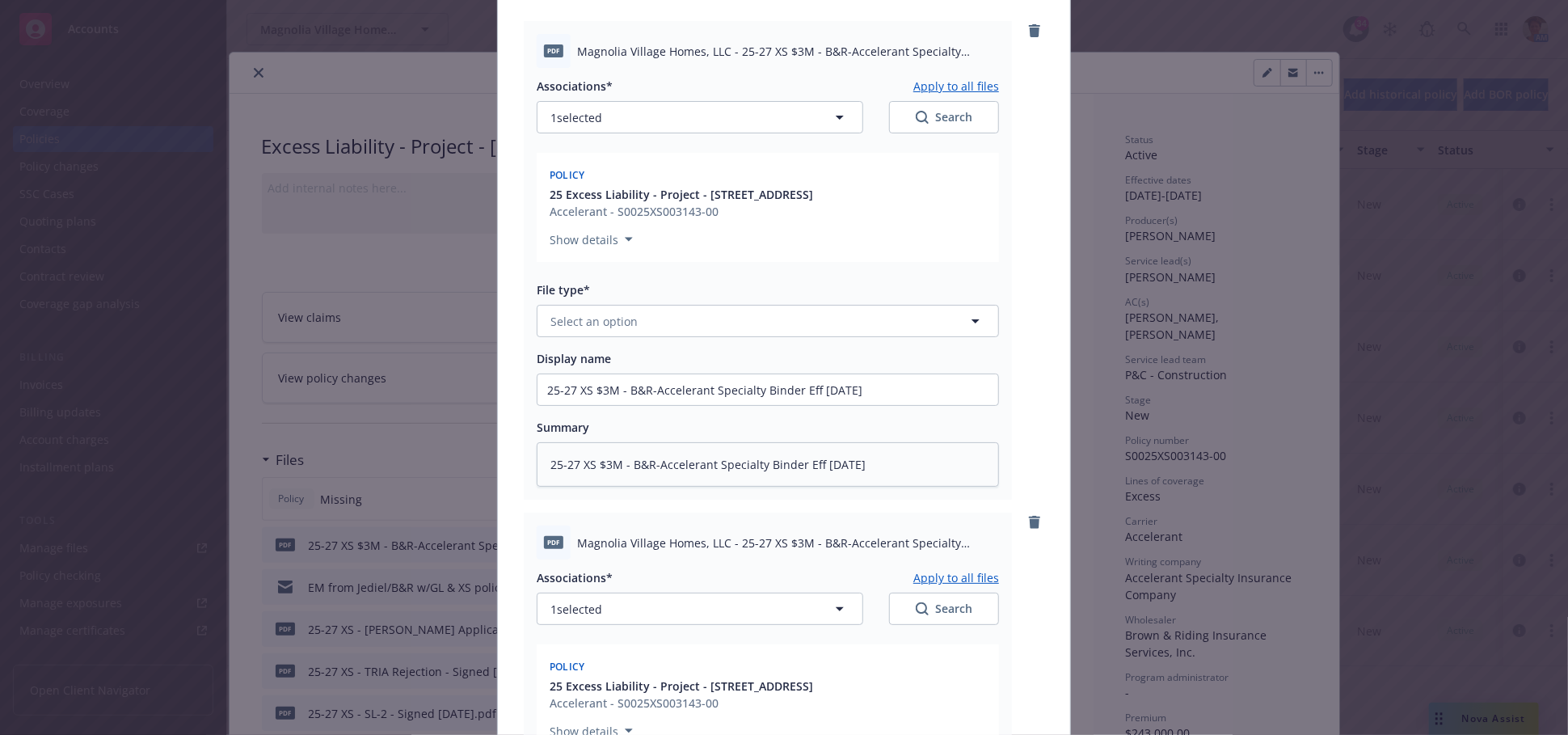
scroll to position [180, 0]
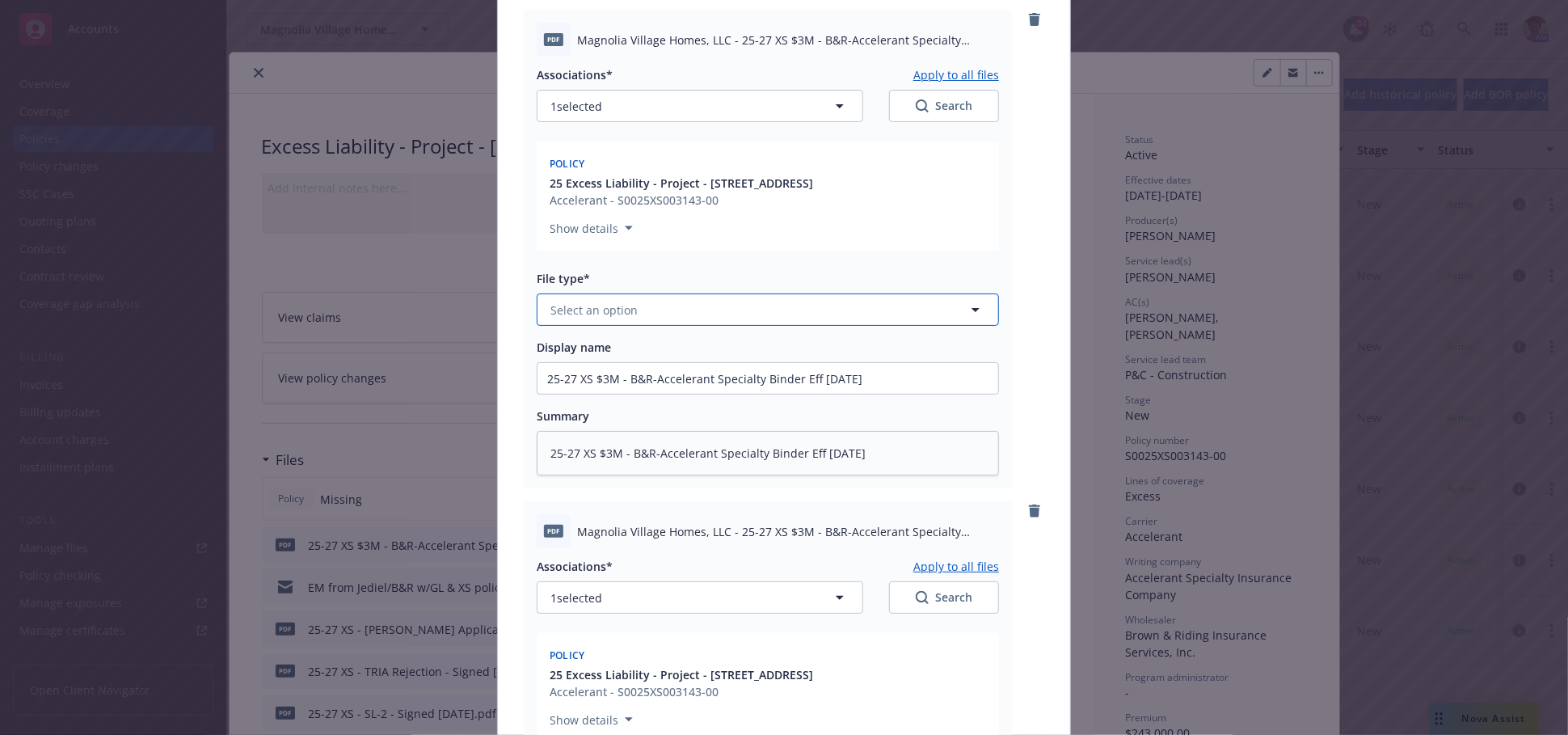
click at [653, 323] on button "Select an option" at bounding box center [768, 309] width 463 height 32
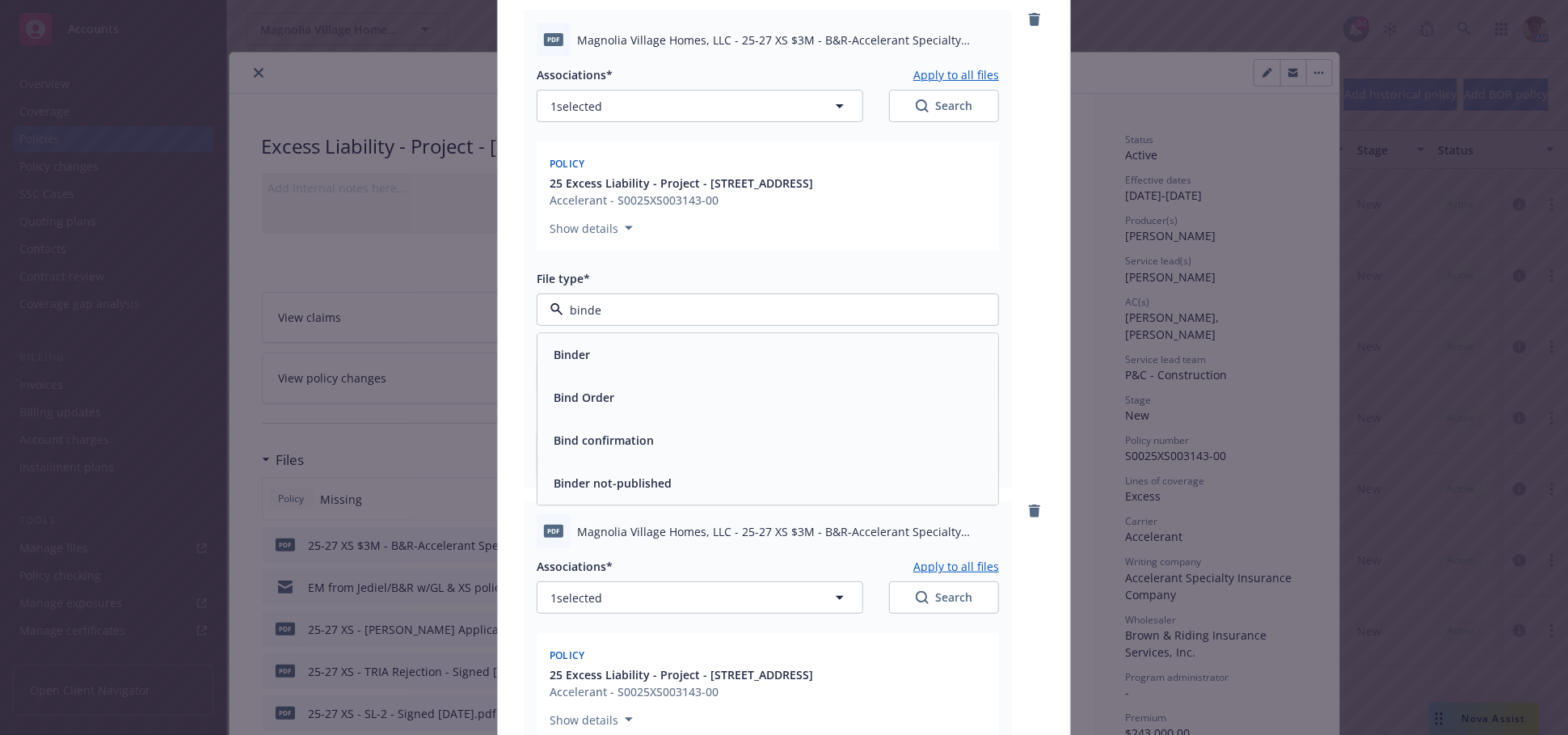
type input "binder"
click at [660, 362] on div "Binder" at bounding box center [767, 355] width 442 height 23
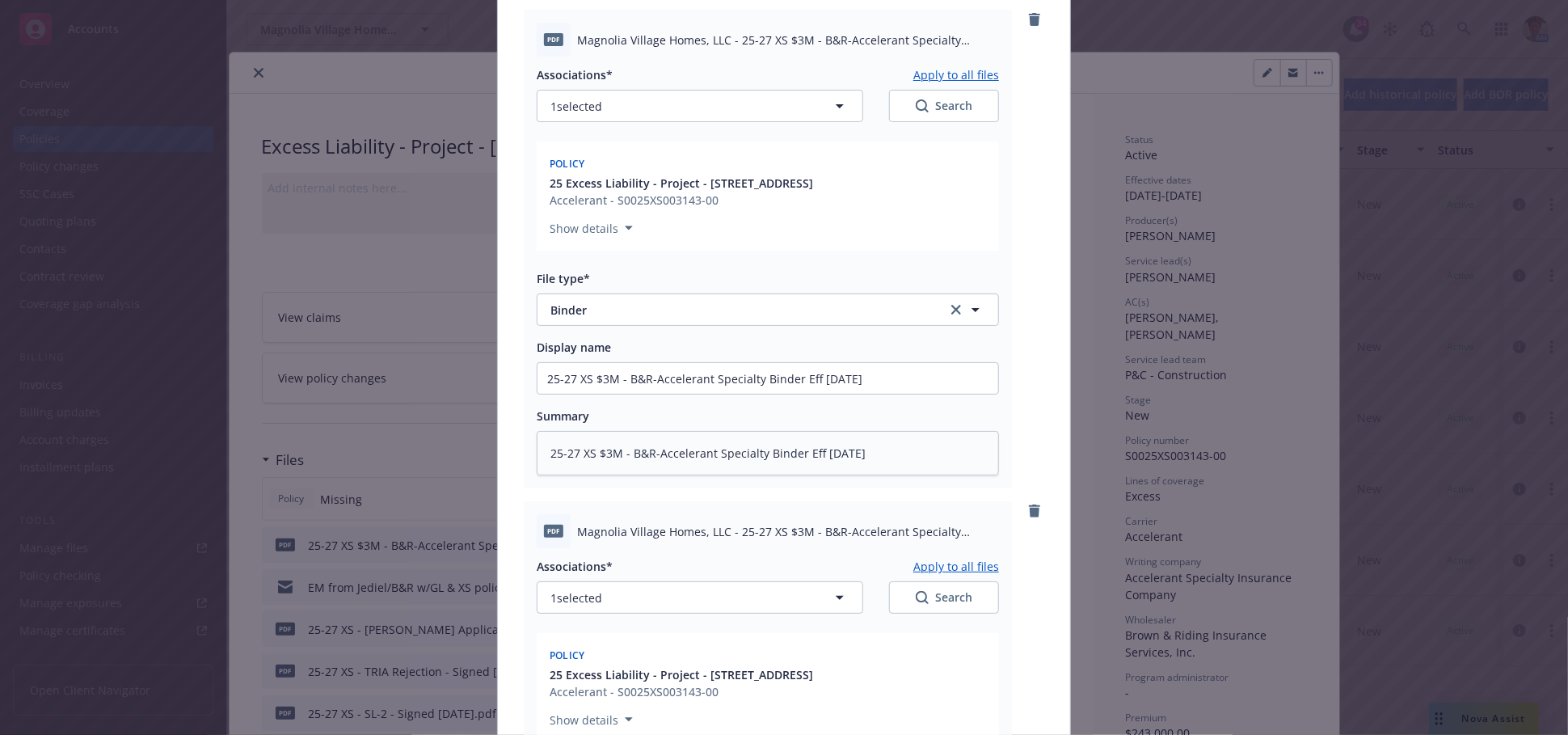
scroll to position [0, 0]
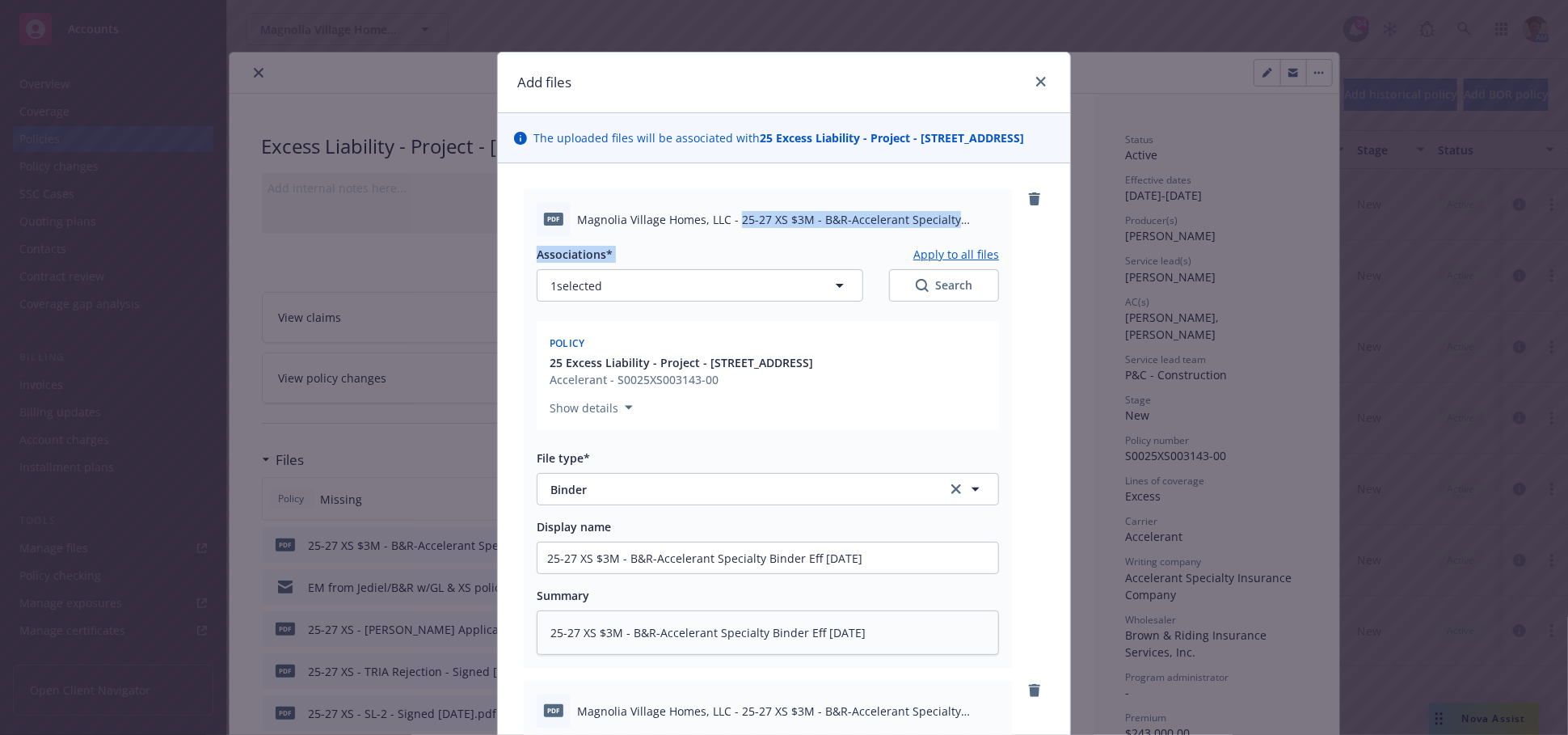
drag, startPoint x: 731, startPoint y: 233, endPoint x: 905, endPoint y: 257, distance: 175.6
click at [908, 255] on div "pdf Magnolia Village Homes, LLC - 25-27 XS $3M - B&R-Accelerant Specialty Binde…" at bounding box center [768, 428] width 489 height 479
copy div "25-27 XS $3M - B&R-Accelerant Specialty Binder Eff 09-18-2025.pdf Associations*"
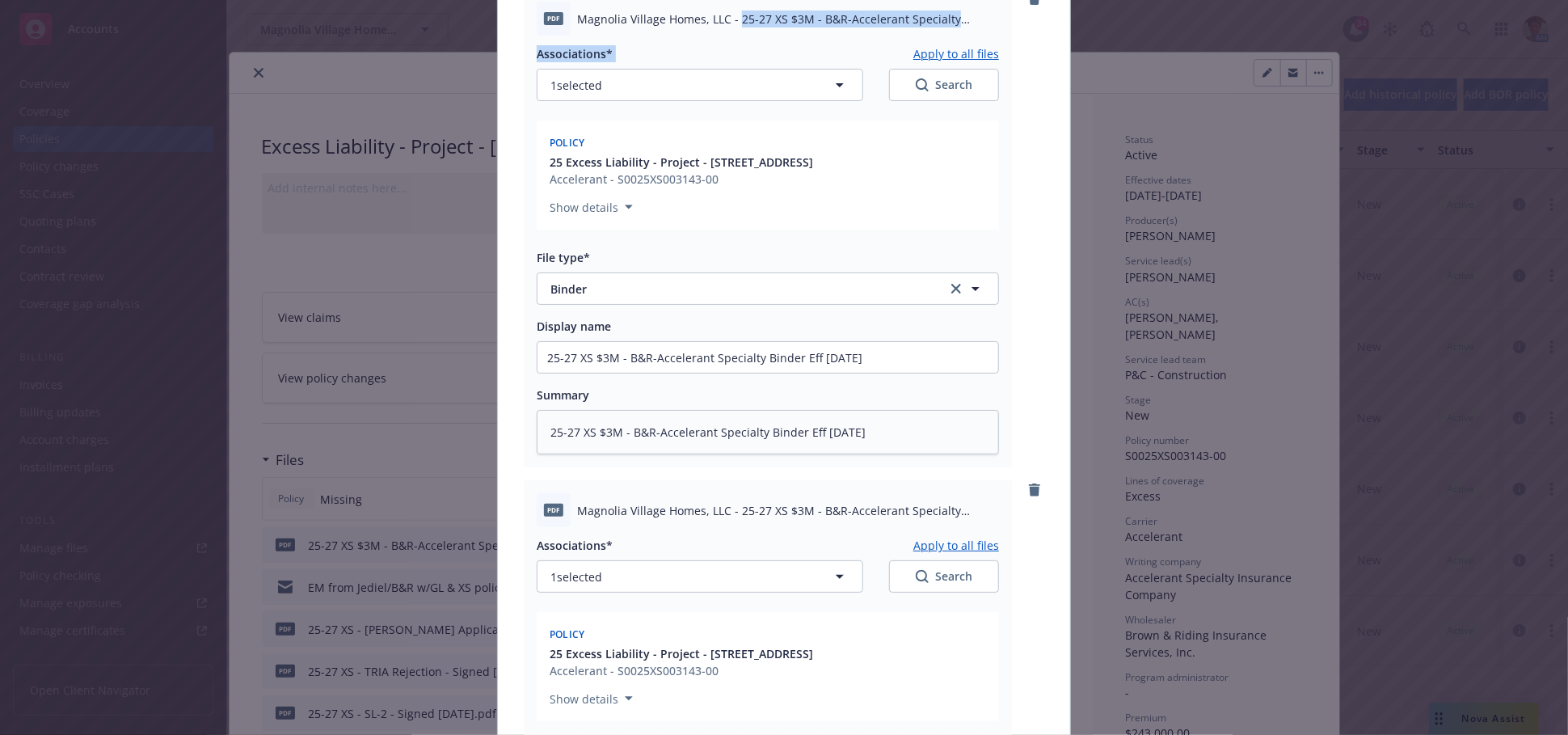
scroll to position [359, 0]
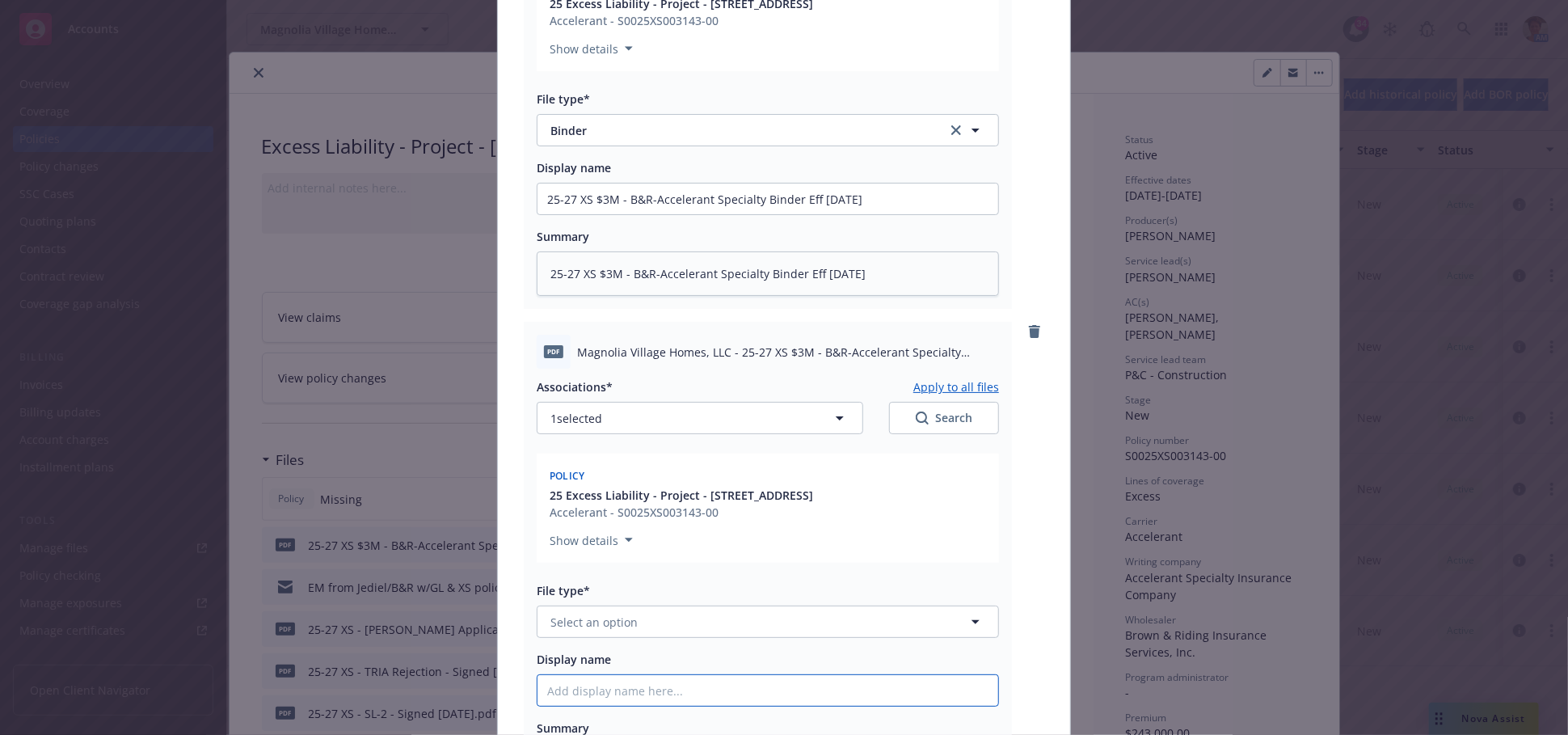
click at [691, 706] on input "Display name" at bounding box center [768, 690] width 461 height 31
paste input "25-27 XS $3M - B&R-Accelerant Specialty Binder Eff 09-18-2025.pdf Associations*"
type textarea "x"
type input "25-27 XS $3M - B&R-Accelerant Specialty Binder Eff 09-18-2025.pdf Associations*"
type textarea "x"
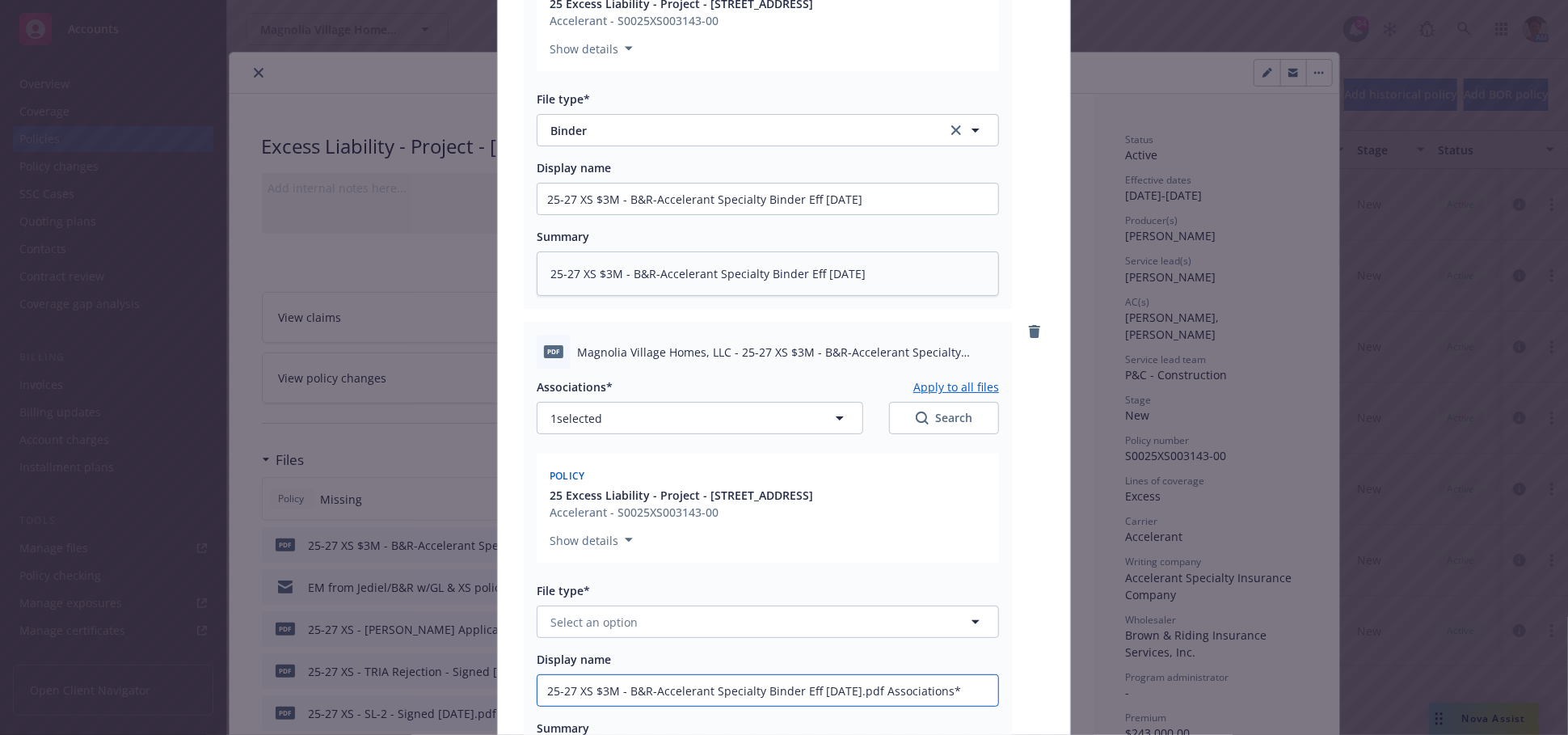
type input "25-27 XS $3M - B&R-Accelerant Specialty Binder Eff 09-18-2025.pdf Associations"
type textarea "x"
type input "25-27 XS $3M - B&R-Accelerant Specialty Binder Eff 09-18-2025.pdf Association"
type textarea "x"
type input "25-27 XS $3M - B&R-Accelerant Specialty Binder Eff 09-18-2025.pdf Associatio"
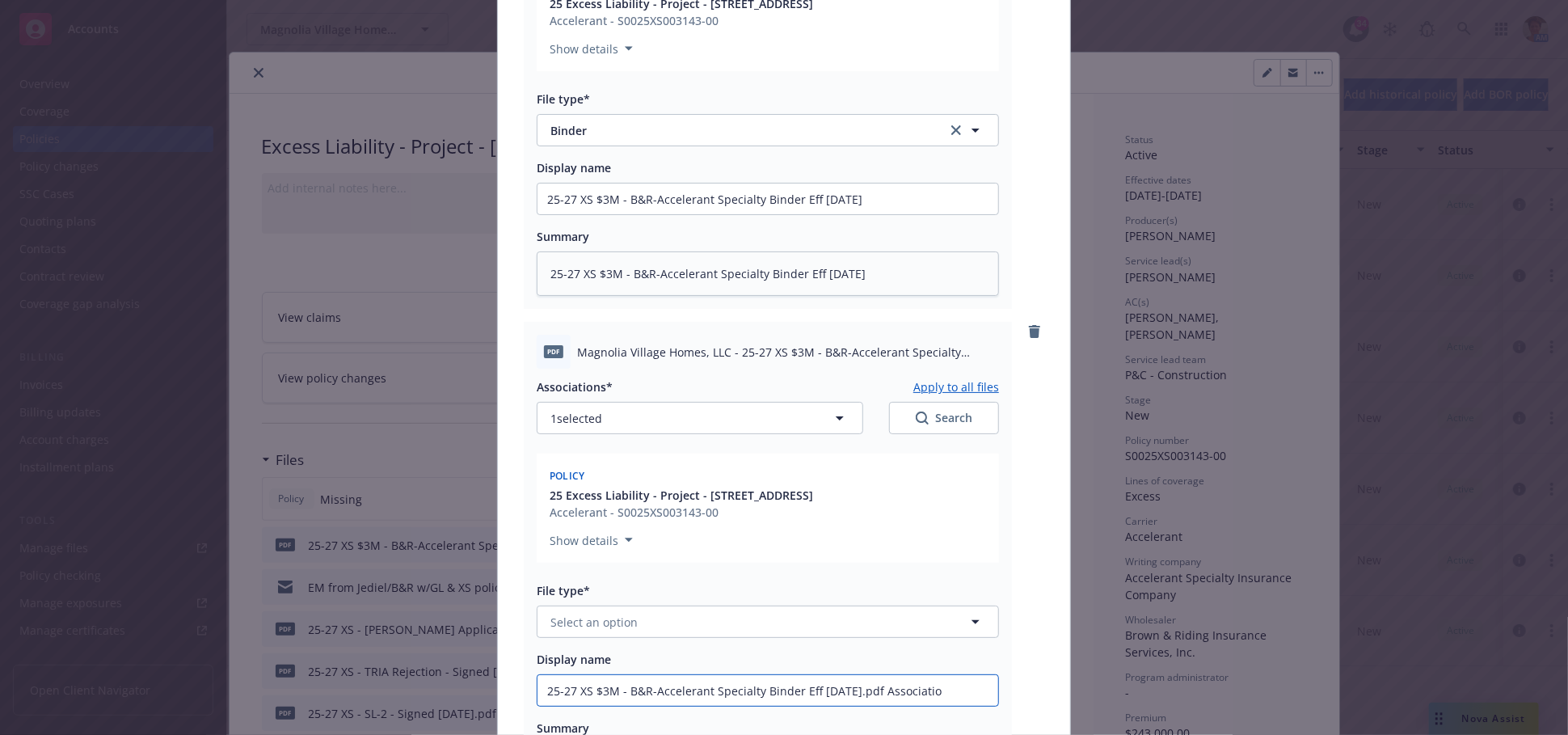
type textarea "x"
type input "25-27 XS $3M - B&R-Accelerant Specialty Binder Eff 09-18-2025.pdf Associati"
type textarea "x"
type input "25-27 XS $3M - B&R-Accelerant Specialty Binder Eff 09-18-2025.pdf Associa"
type textarea "x"
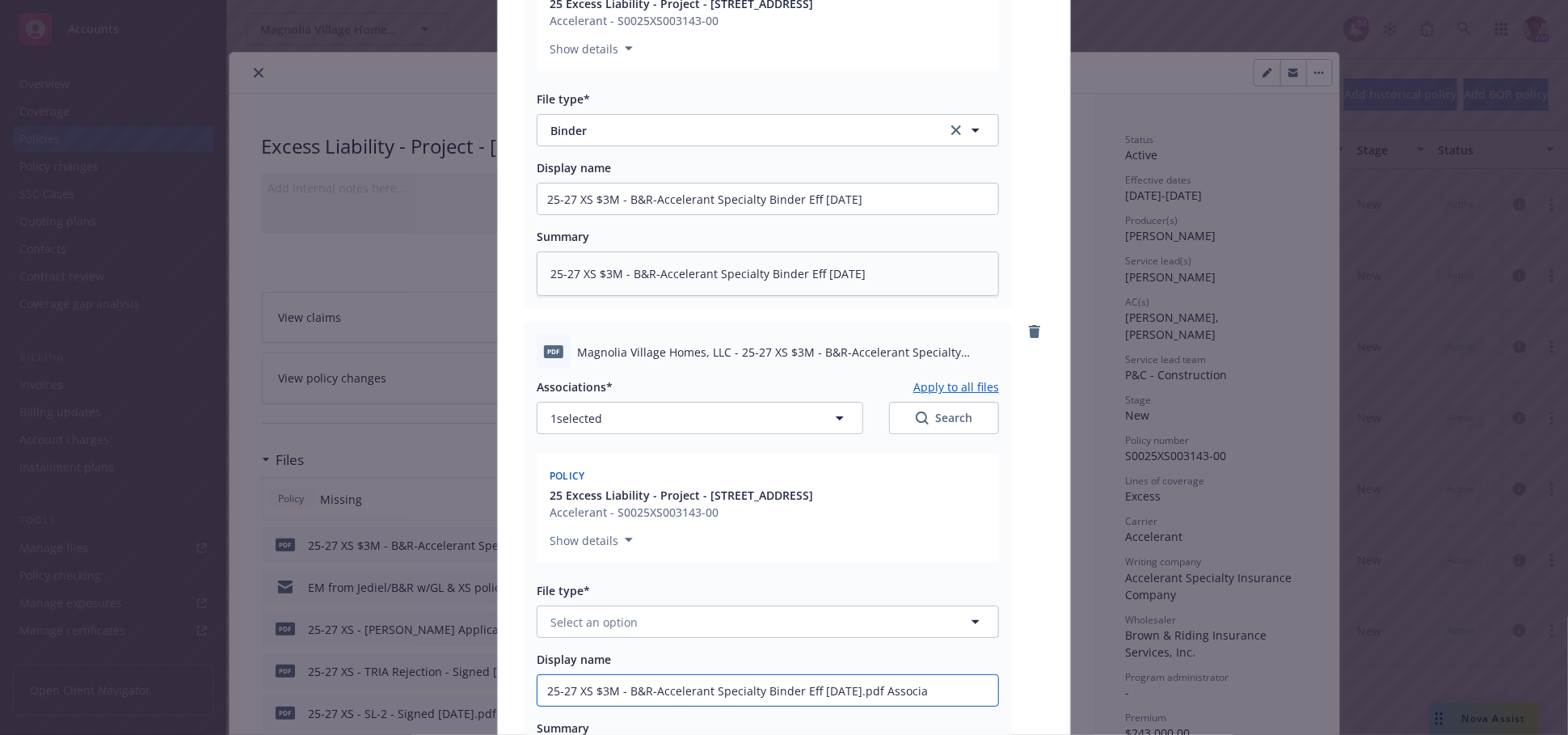
type input "25-27 XS $3M - B&R-Accelerant Specialty Binder Eff 09-18-2025.pdf Associ"
type textarea "x"
type input "25-27 XS $3M - B&R-Accelerant Specialty Binder Eff 09-18-2025.pdf Assoc"
type textarea "x"
type input "25-27 XS $3M - B&R-Accelerant Specialty Binder Eff 09-18-2025.pdf Asso"
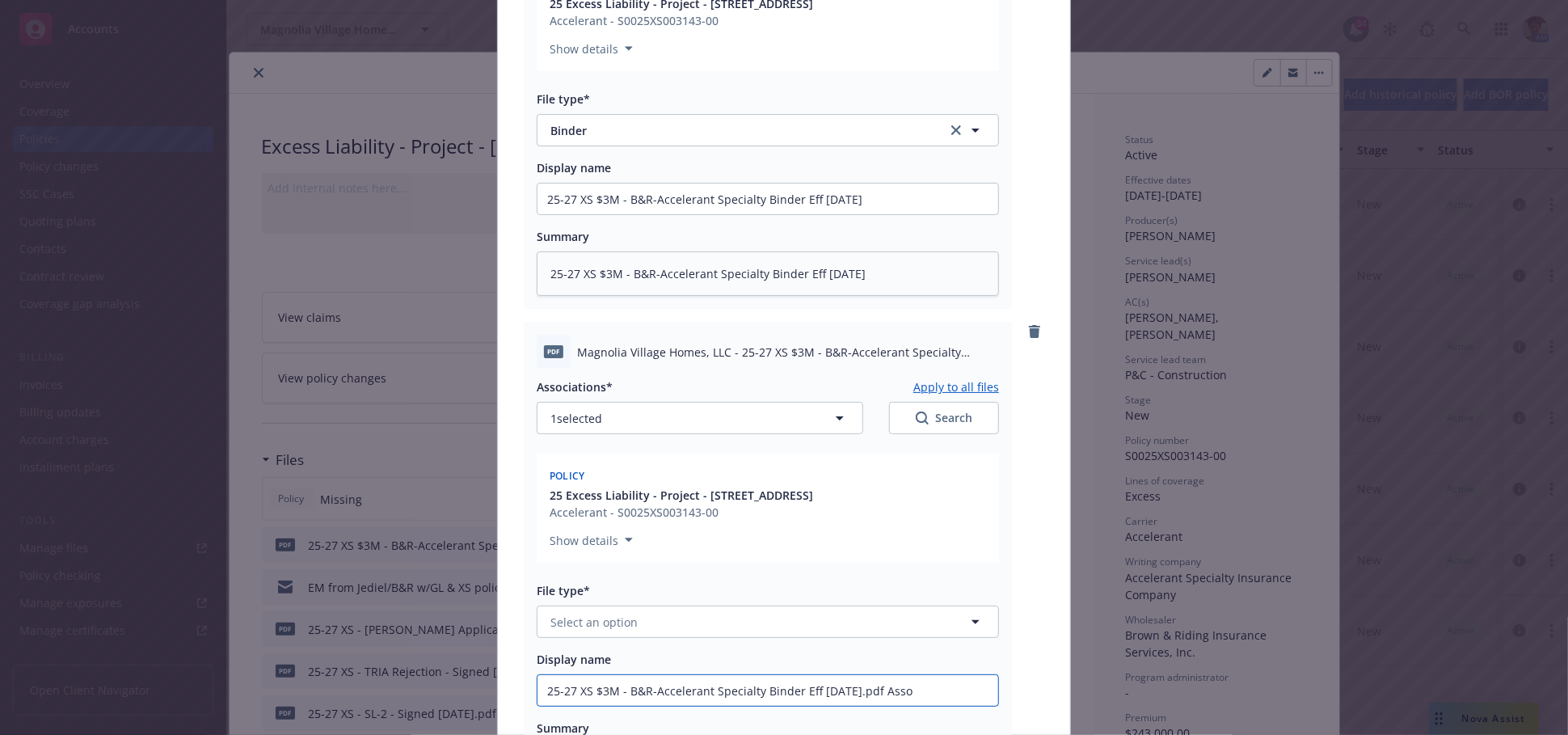
type textarea "x"
type input "25-27 XS $3M - B&R-Accelerant Specialty Binder Eff 09-18-2025.pdf Ass"
type textarea "x"
type input "25-27 XS $3M - B&R-Accelerant Specialty Binder Eff 09-18-2025.pdf As"
type textarea "x"
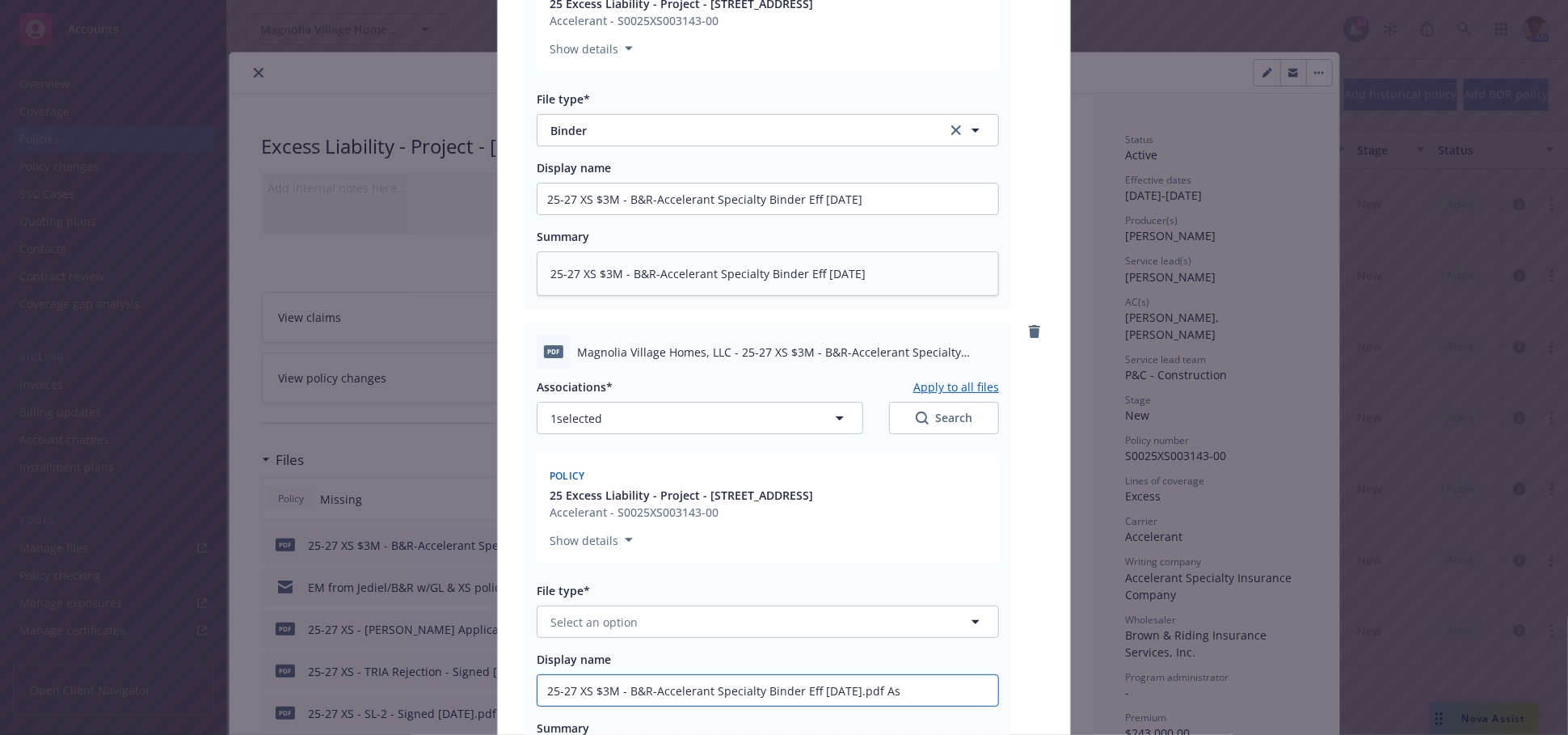
type input "25-27 XS $3M - B&R-Accelerant Specialty Binder Eff 09-18-2025.pdf A"
type textarea "x"
type input "25-27 XS $3M - B&R-Accelerant Specialty Binder Eff 09-18-2025.pdf"
type textarea "x"
type input "25-27 XS $3M - B&R-Accelerant Specialty Binder Eff 09-18-2025.pdf"
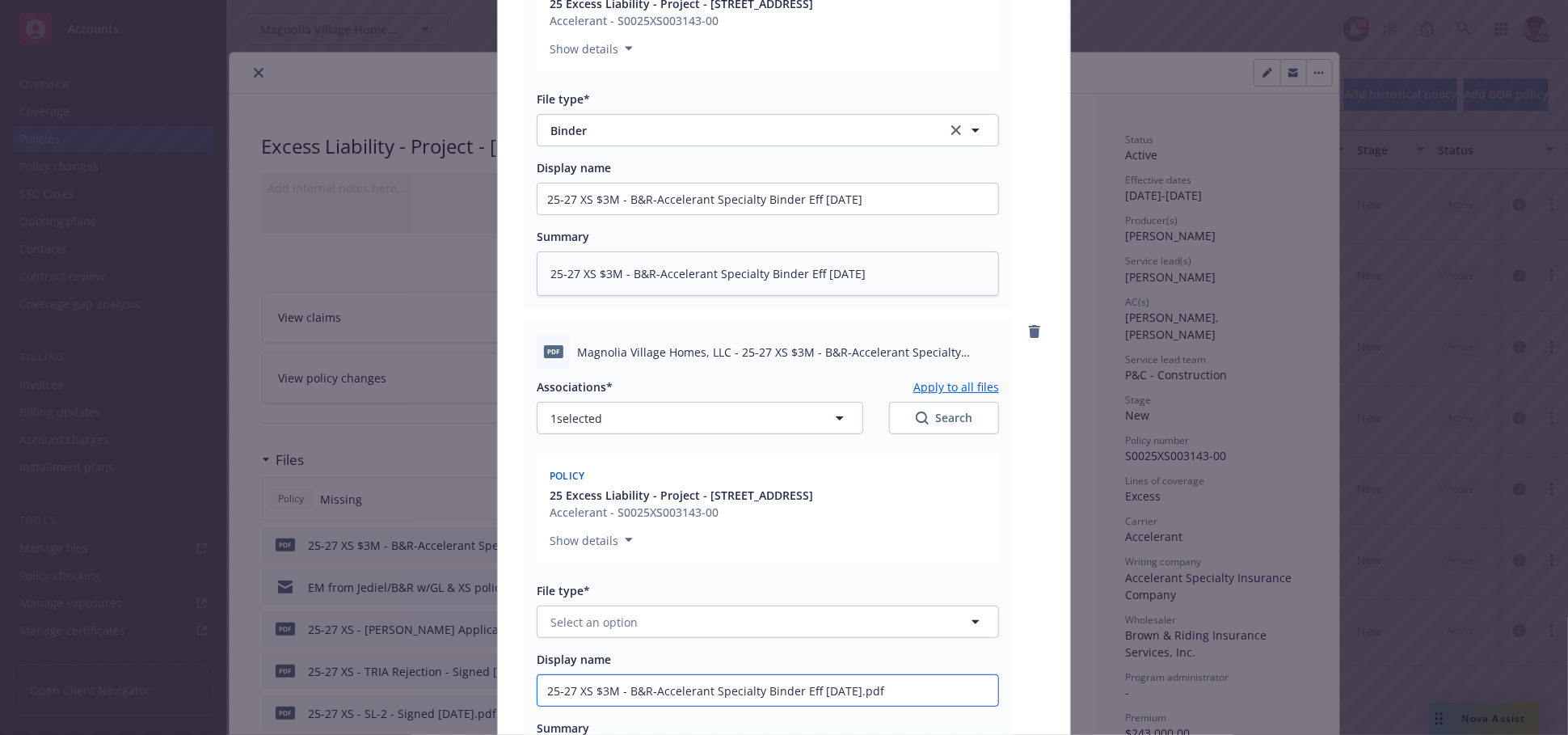
type textarea "x"
type input "25-27 XS $3M - B&R-Accelerant Specialty Binder Eff 09-18-2025.pd"
type textarea "x"
type input "25-27 XS $3M - B&R-Accelerant Specialty Binder Eff 09-18-2025.p"
type textarea "x"
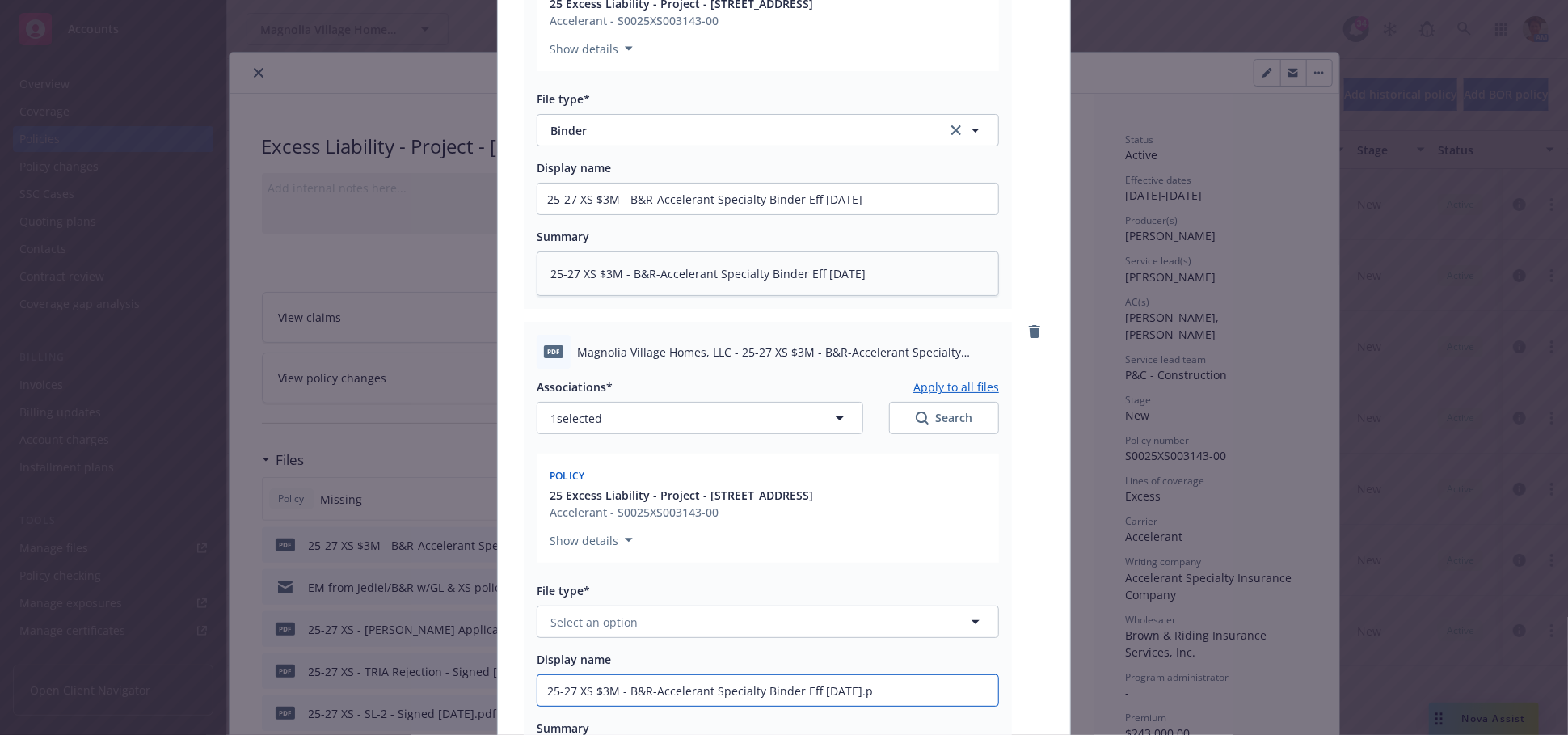
type input "25-27 XS $3M - B&R-Accelerant Specialty Binder Eff 09-18-2025."
type textarea "x"
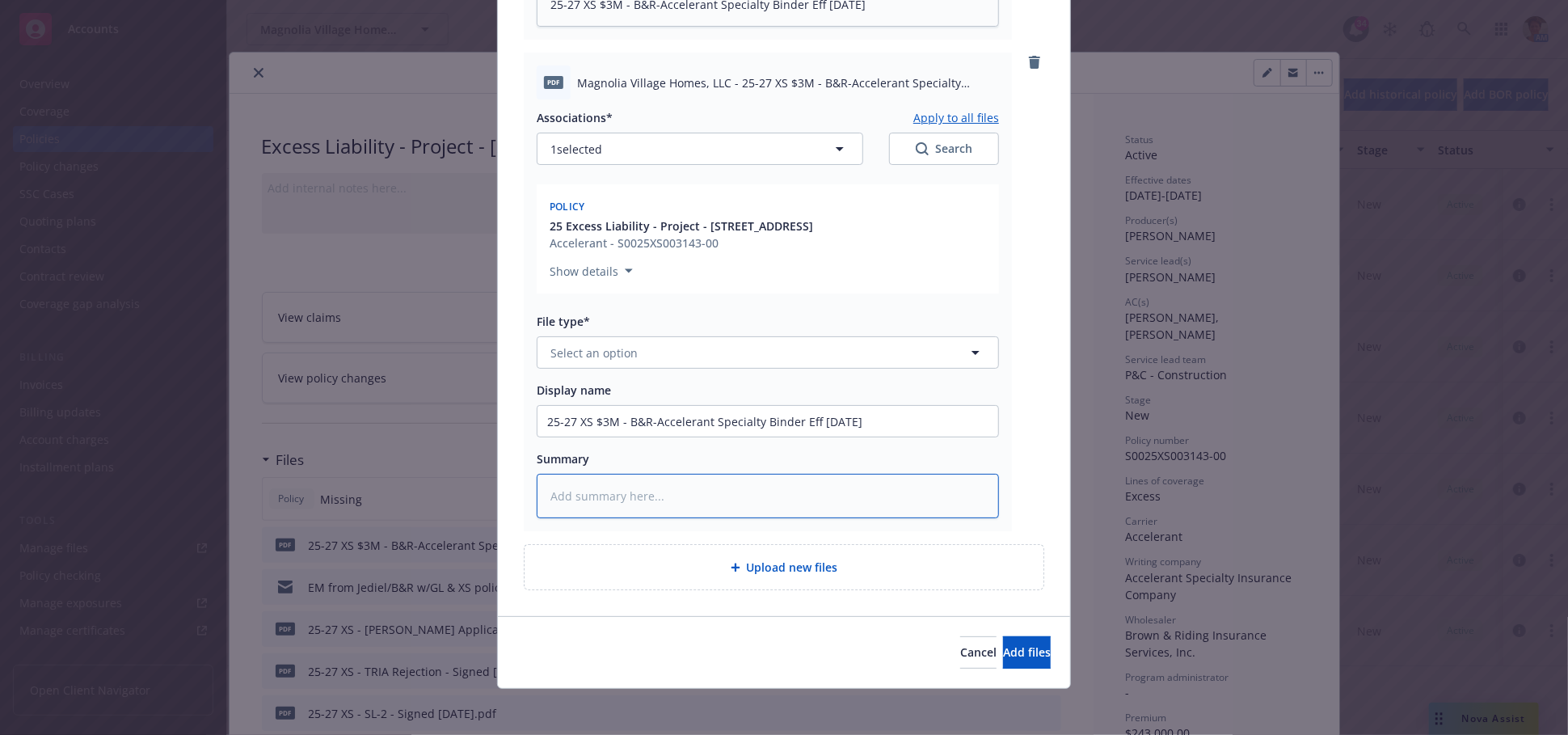
click at [760, 508] on textarea at bounding box center [768, 496] width 463 height 44
paste textarea "25-27 XS $3M - B&R-Accelerant Specialty Binder Eff 09-18-2025.pdf Associations*"
click at [761, 368] on button "Select an option" at bounding box center [768, 352] width 463 height 32
drag, startPoint x: 715, startPoint y: 492, endPoint x: 742, endPoint y: 512, distance: 33.6
click at [714, 494] on div "Bind confirmation" at bounding box center [767, 483] width 442 height 23
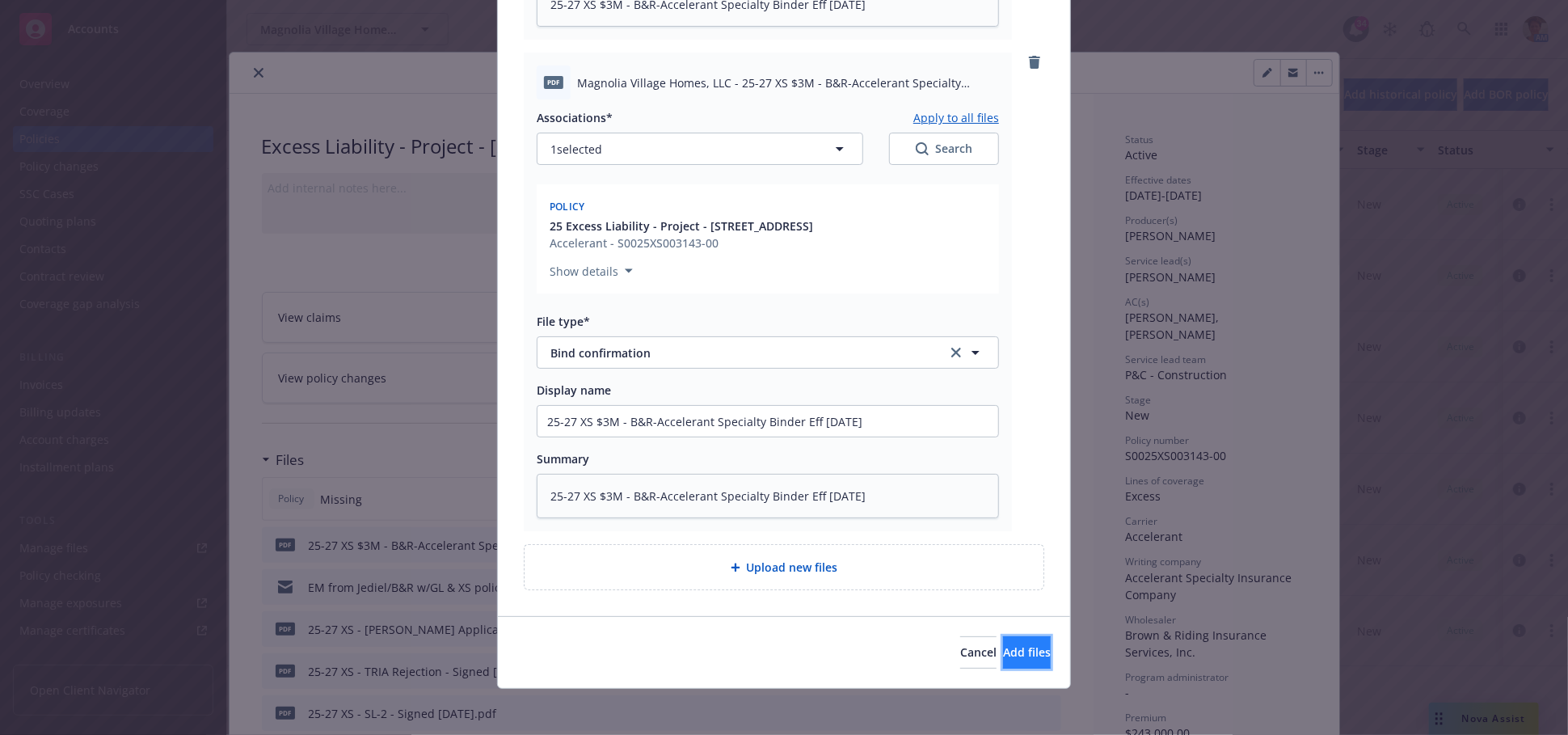
click at [1003, 660] on span "Add files" at bounding box center [1027, 652] width 48 height 16
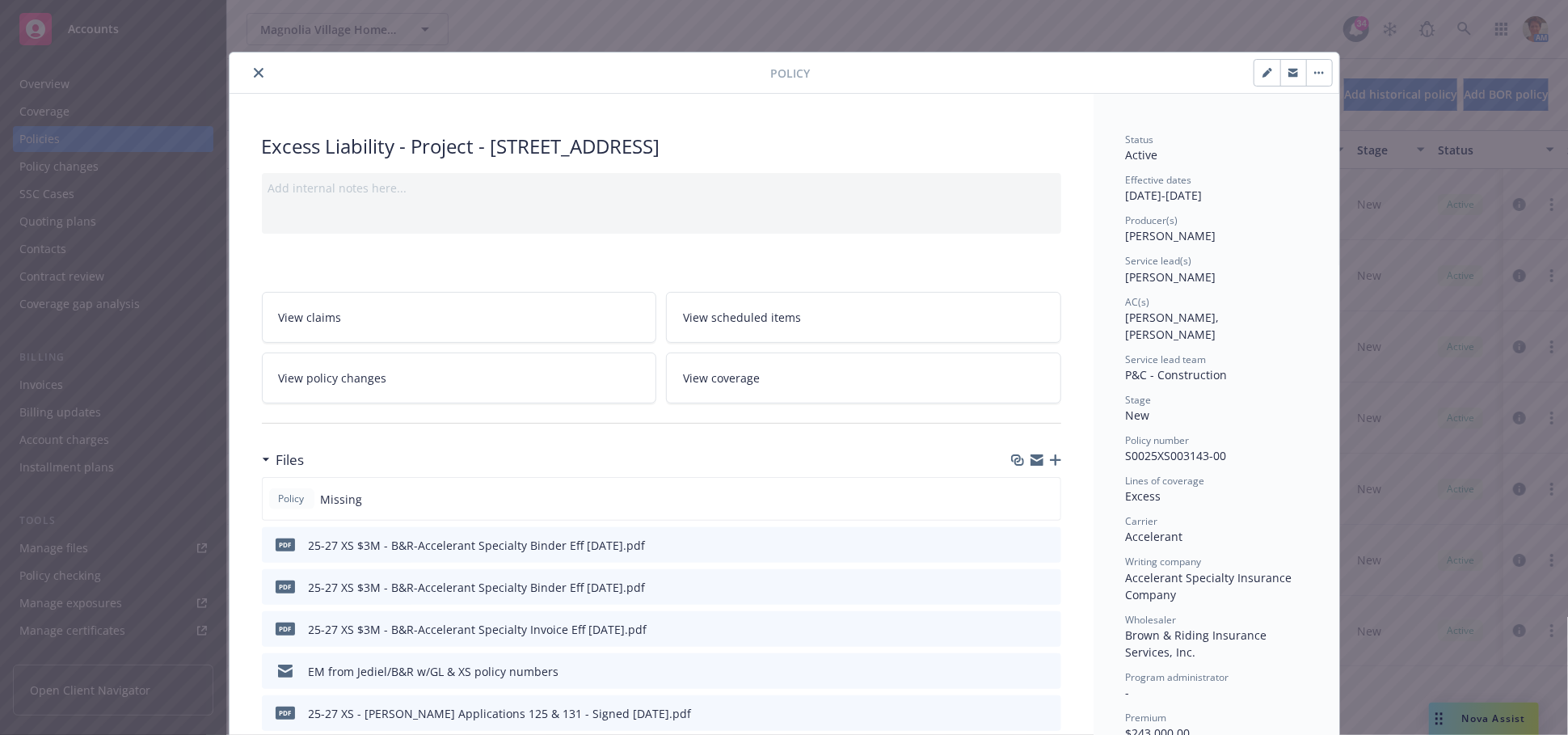
click at [254, 72] on icon "close" at bounding box center [258, 72] width 9 height 9
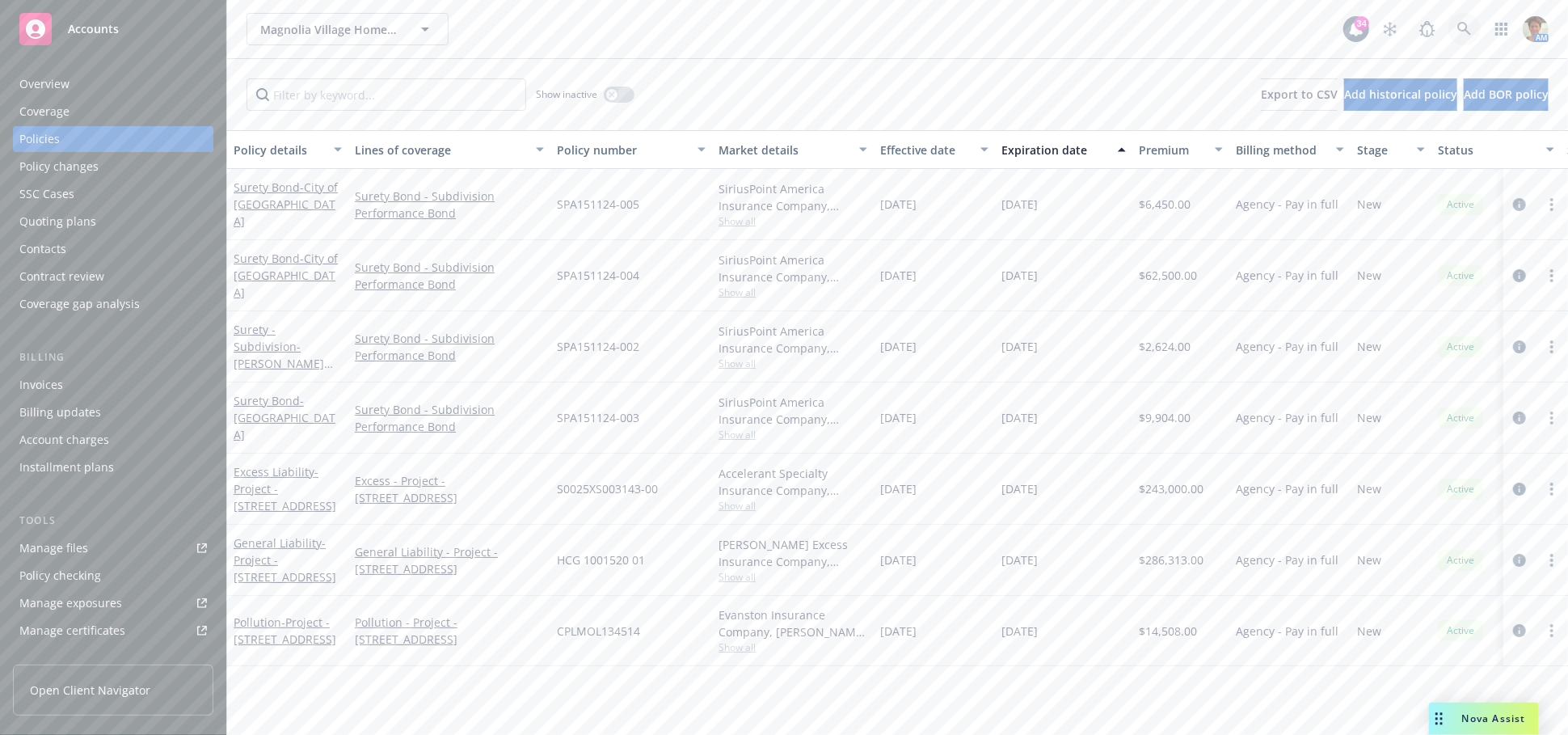
click at [1468, 27] on icon at bounding box center [1465, 30] width 15 height 15
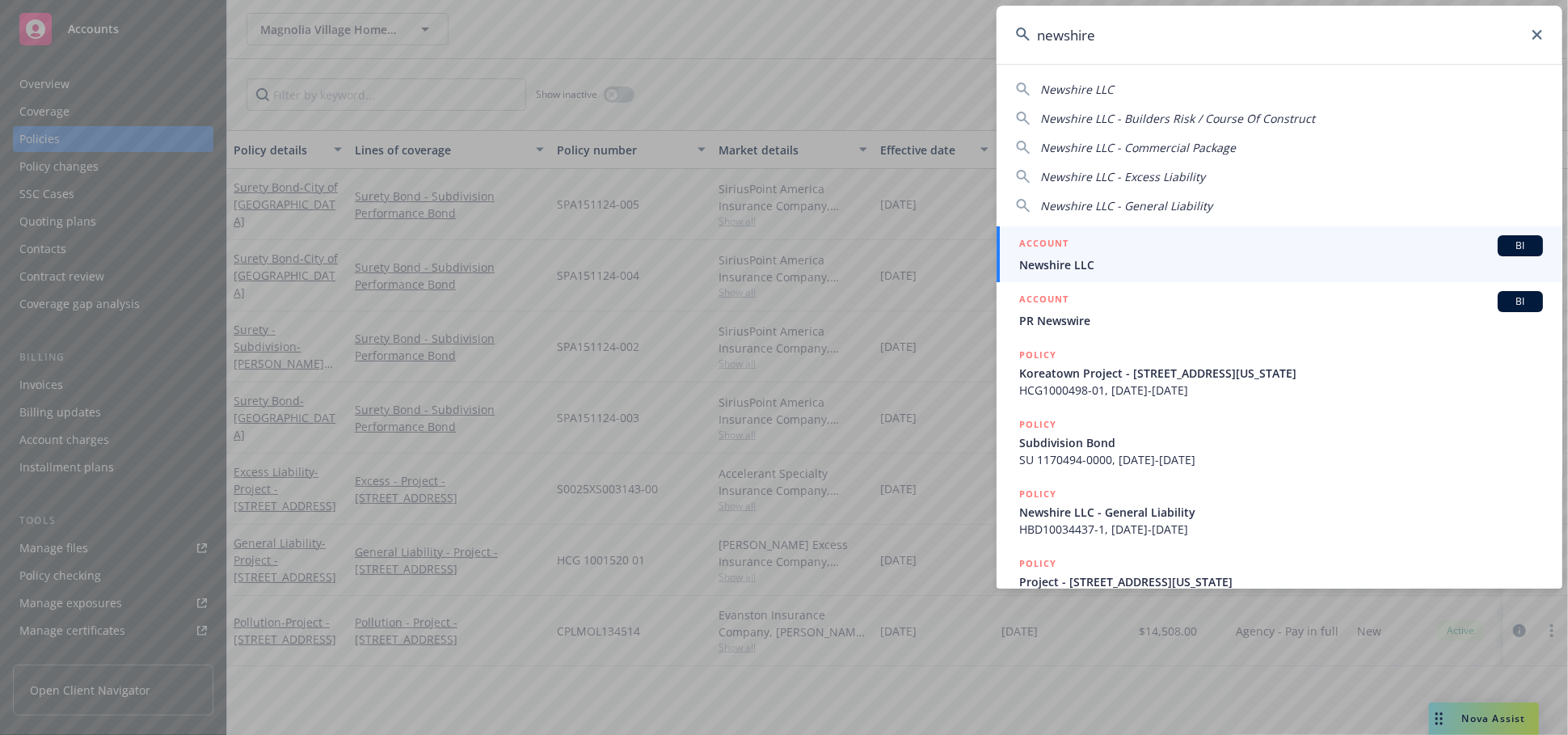
type input "newshire"
click at [1164, 254] on div "ACCOUNT BI" at bounding box center [1281, 245] width 524 height 21
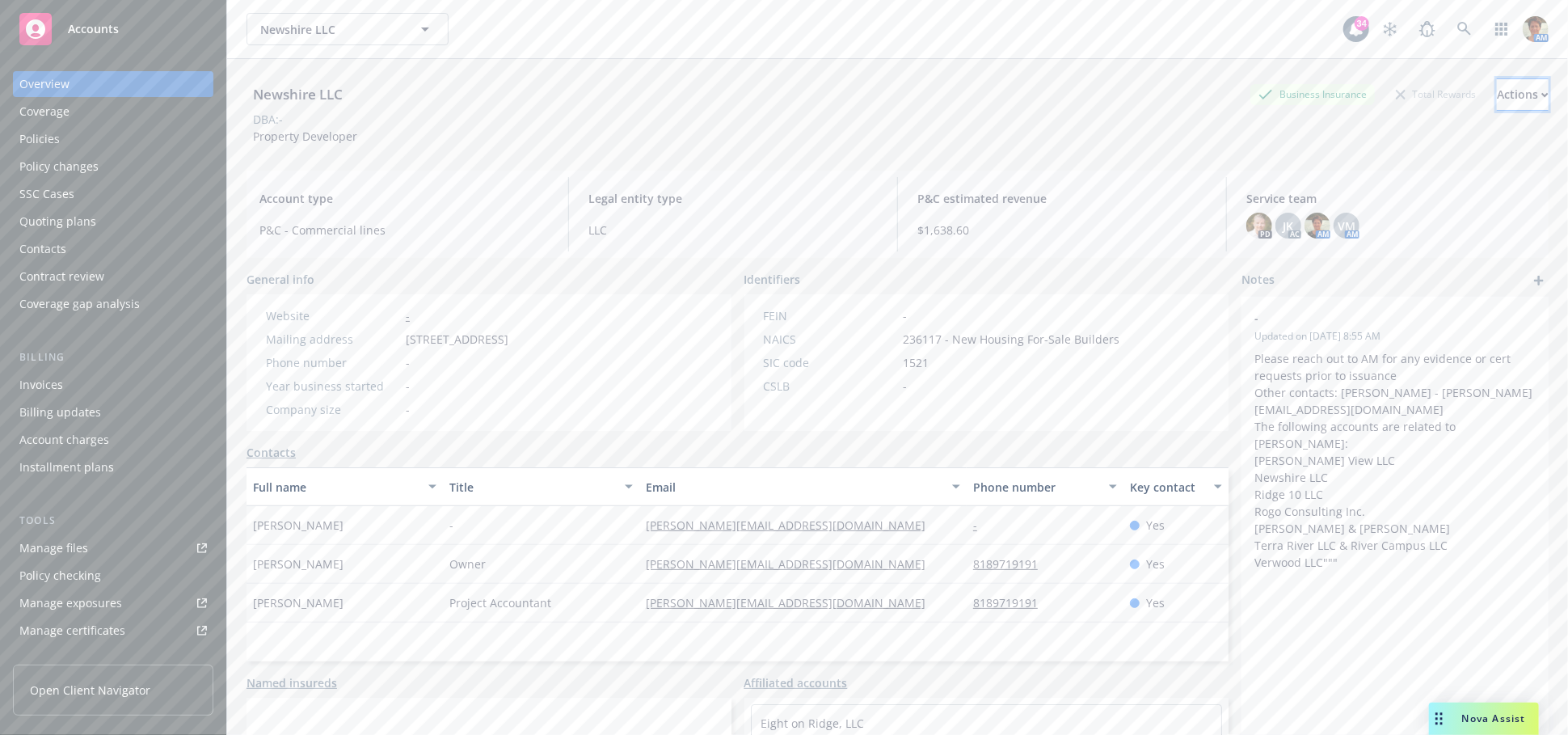
click at [1498, 93] on div "Actions" at bounding box center [1524, 94] width 52 height 31
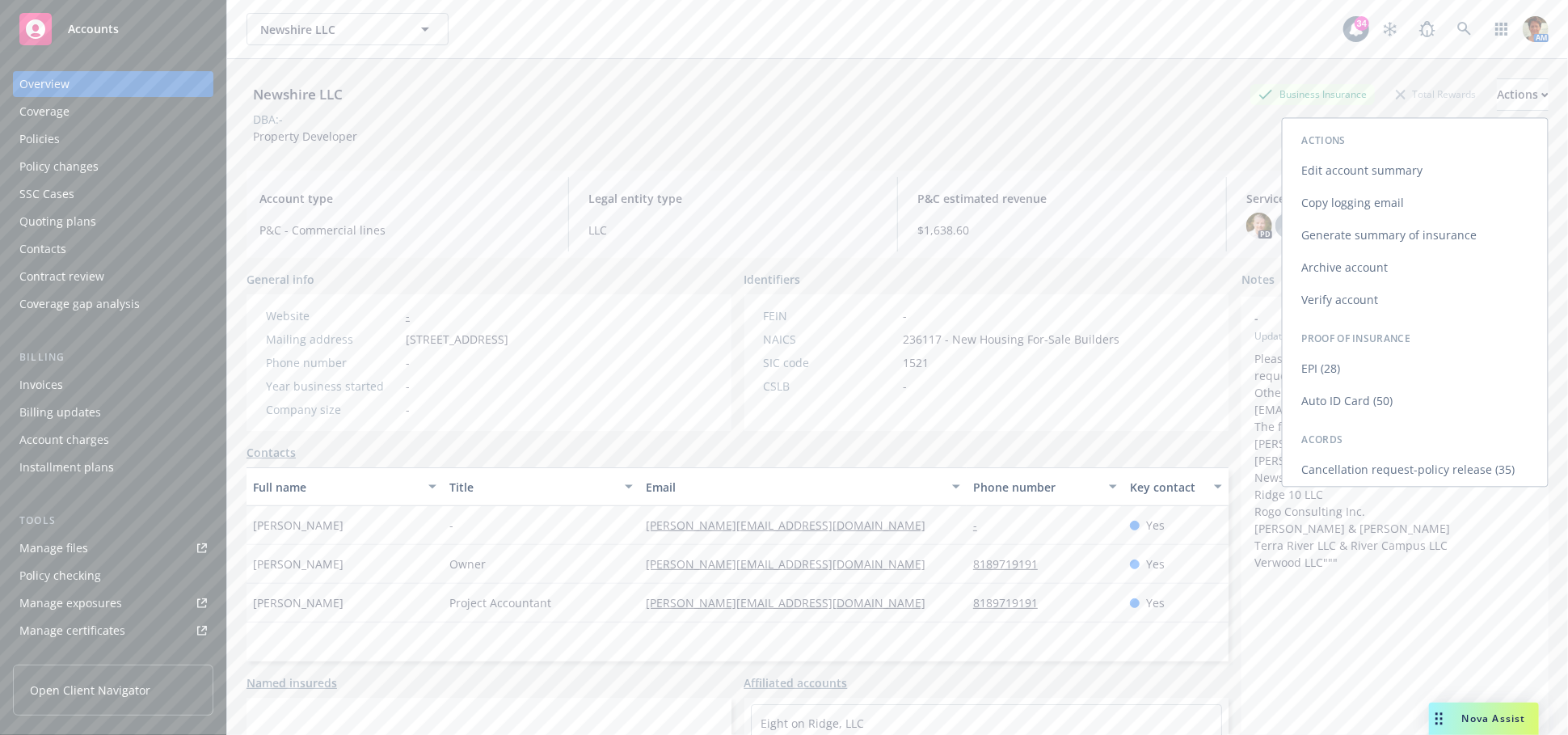
click at [1325, 194] on link "Copy logging email" at bounding box center [1415, 203] width 265 height 32
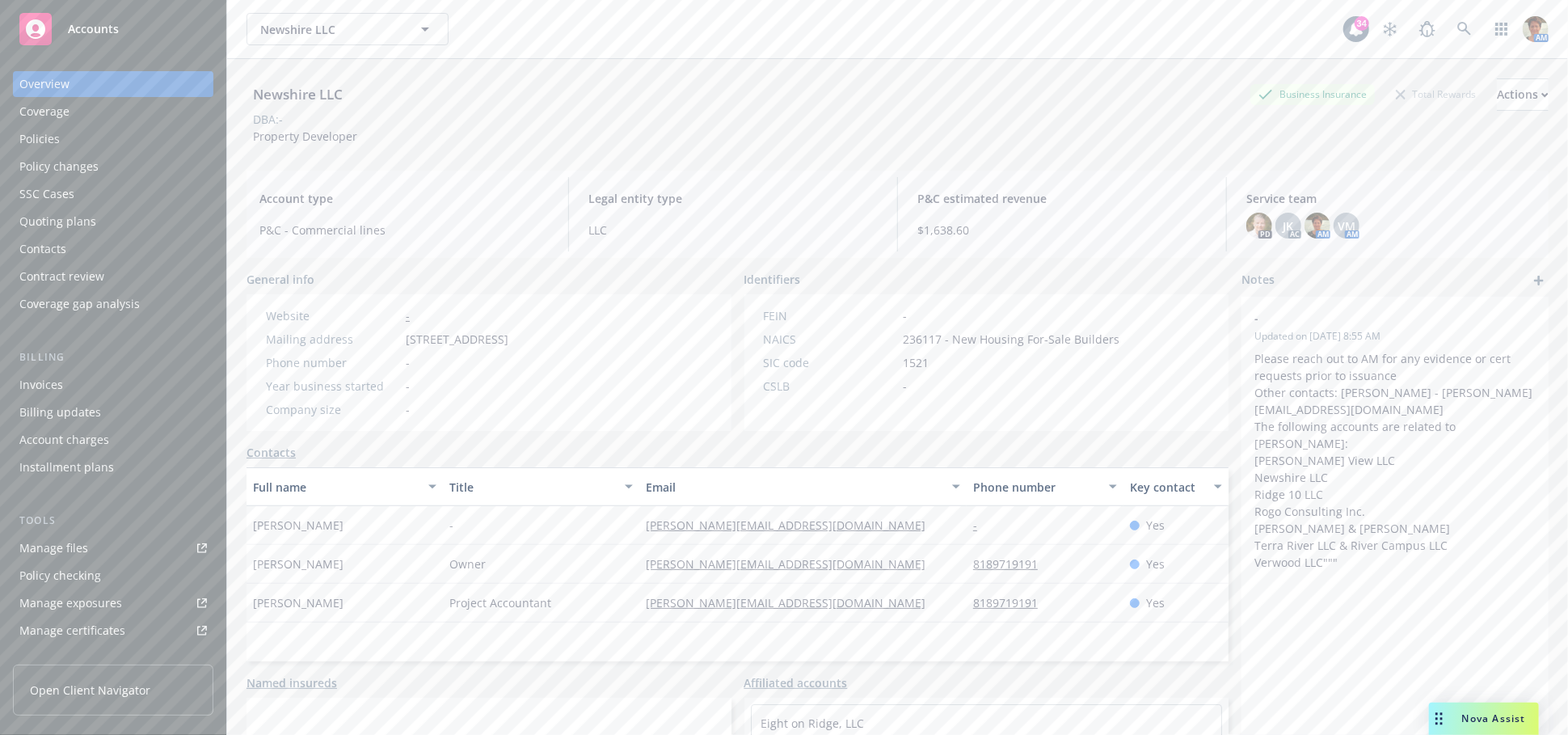
click at [62, 558] on div "Manage files" at bounding box center [54, 548] width 68 height 26
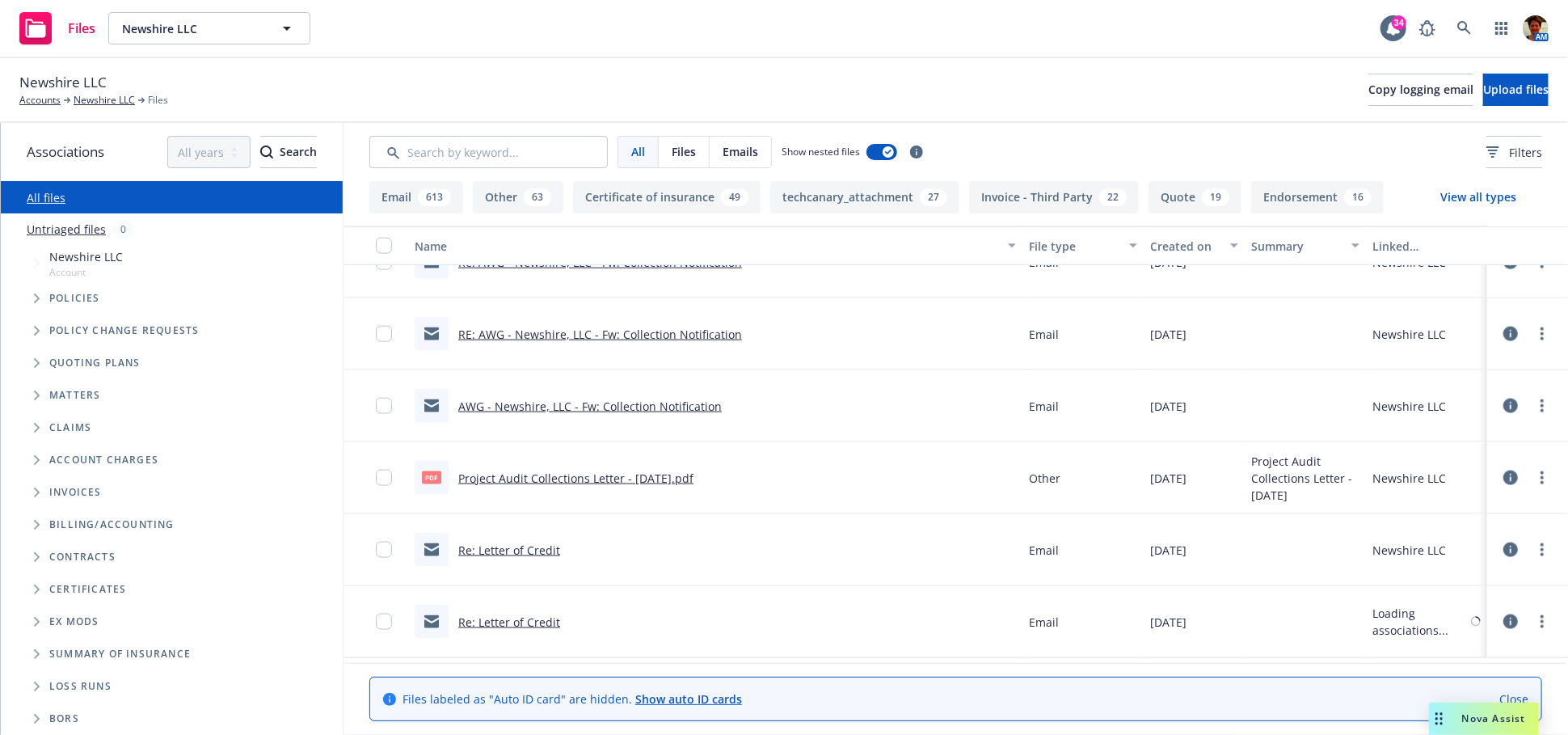
scroll to position [1437, 0]
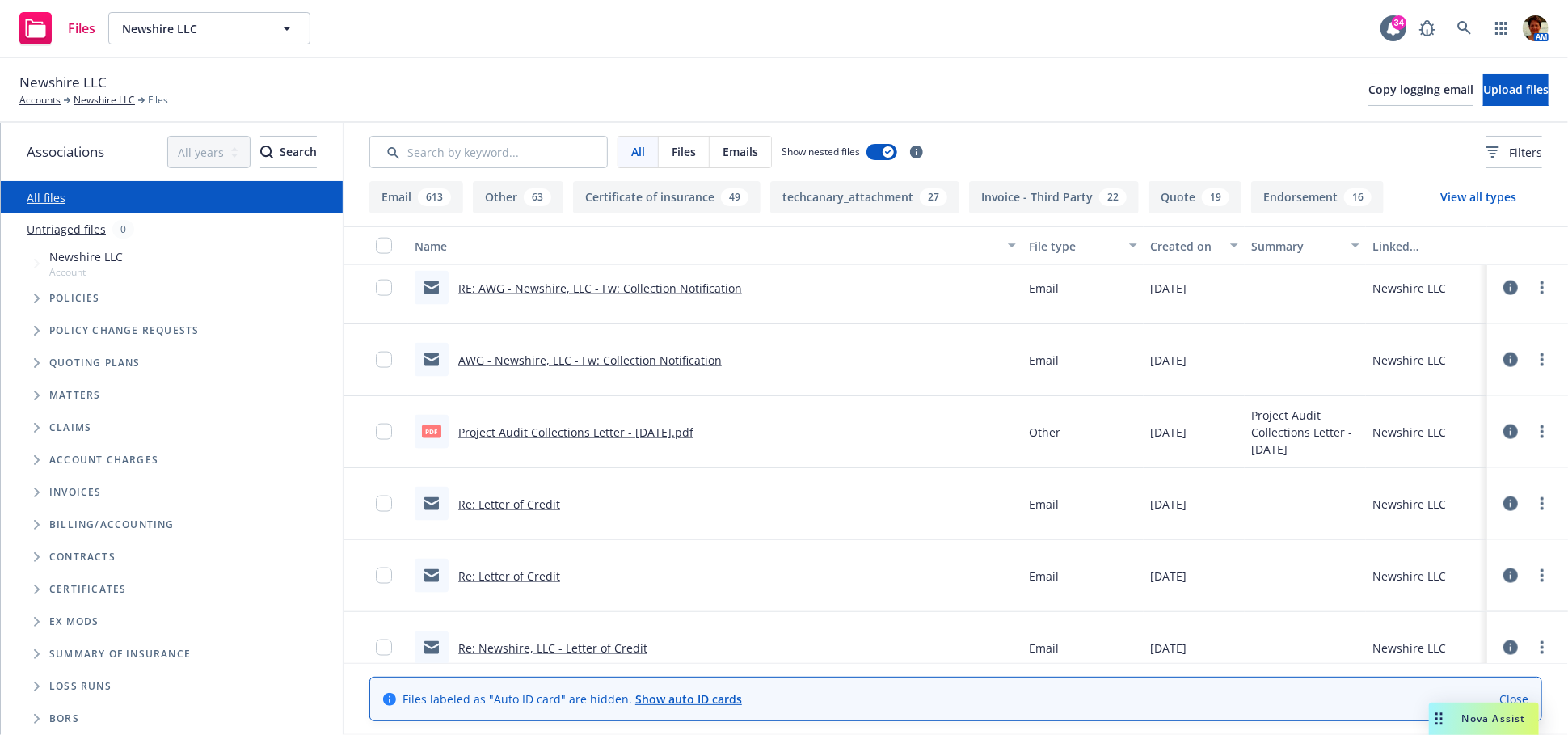
click at [560, 429] on link "Project Audit Collections Letter - 08-29-2025.pdf" at bounding box center [576, 432] width 235 height 16
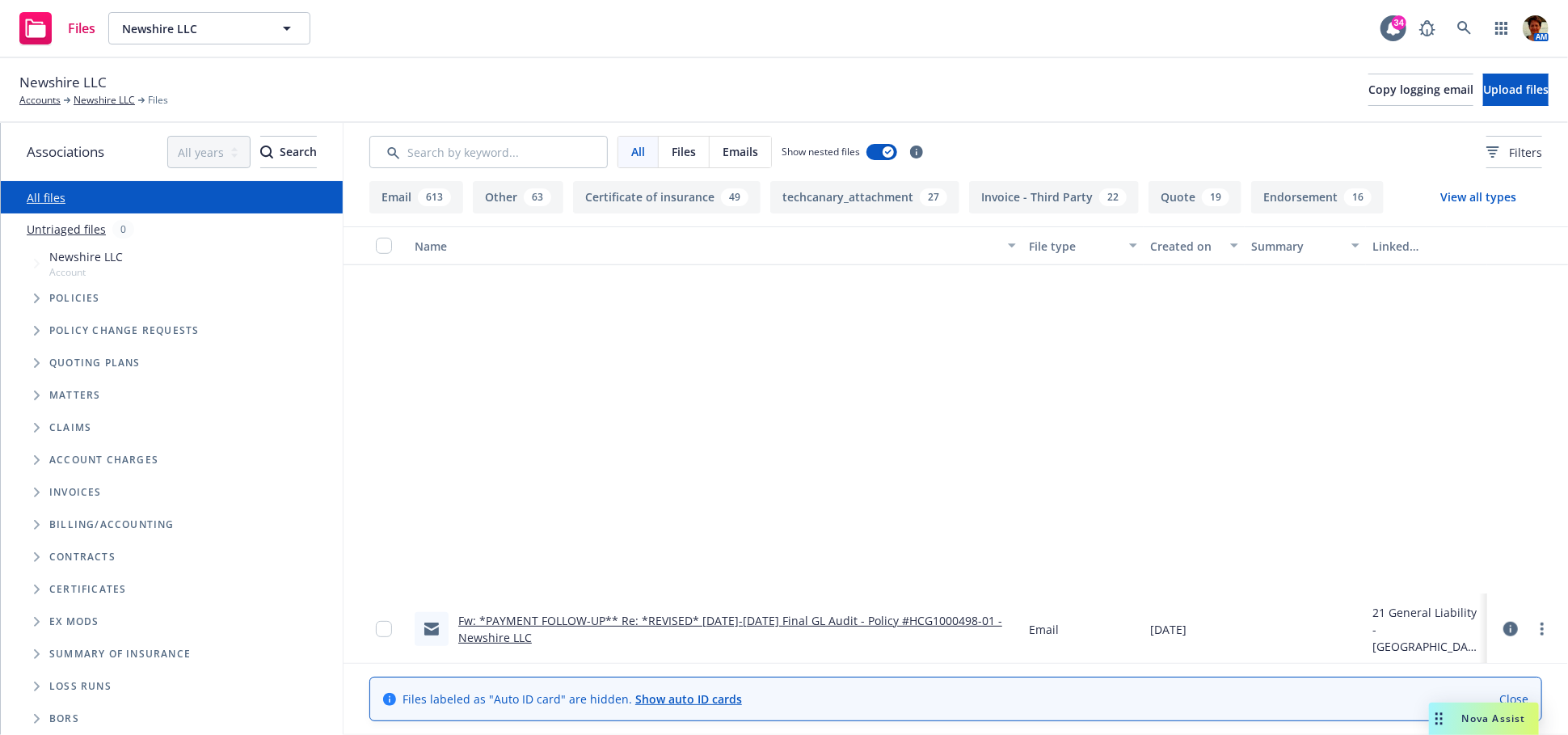
scroll to position [5121, 0]
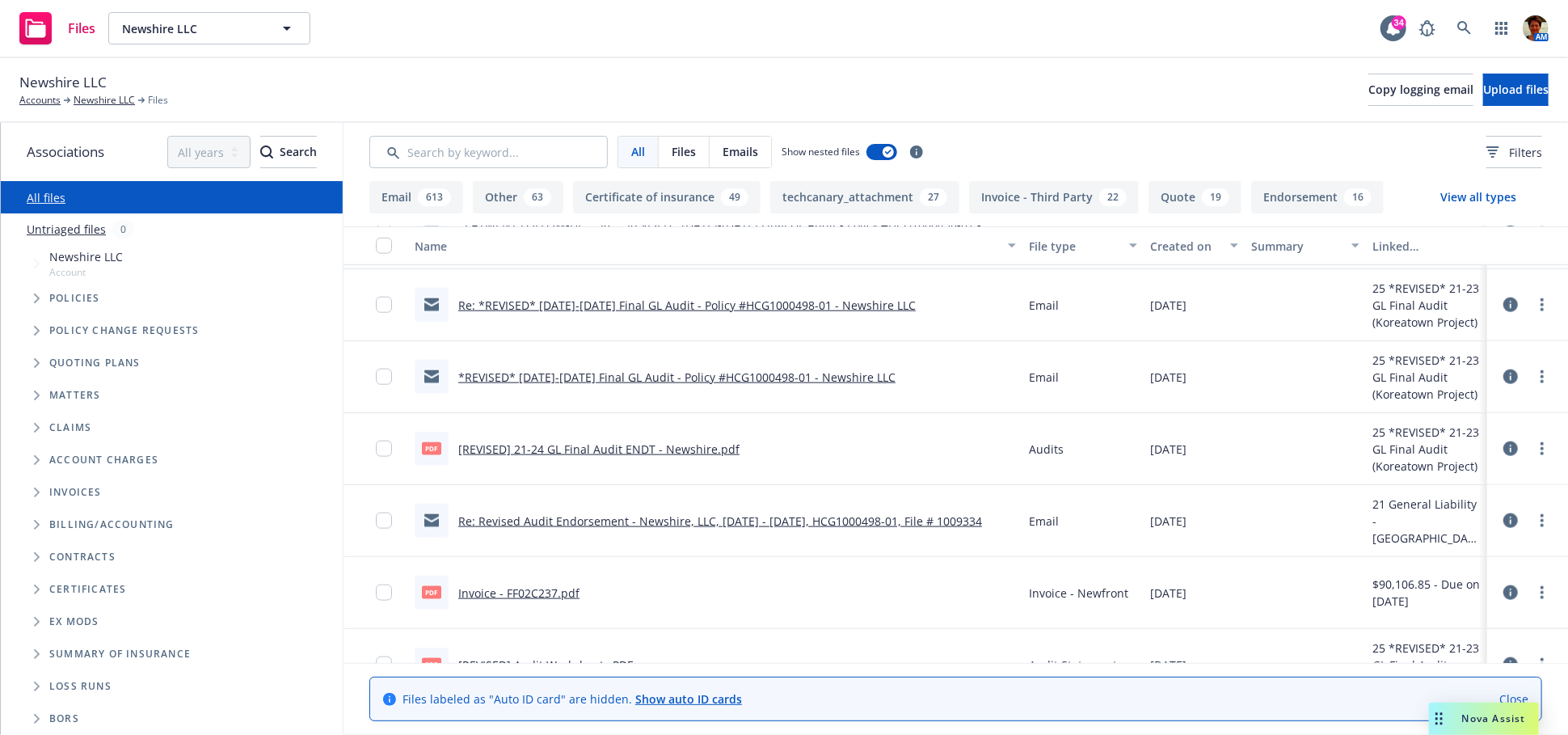
click at [577, 445] on link "[REVISED] 21-24 GL Final Audit ENDT - Newshire.pdf" at bounding box center [599, 449] width 281 height 16
click at [99, 106] on link "Newshire LLC" at bounding box center [104, 100] width 61 height 15
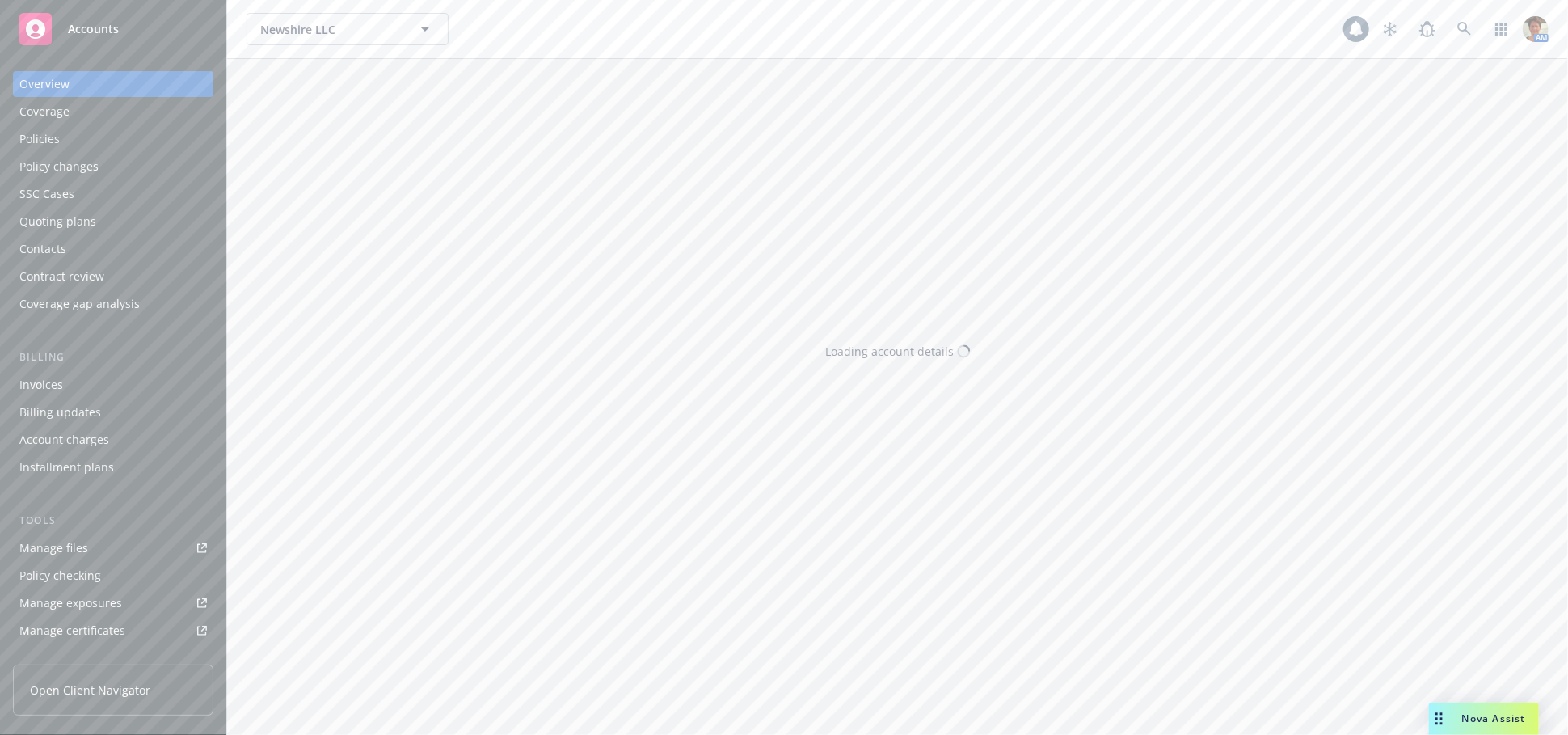
drag, startPoint x: 55, startPoint y: 143, endPoint x: 80, endPoint y: 160, distance: 30.2
click at [54, 143] on div "Policies" at bounding box center [40, 139] width 41 height 26
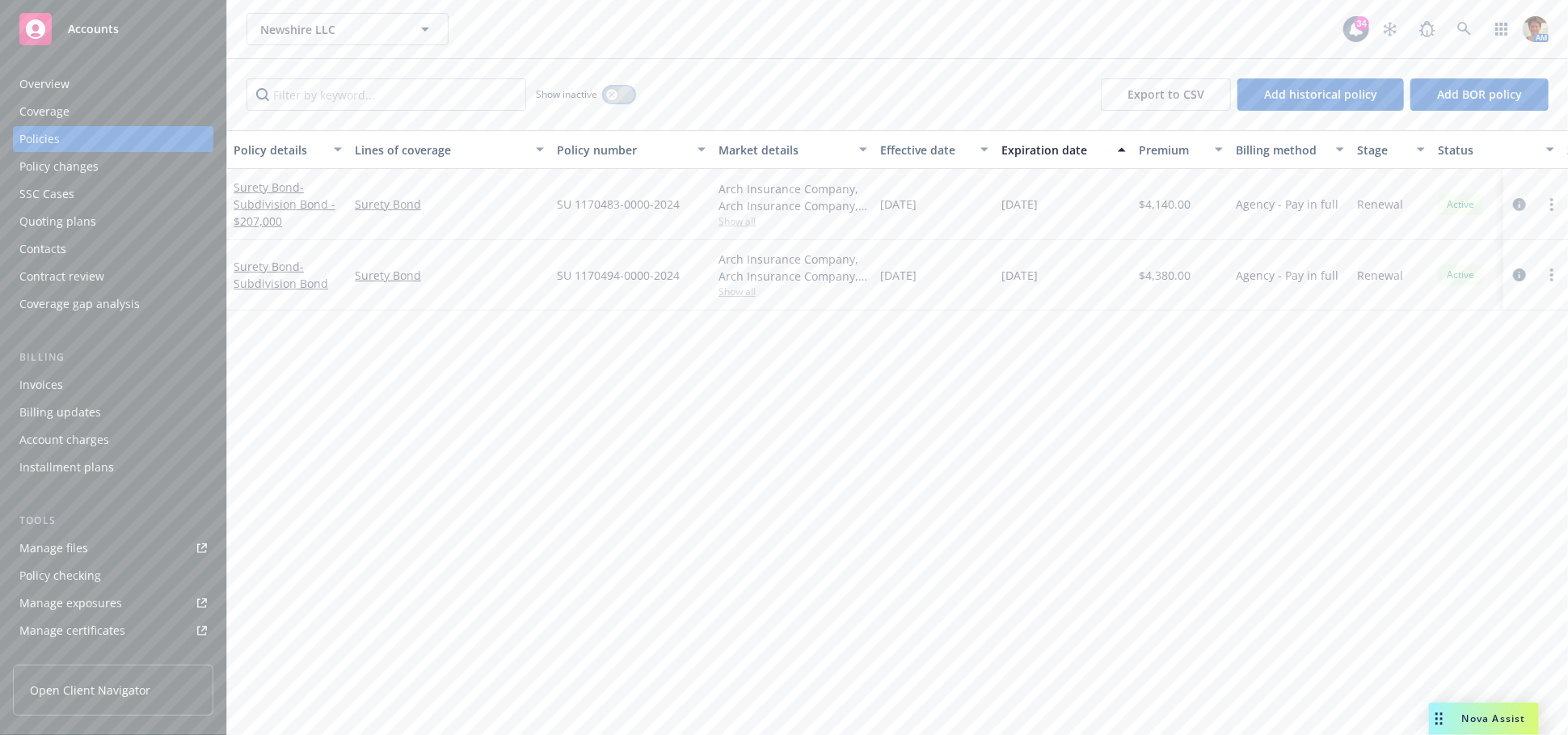
click at [612, 95] on icon "button" at bounding box center [612, 94] width 6 height 6
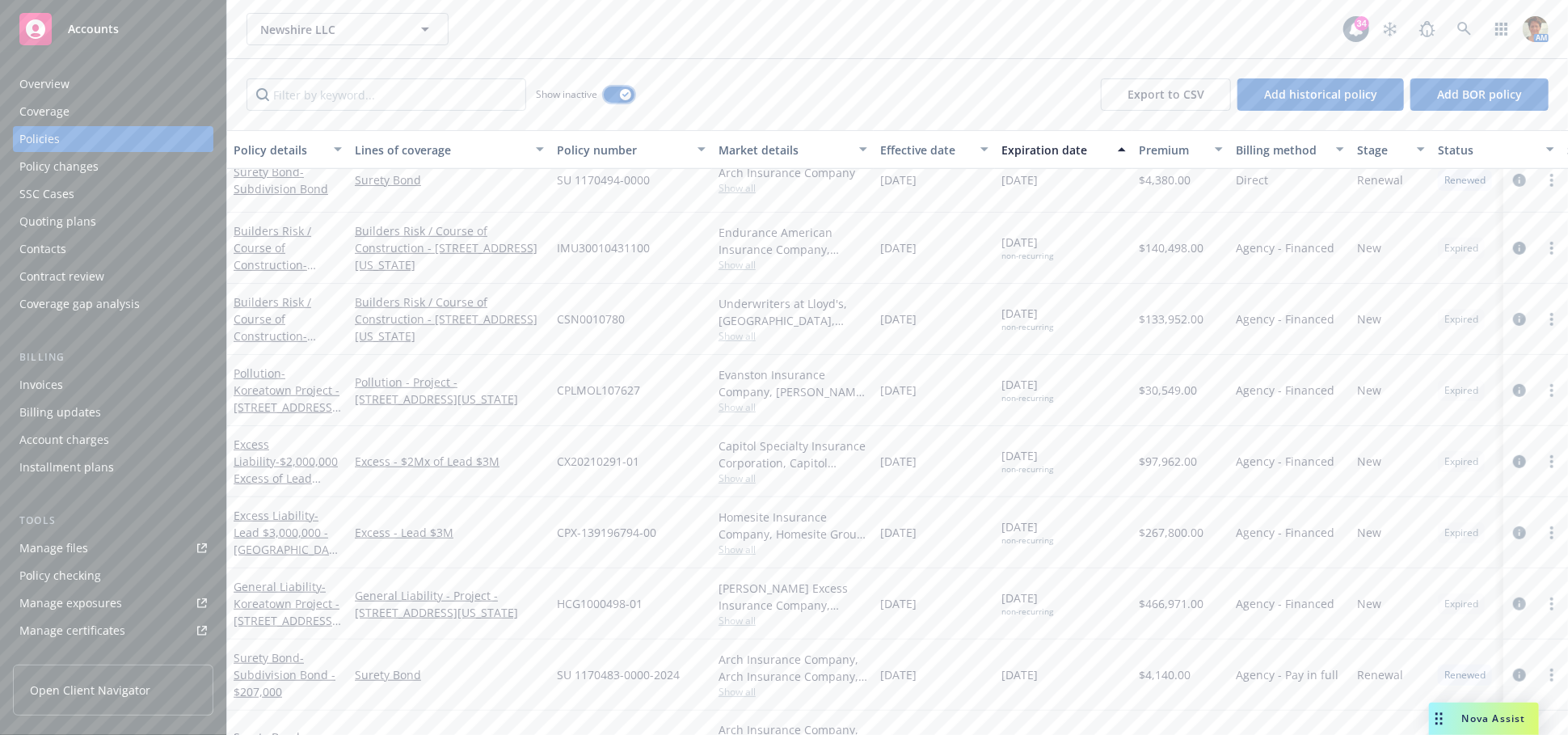
scroll to position [629, 0]
